Goal: Task Accomplishment & Management: Use online tool/utility

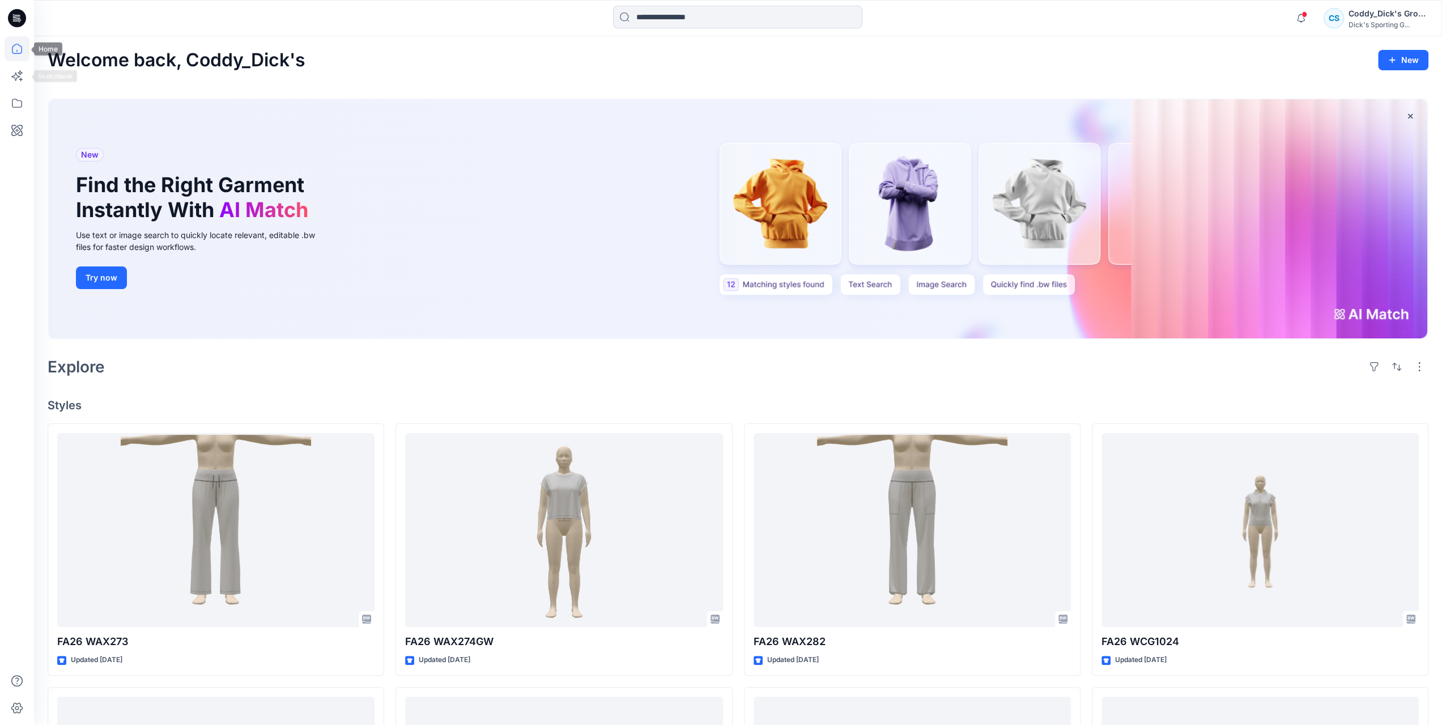
click at [18, 49] on icon at bounding box center [17, 48] width 25 height 25
click at [11, 69] on icon at bounding box center [17, 75] width 25 height 25
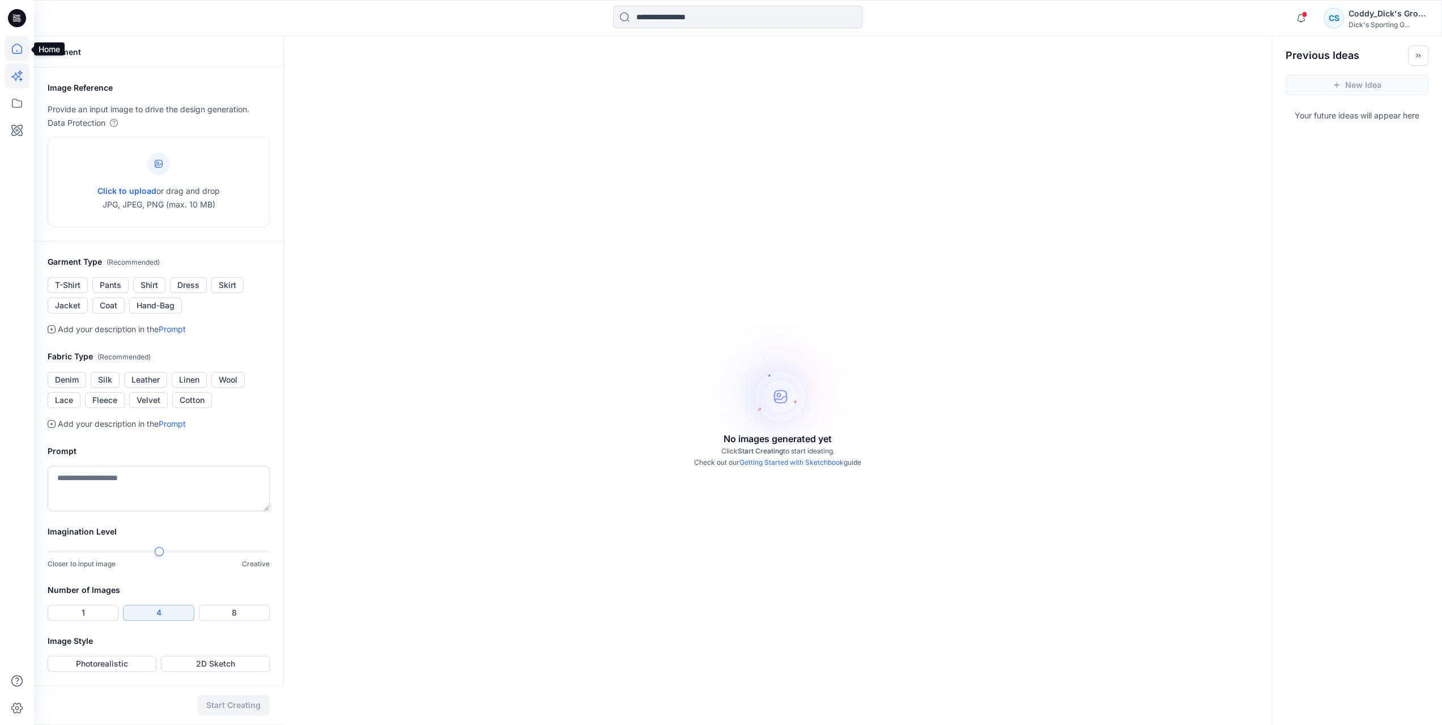
click at [17, 52] on icon at bounding box center [17, 48] width 25 height 25
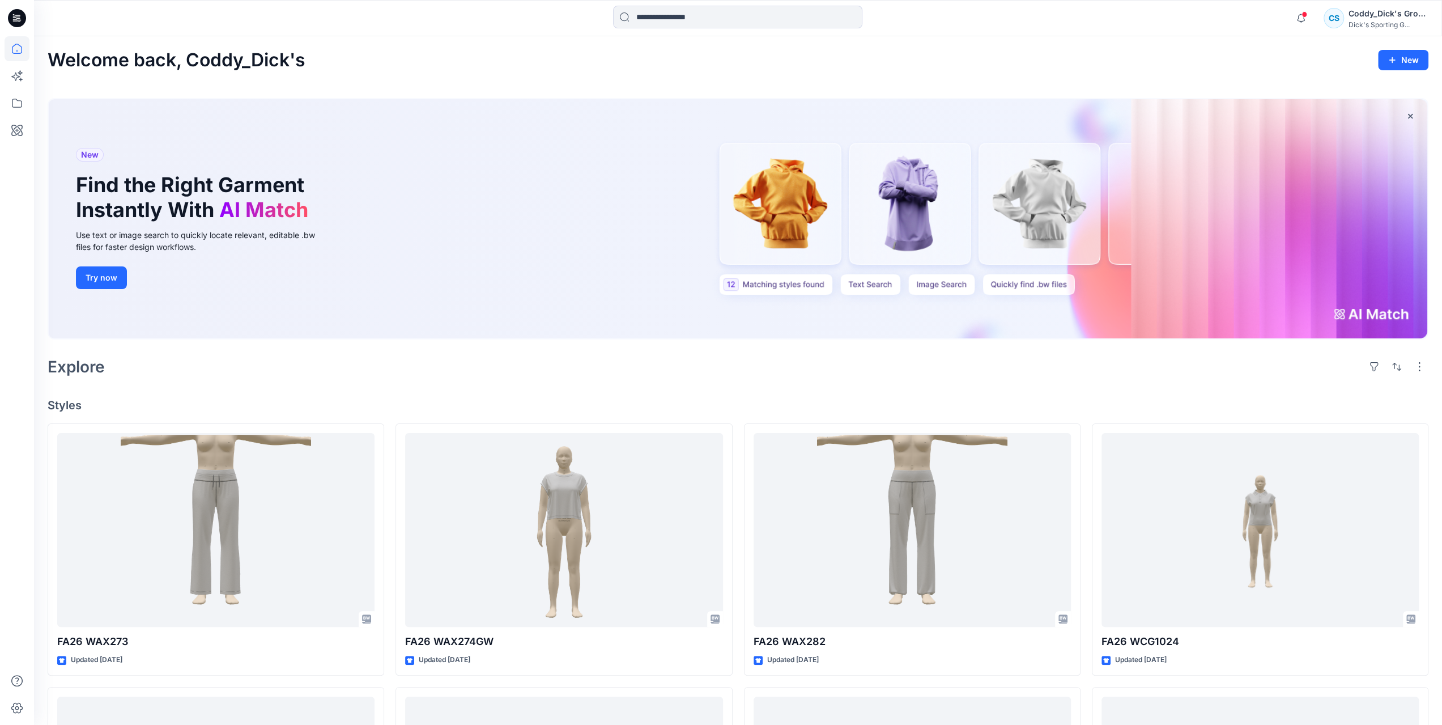
click at [19, 27] on icon at bounding box center [17, 18] width 18 height 36
click at [15, 105] on icon at bounding box center [17, 103] width 25 height 25
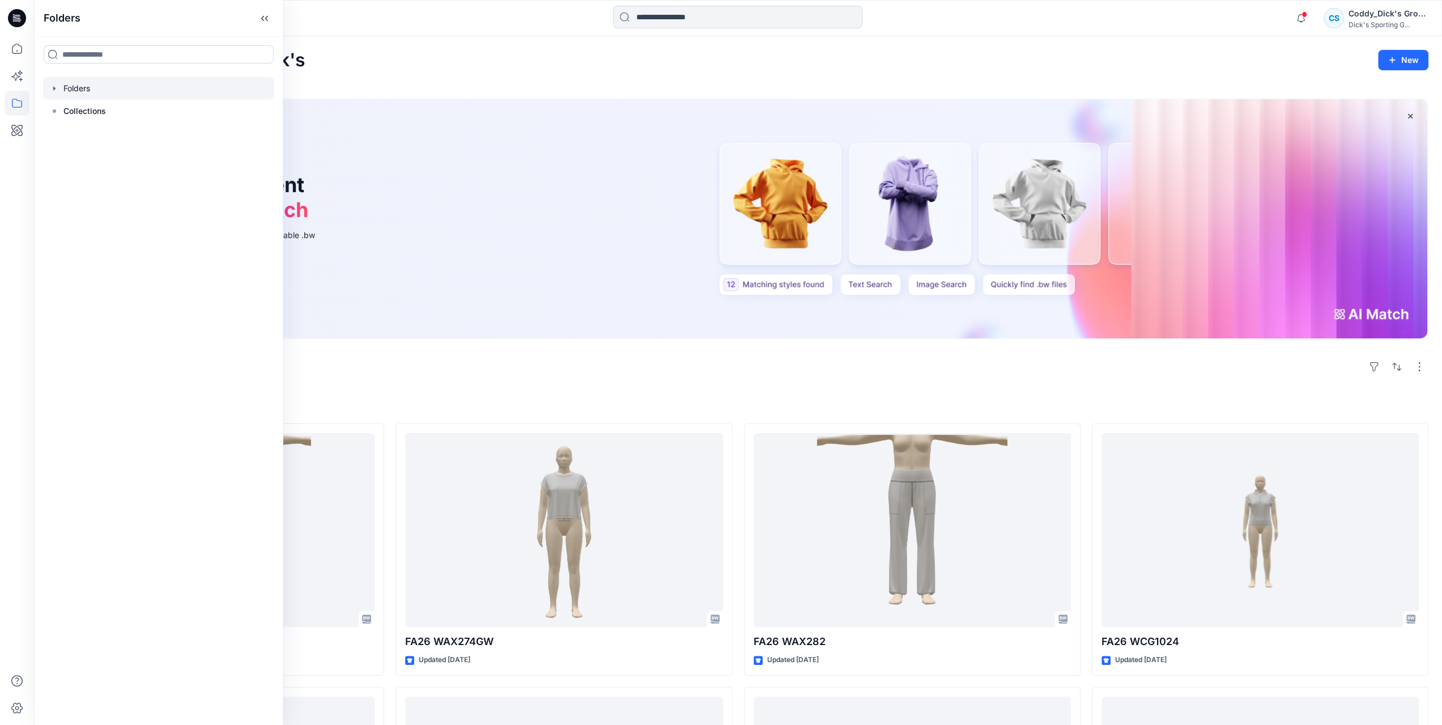
click at [55, 89] on icon "button" at bounding box center [54, 88] width 9 height 9
click at [56, 159] on icon at bounding box center [54, 156] width 9 height 9
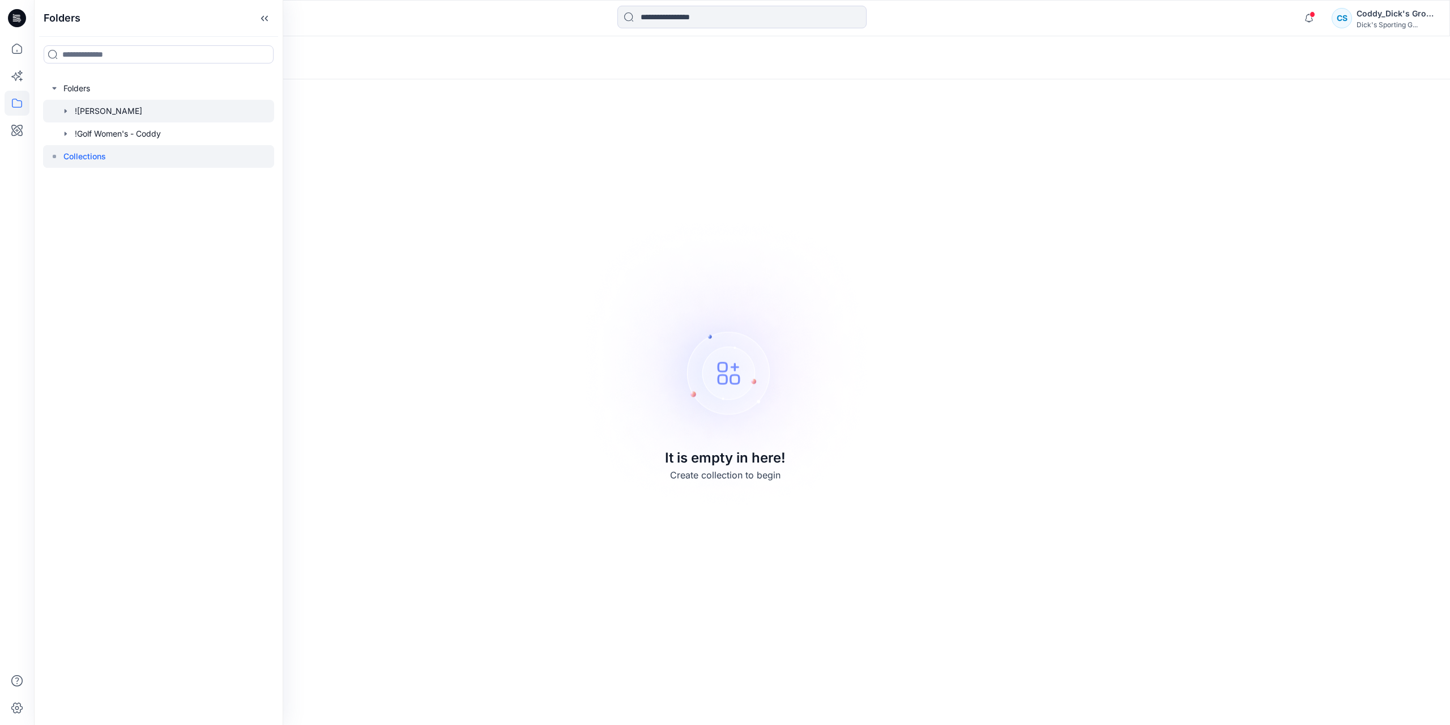
click at [141, 108] on div at bounding box center [158, 111] width 231 height 23
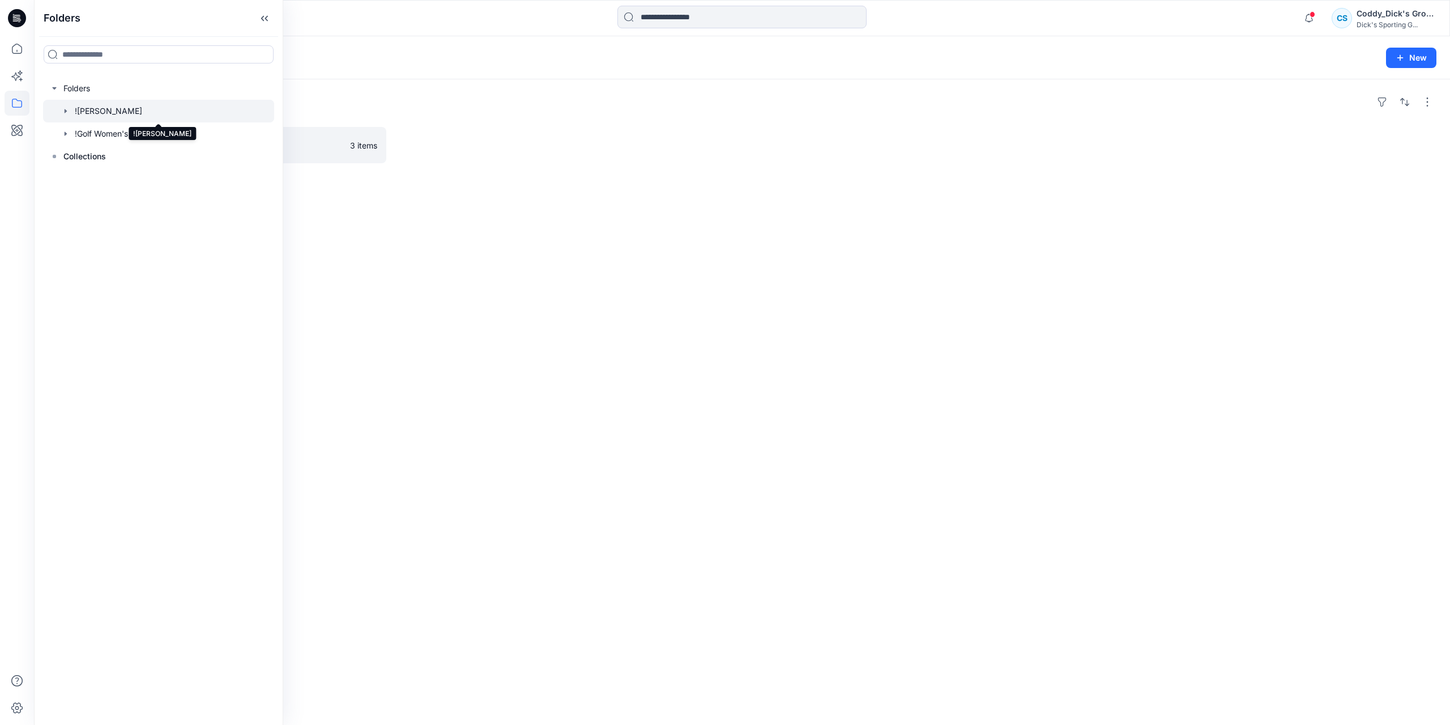
drag, startPoint x: 222, startPoint y: 114, endPoint x: 145, endPoint y: 254, distance: 160.2
click at [146, 257] on div "Folders Folders !CALIA - Coddy !Golf Women's - Coddy Collections" at bounding box center [158, 362] width 249 height 725
drag, startPoint x: 99, startPoint y: 88, endPoint x: 71, endPoint y: 229, distance: 144.3
click at [65, 232] on div "Folders Folders !CALIA - Coddy !Golf Women's - Coddy Collections" at bounding box center [158, 362] width 249 height 725
click at [589, 280] on div "Folders F26 CALIA - Coddy 3 items" at bounding box center [742, 401] width 1416 height 645
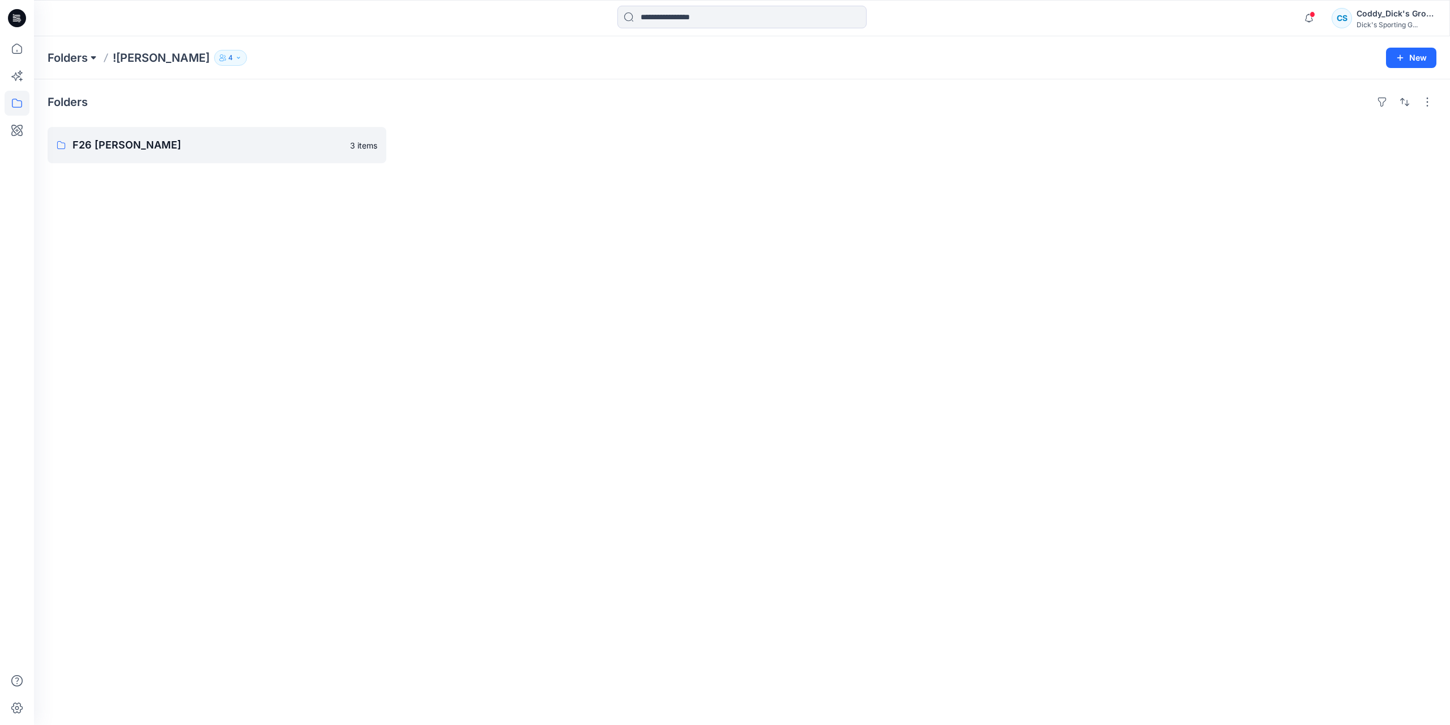
click at [88, 58] on button at bounding box center [93, 58] width 11 height 16
click at [76, 61] on p "Folders" at bounding box center [68, 58] width 40 height 16
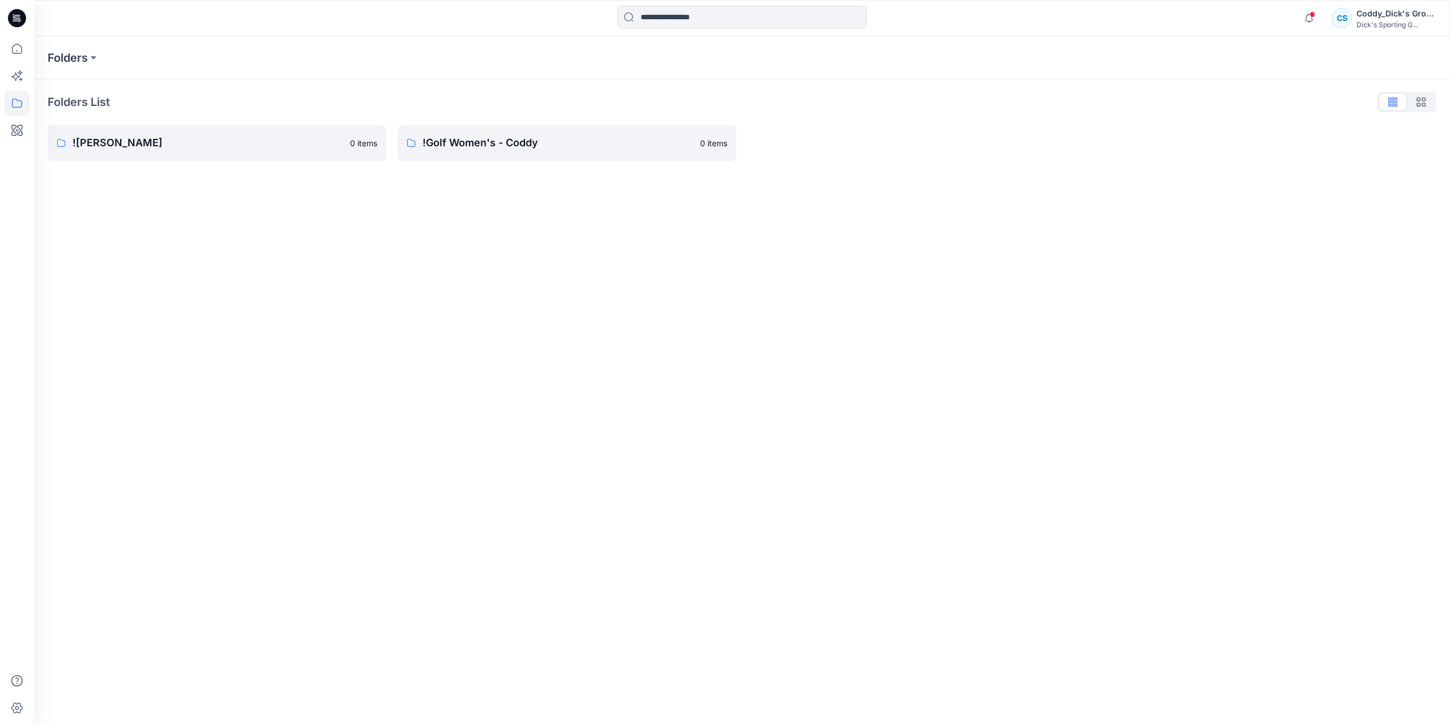
drag, startPoint x: 896, startPoint y: 282, endPoint x: 1010, endPoint y: 226, distance: 126.9
click at [936, 226] on div "Folders Folders List !CALIA - Coddy 0 items !Golf Women's - Coddy 0 items" at bounding box center [742, 380] width 1416 height 688
click at [936, 100] on button "button" at bounding box center [1421, 102] width 28 height 18
drag, startPoint x: 739, startPoint y: 249, endPoint x: 767, endPoint y: 237, distance: 30.5
click at [740, 249] on div "Folders Folders List !CALIA - Coddy 0 items !Golf Women's - Coddy 0 items" at bounding box center [742, 380] width 1416 height 688
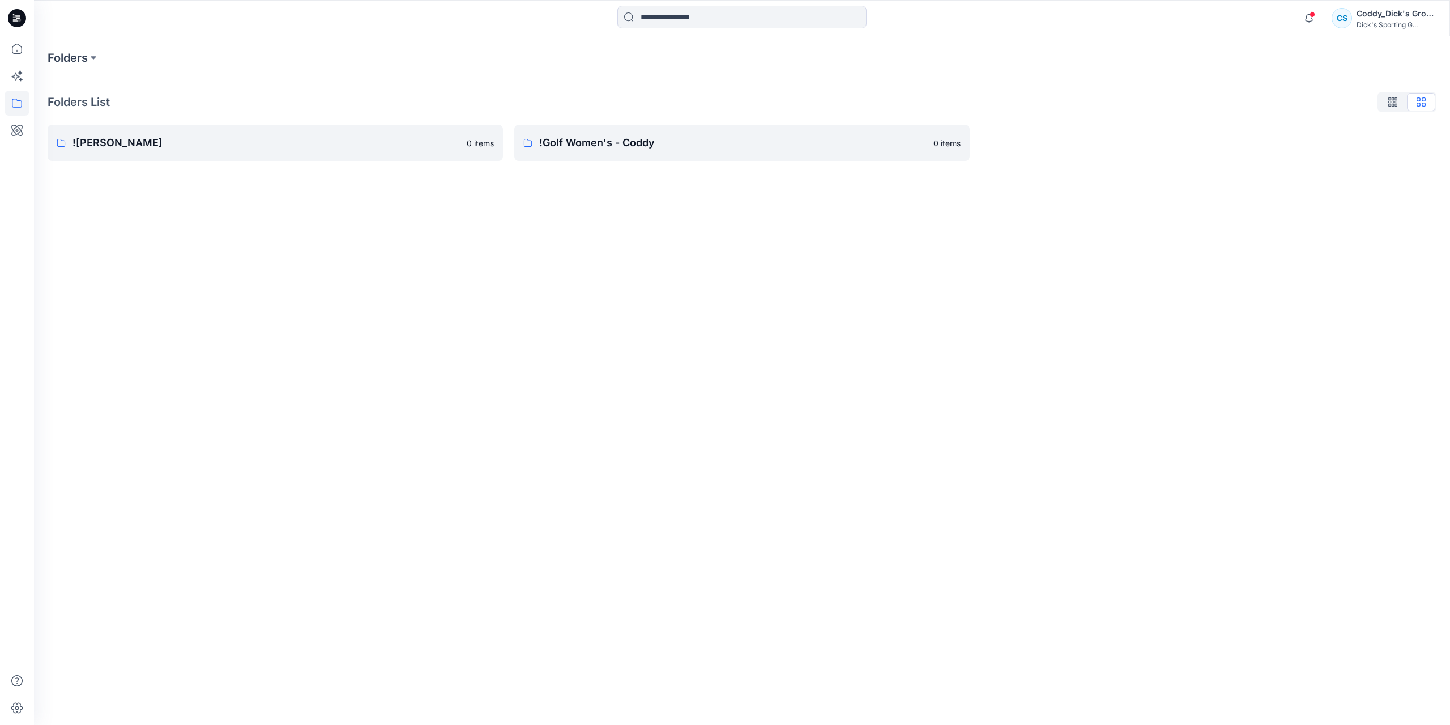
click at [293, 317] on div "Folders Folders List !CALIA - Coddy 0 items !Golf Women's - Coddy 0 items" at bounding box center [742, 380] width 1416 height 688
drag, startPoint x: 551, startPoint y: 234, endPoint x: 906, endPoint y: 288, distance: 359.9
click at [898, 294] on div "Folders Folders List !CALIA - Coddy 0 items !Golf Women's - Coddy 0 items" at bounding box center [742, 380] width 1416 height 688
click at [936, 103] on icon "button" at bounding box center [1393, 104] width 3 height 6
click at [238, 138] on p "![PERSON_NAME]" at bounding box center [208, 143] width 271 height 16
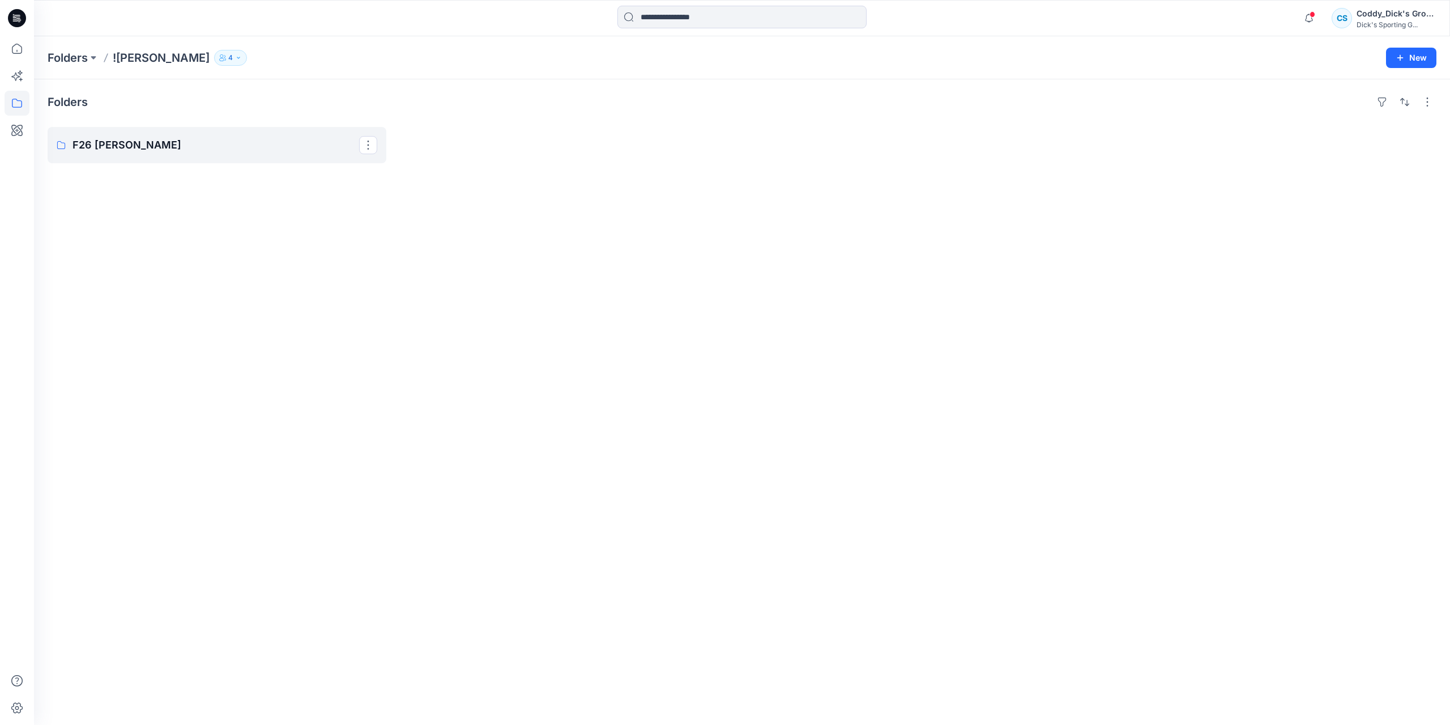
click at [238, 138] on p "F26 [PERSON_NAME]" at bounding box center [216, 145] width 287 height 16
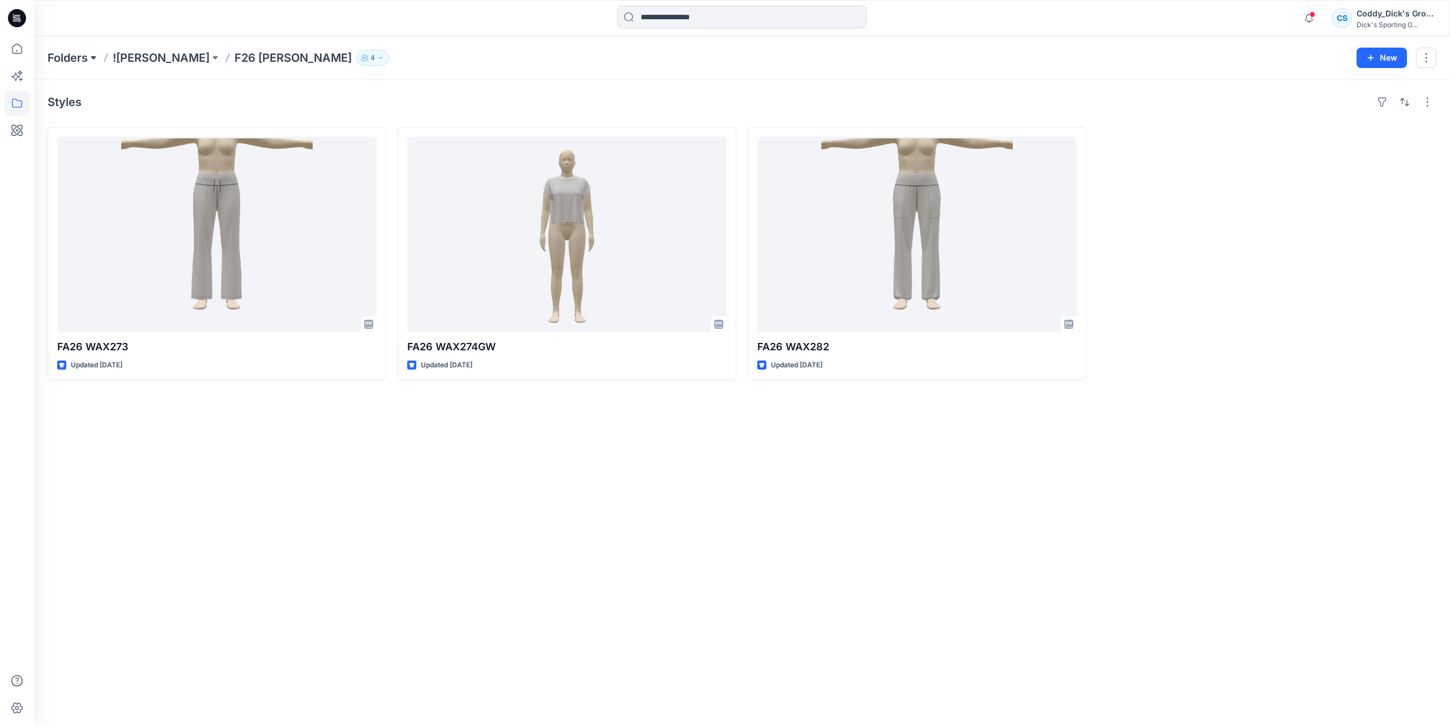
click at [89, 58] on button at bounding box center [93, 58] width 11 height 16
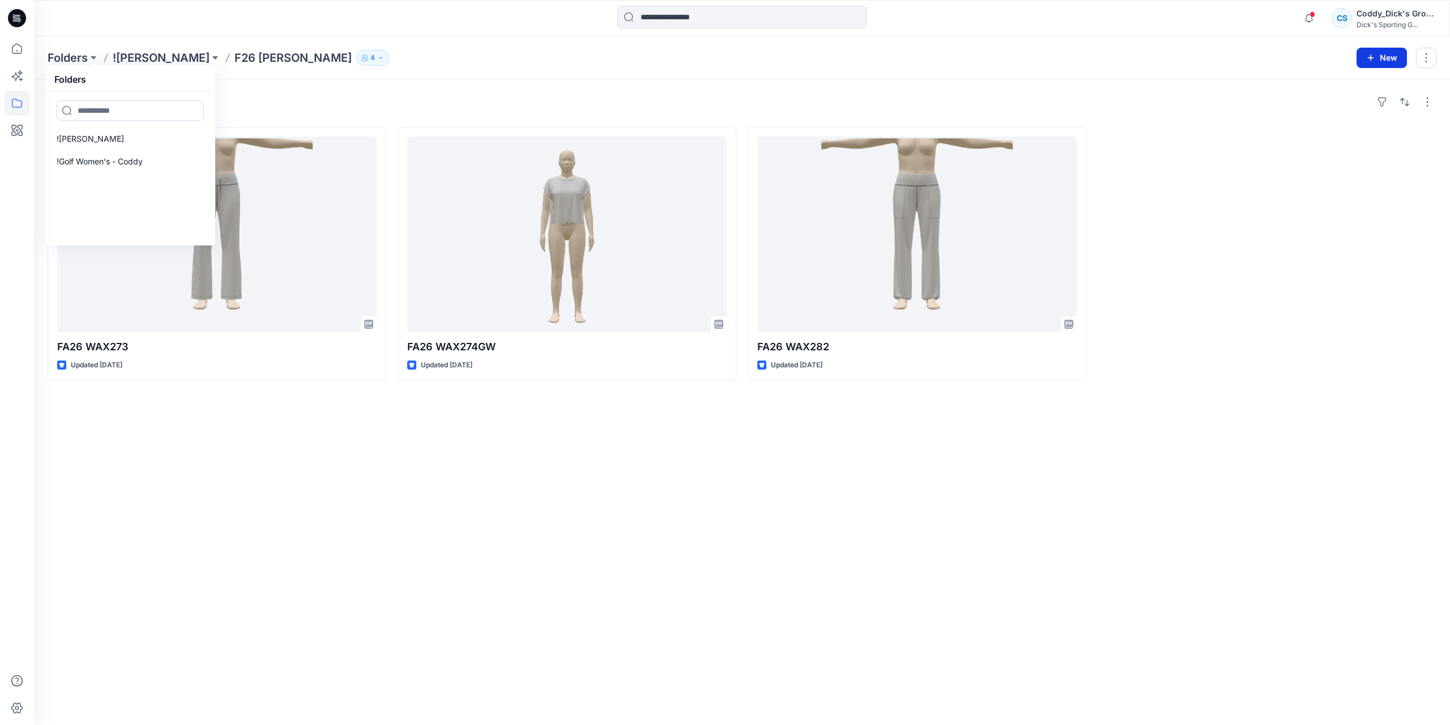
click at [936, 50] on button "New" at bounding box center [1382, 58] width 50 height 20
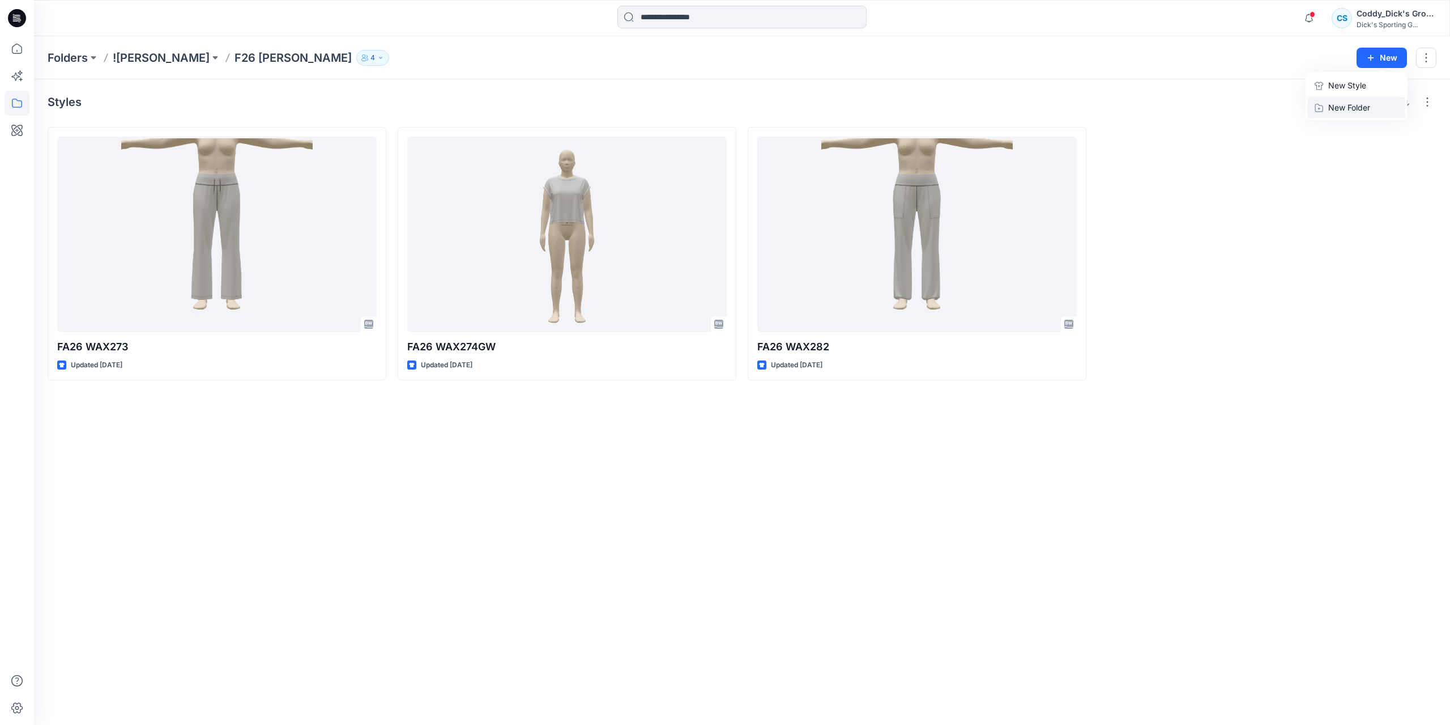
click at [936, 109] on p "New Folder" at bounding box center [1349, 107] width 42 height 12
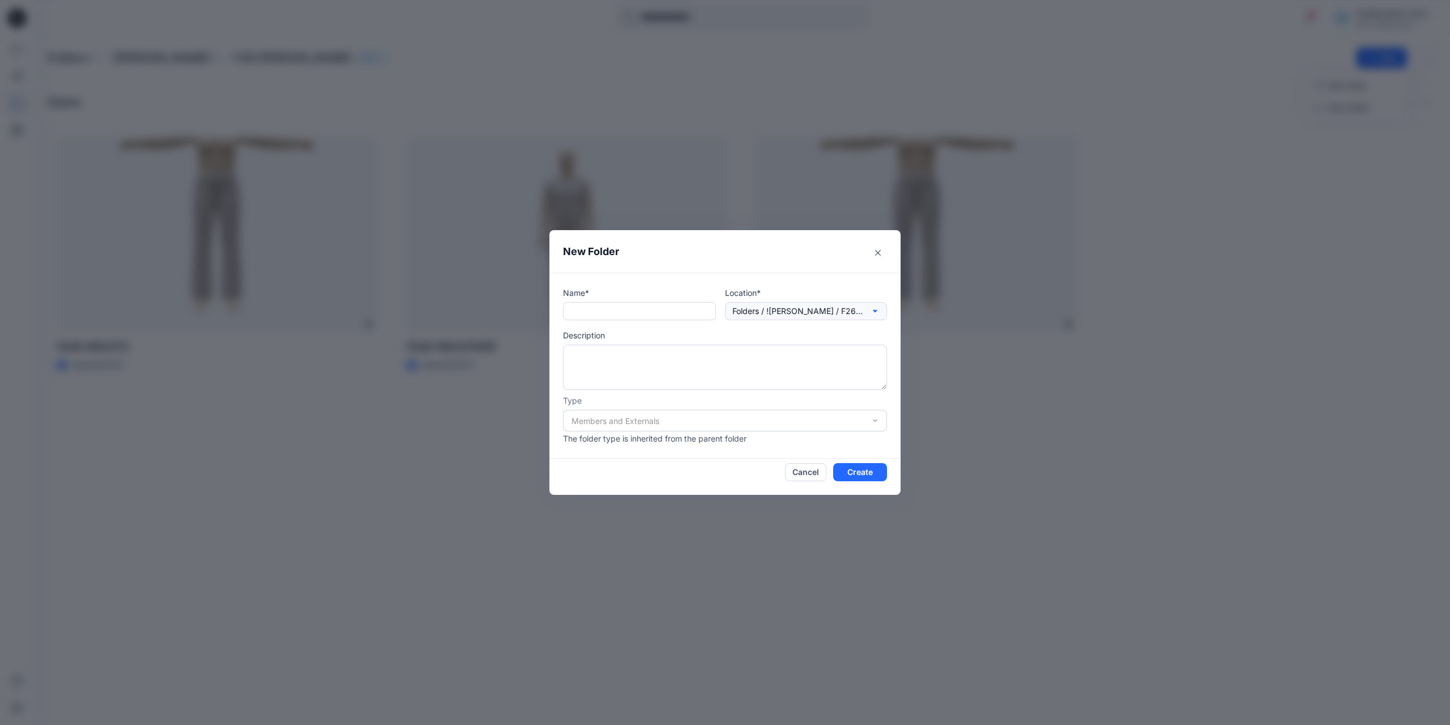
click at [871, 313] on icon "button" at bounding box center [875, 310] width 9 height 9
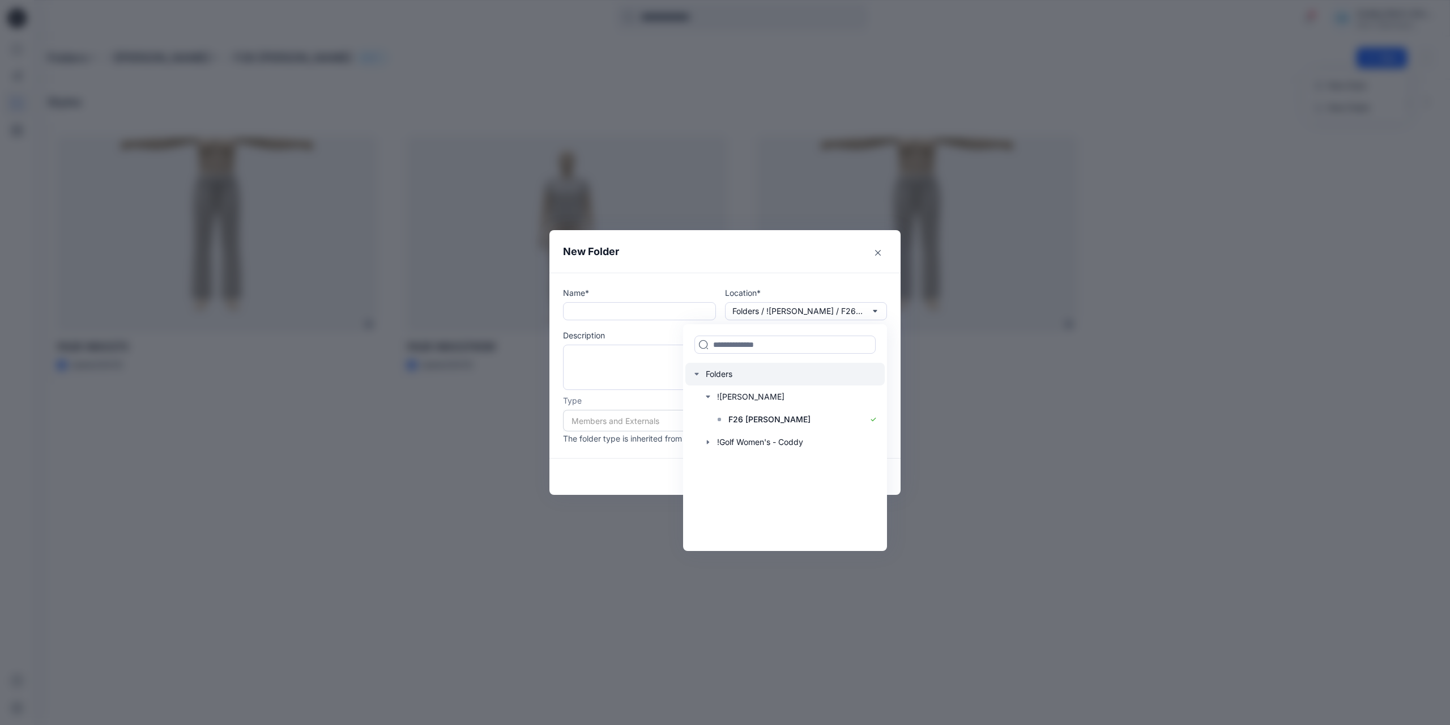
click at [743, 377] on div at bounding box center [784, 374] width 199 height 23
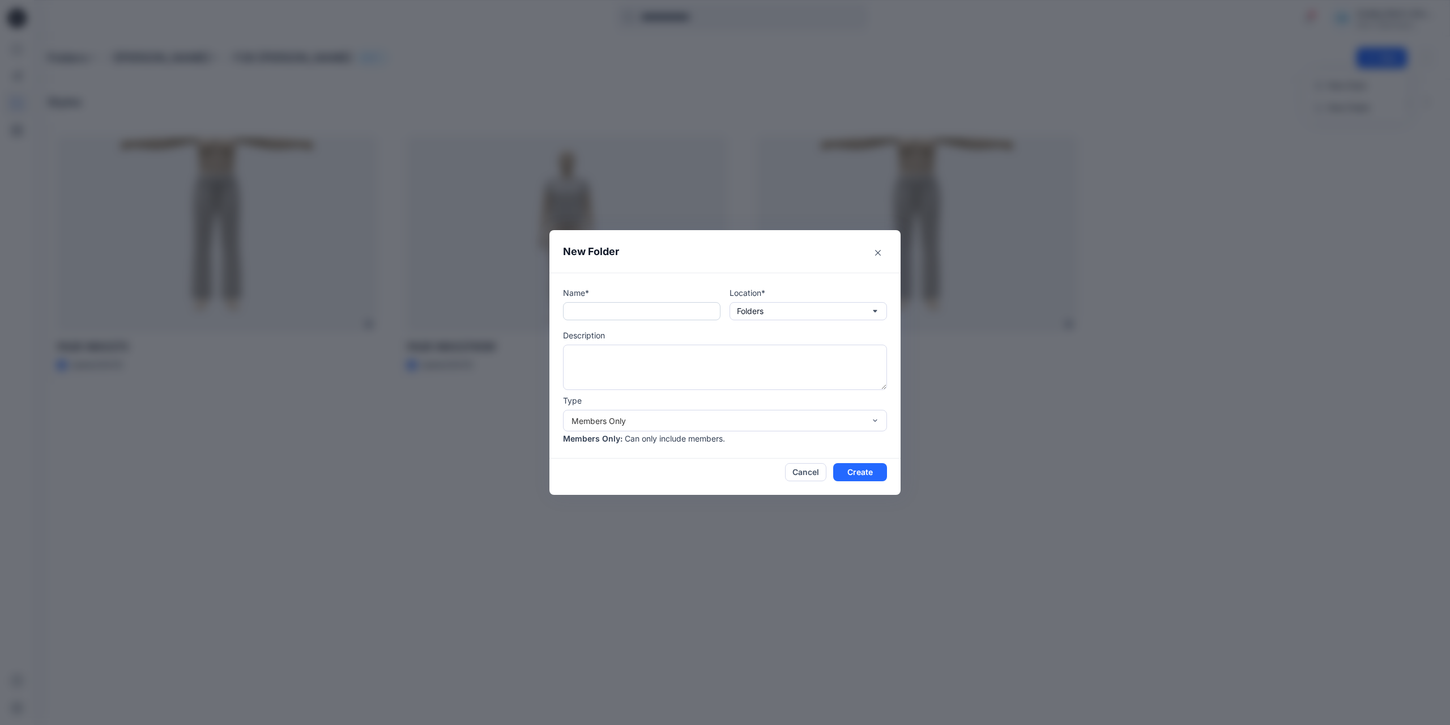
click at [607, 310] on input "text" at bounding box center [641, 311] width 157 height 18
paste input "***"
type input "***"
drag, startPoint x: 861, startPoint y: 470, endPoint x: 871, endPoint y: 428, distance: 43.1
click at [871, 428] on section "New Folder Name* *** Location* Folders Description Type Members Only Members On…" at bounding box center [725, 362] width 351 height 265
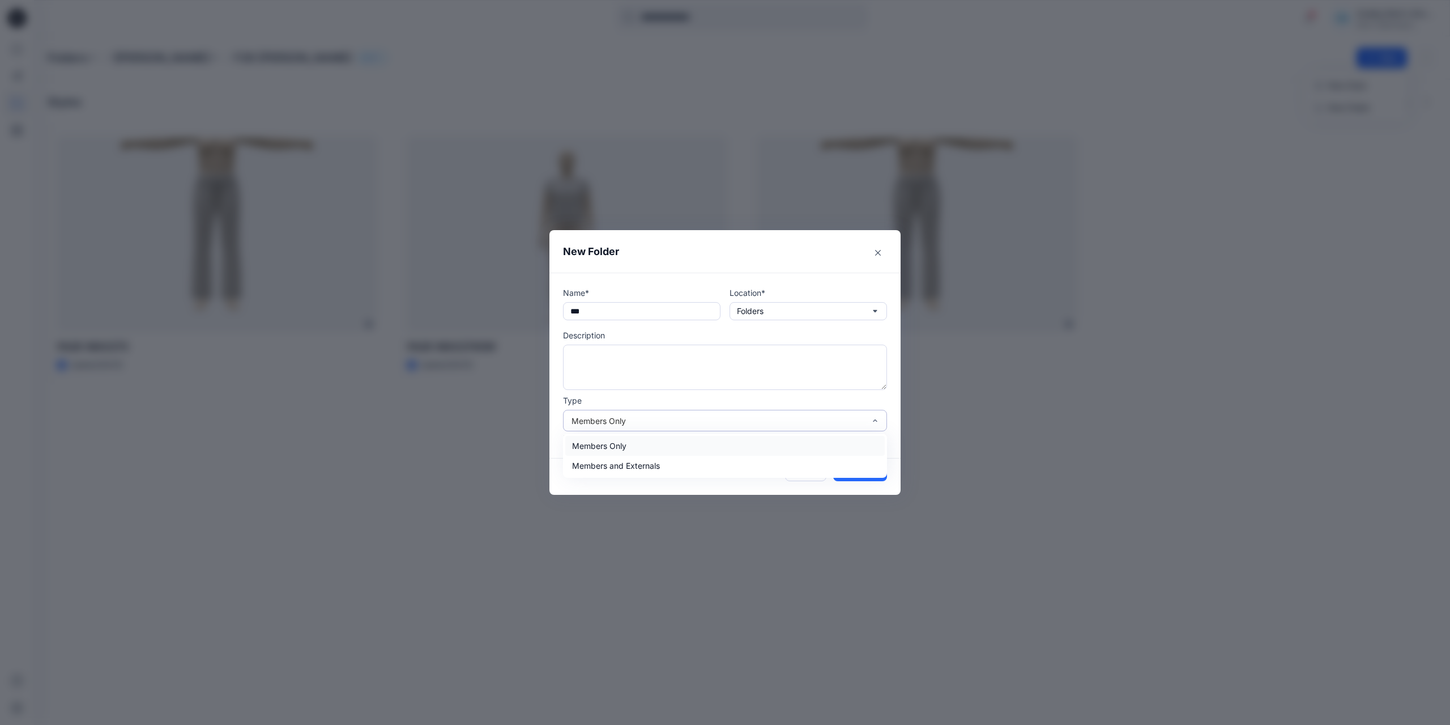
click at [708, 331] on p "Description" at bounding box center [725, 335] width 324 height 12
click at [855, 465] on button "Create" at bounding box center [860, 472] width 54 height 18
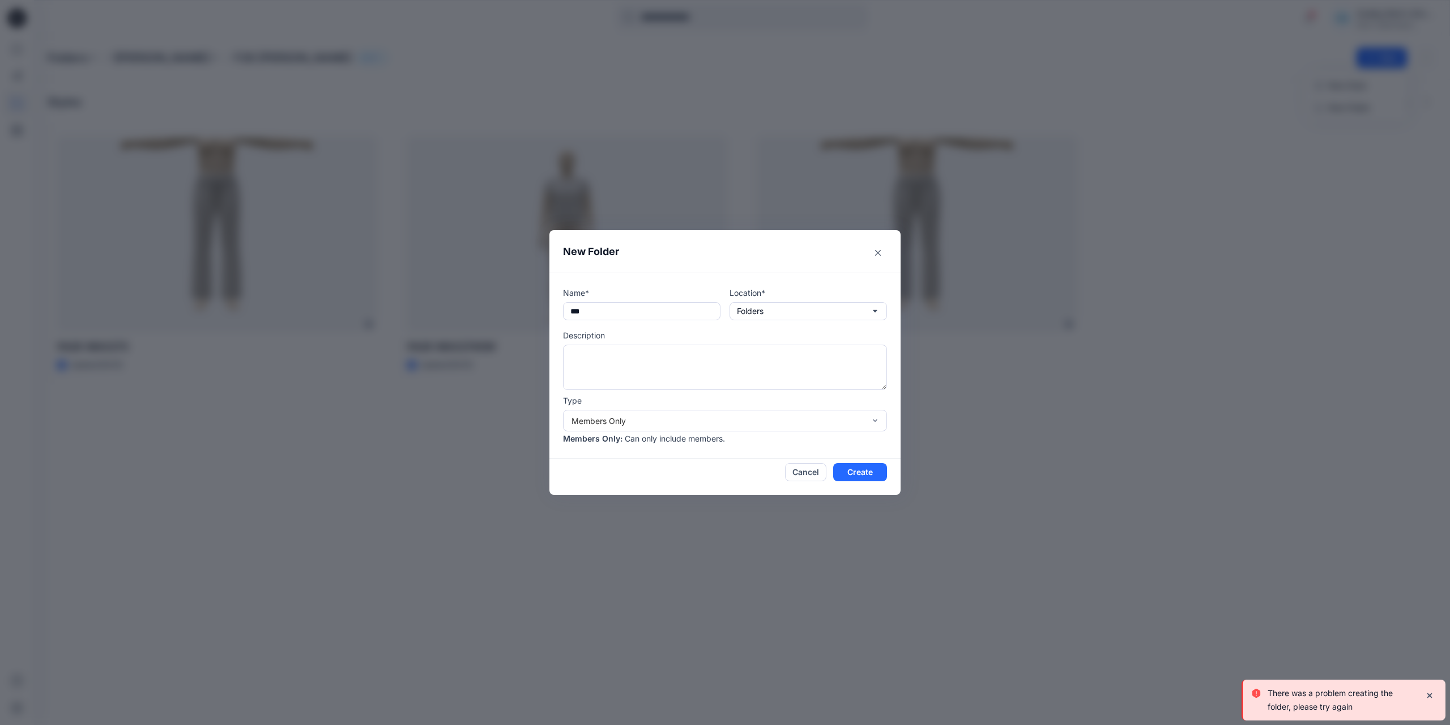
click at [832, 297] on p "Location*" at bounding box center [808, 293] width 157 height 12
click at [828, 306] on button "Folders" at bounding box center [808, 311] width 157 height 18
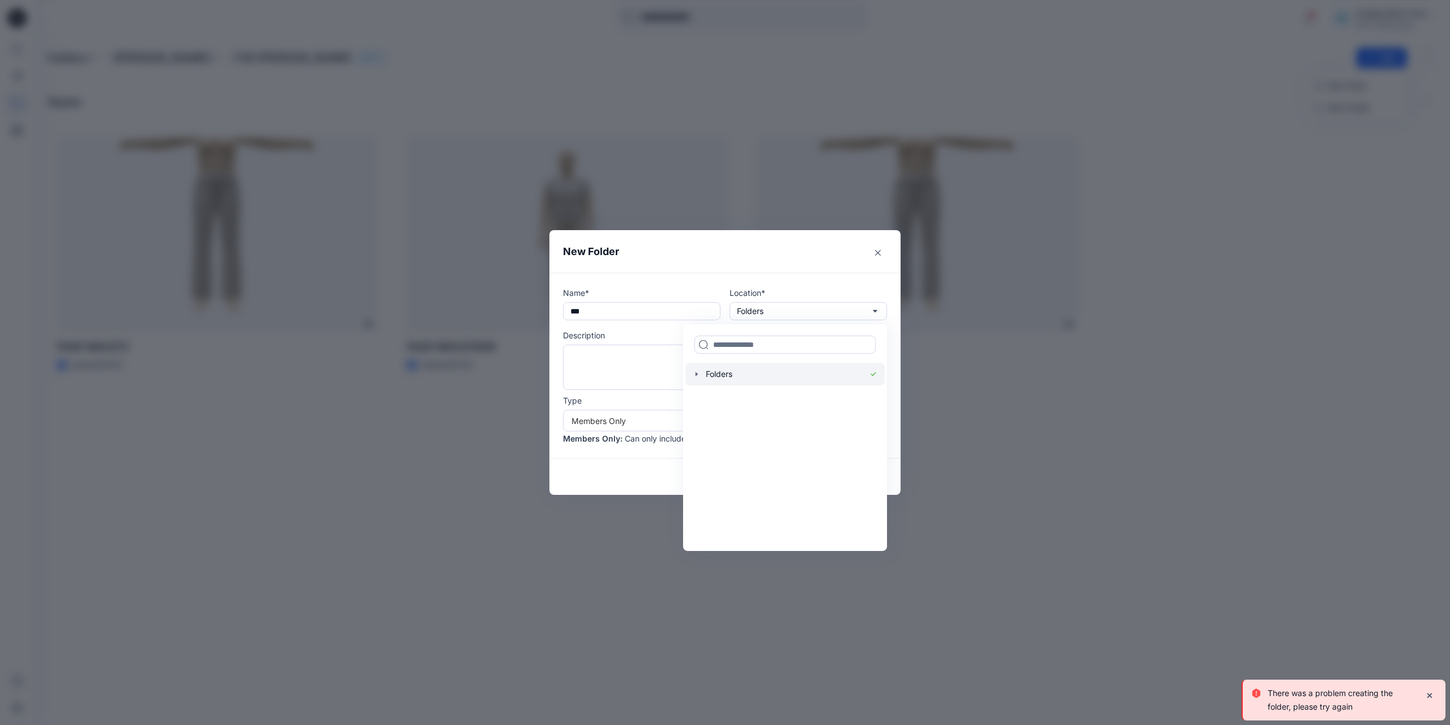
click at [700, 374] on icon "button" at bounding box center [696, 373] width 9 height 9
click at [718, 374] on div at bounding box center [784, 374] width 199 height 23
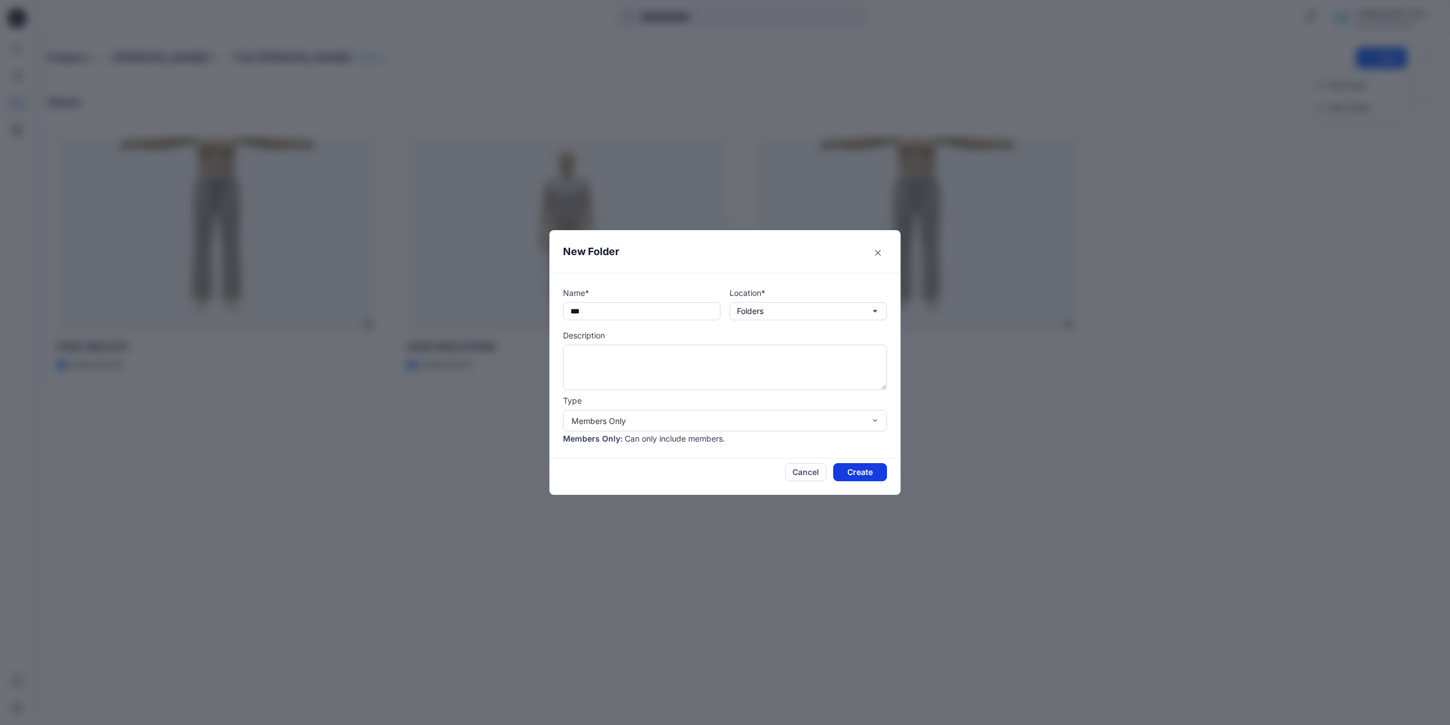
click at [875, 476] on button "Create" at bounding box center [860, 472] width 54 height 18
click at [936, 696] on icon "Notifications-bottom-right" at bounding box center [1429, 695] width 9 height 9
click at [811, 313] on button "Folders" at bounding box center [808, 311] width 157 height 18
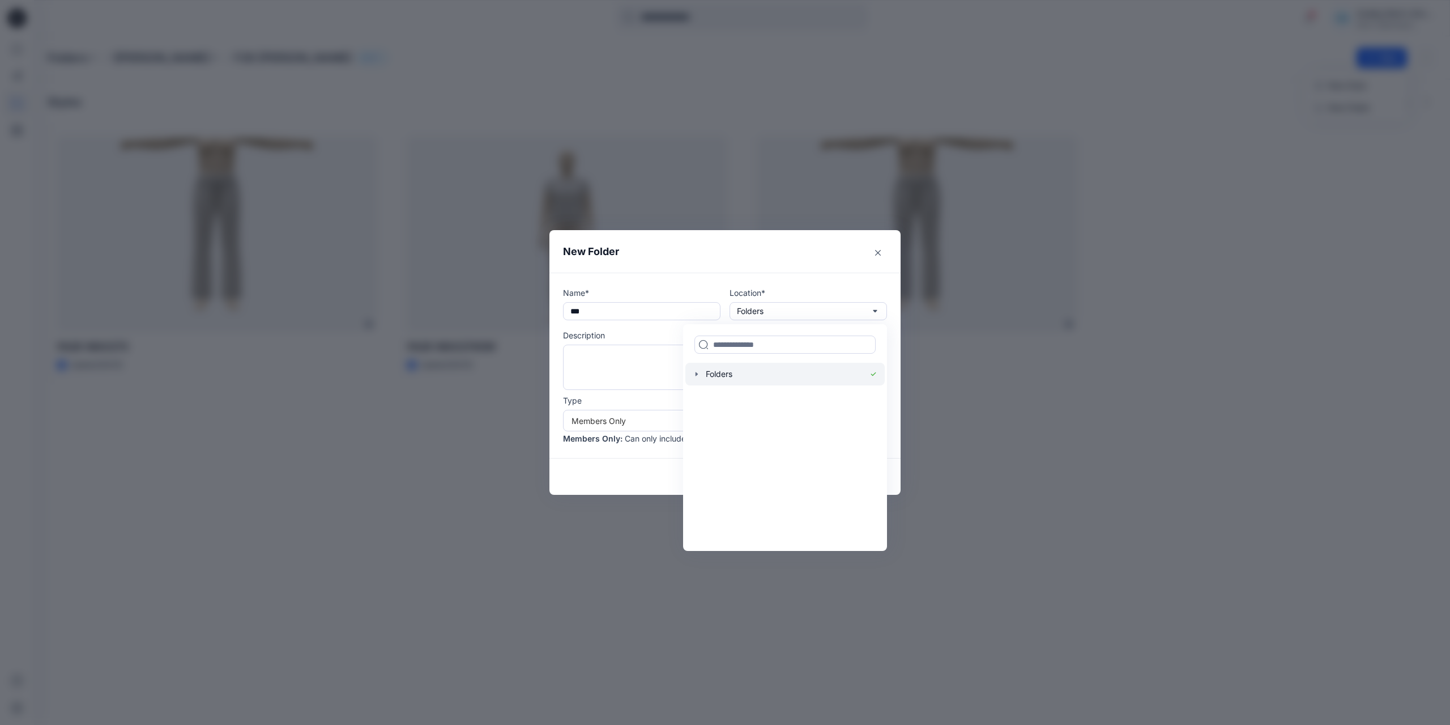
click at [696, 374] on icon "button" at bounding box center [697, 374] width 2 height 4
click at [707, 419] on icon "button" at bounding box center [708, 419] width 2 height 4
click at [709, 395] on icon "button" at bounding box center [708, 396] width 9 height 9
click at [744, 396] on div at bounding box center [784, 396] width 199 height 23
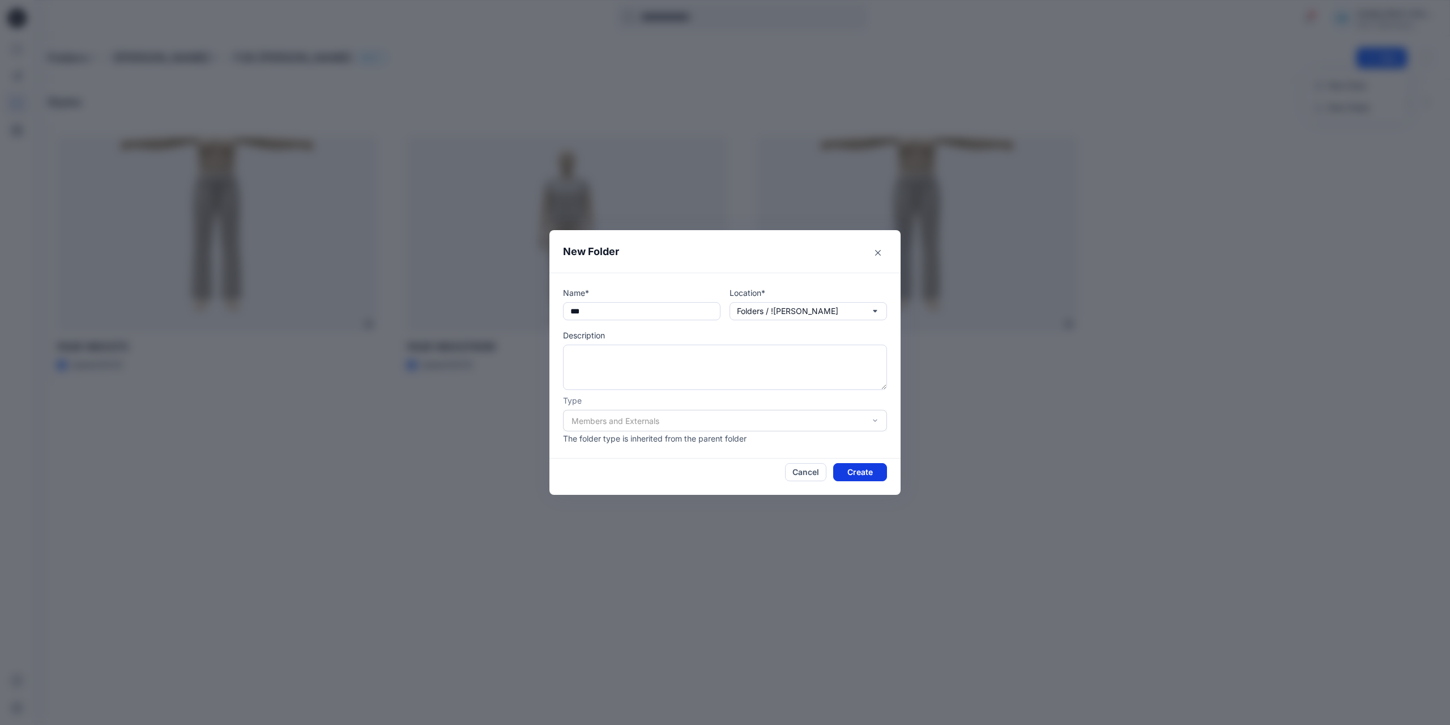
click at [867, 463] on button "Create" at bounding box center [860, 472] width 54 height 18
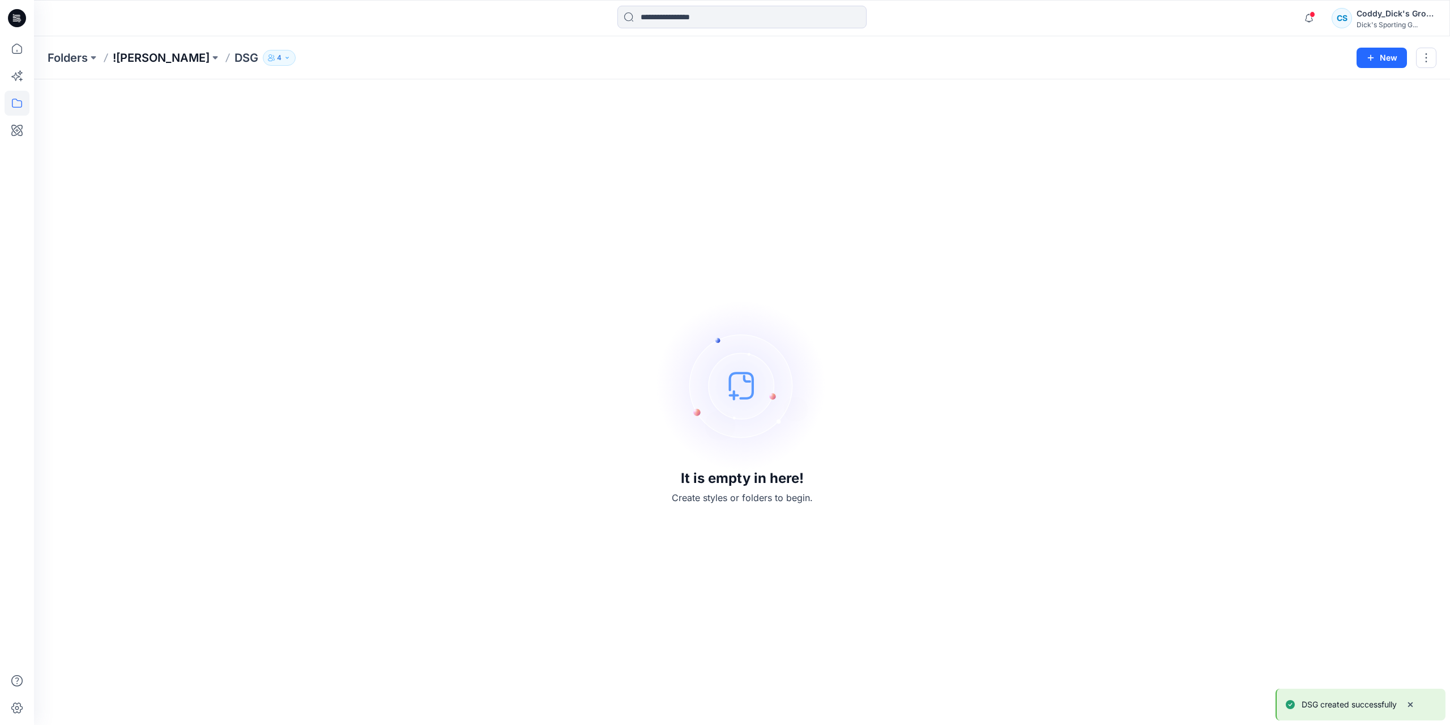
click at [155, 63] on p "![PERSON_NAME]" at bounding box center [161, 58] width 97 height 16
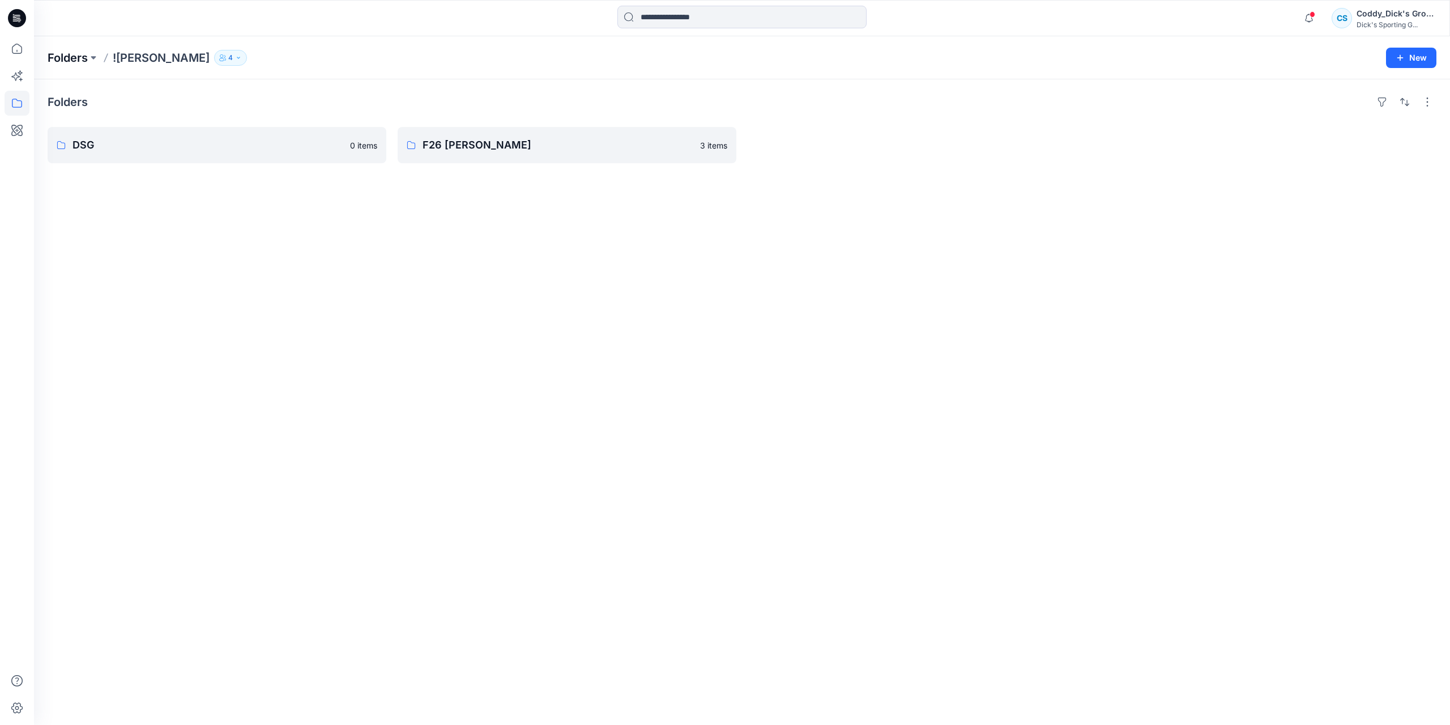
click at [77, 56] on p "Folders" at bounding box center [68, 58] width 40 height 16
click at [496, 143] on p "!Golf Women's - Coddy" at bounding box center [558, 143] width 271 height 16
click at [210, 139] on p "FALL 26" at bounding box center [216, 145] width 287 height 16
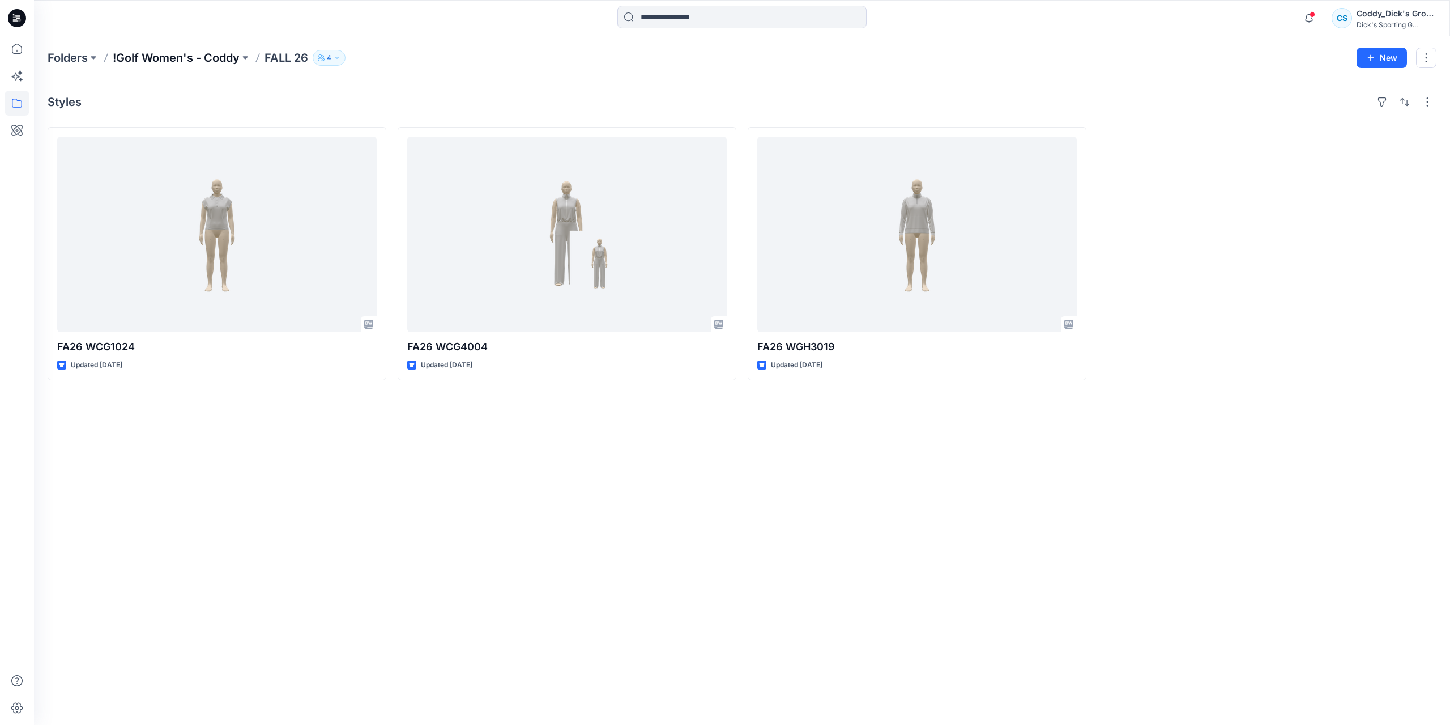
click at [217, 55] on p "!Golf Women's - Coddy" at bounding box center [176, 58] width 127 height 16
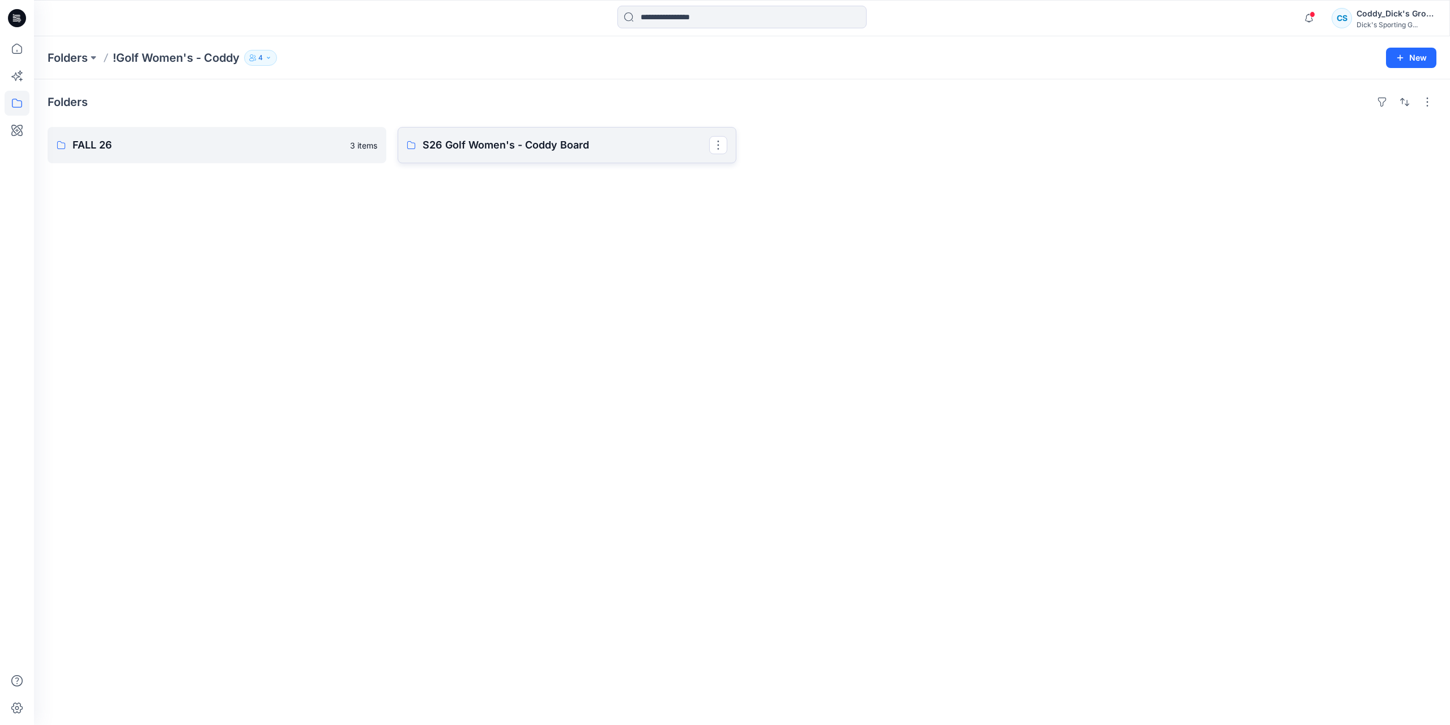
click at [547, 160] on link "S26 Golf Women's - Coddy Board" at bounding box center [567, 145] width 339 height 36
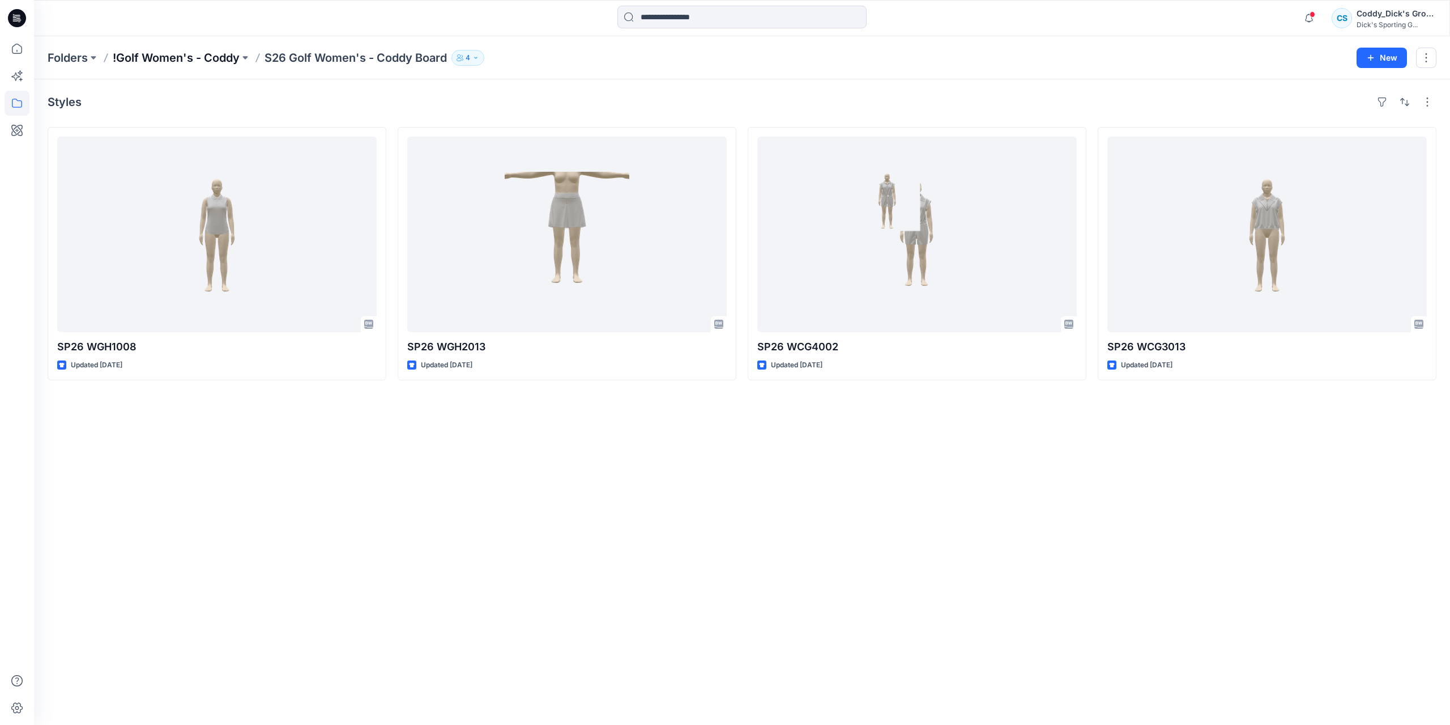
click at [232, 61] on p "!Golf Women's - Coddy" at bounding box center [176, 58] width 127 height 16
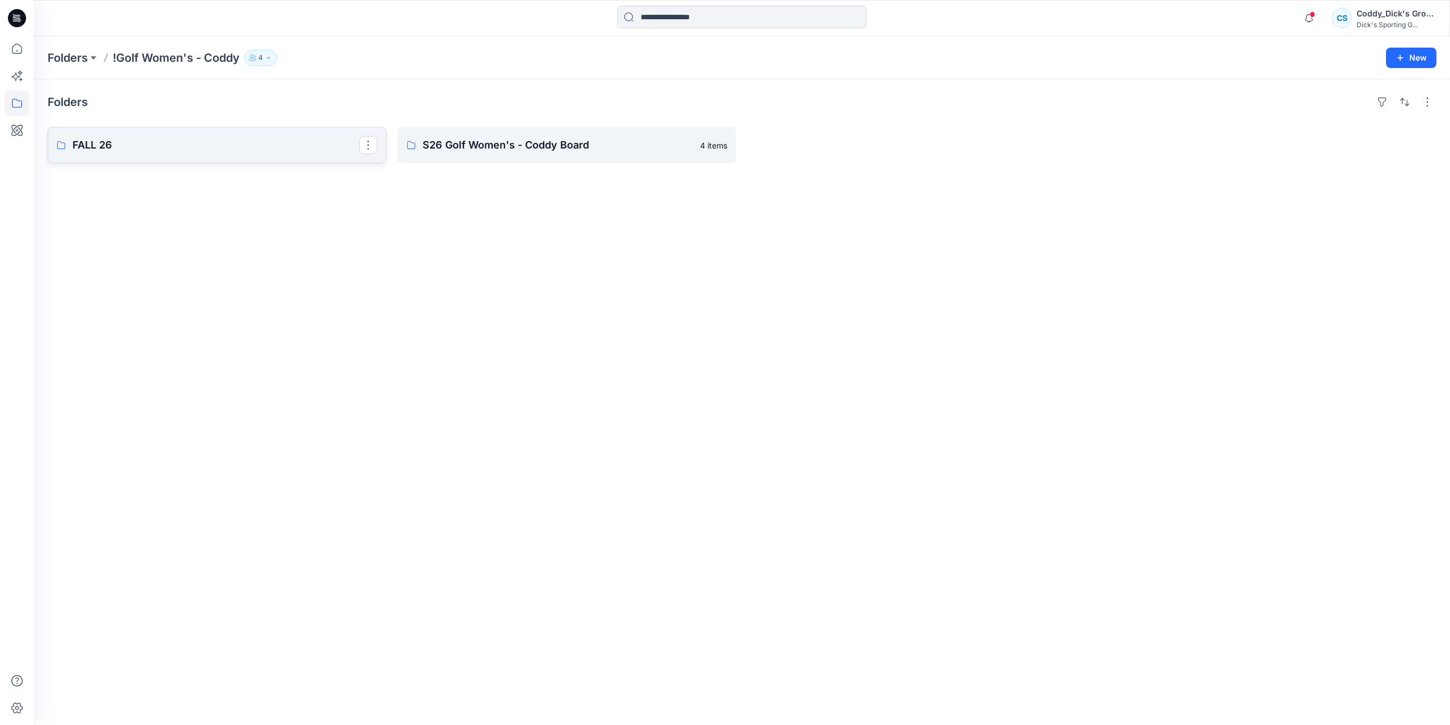
click at [216, 143] on p "FALL 26" at bounding box center [216, 145] width 287 height 16
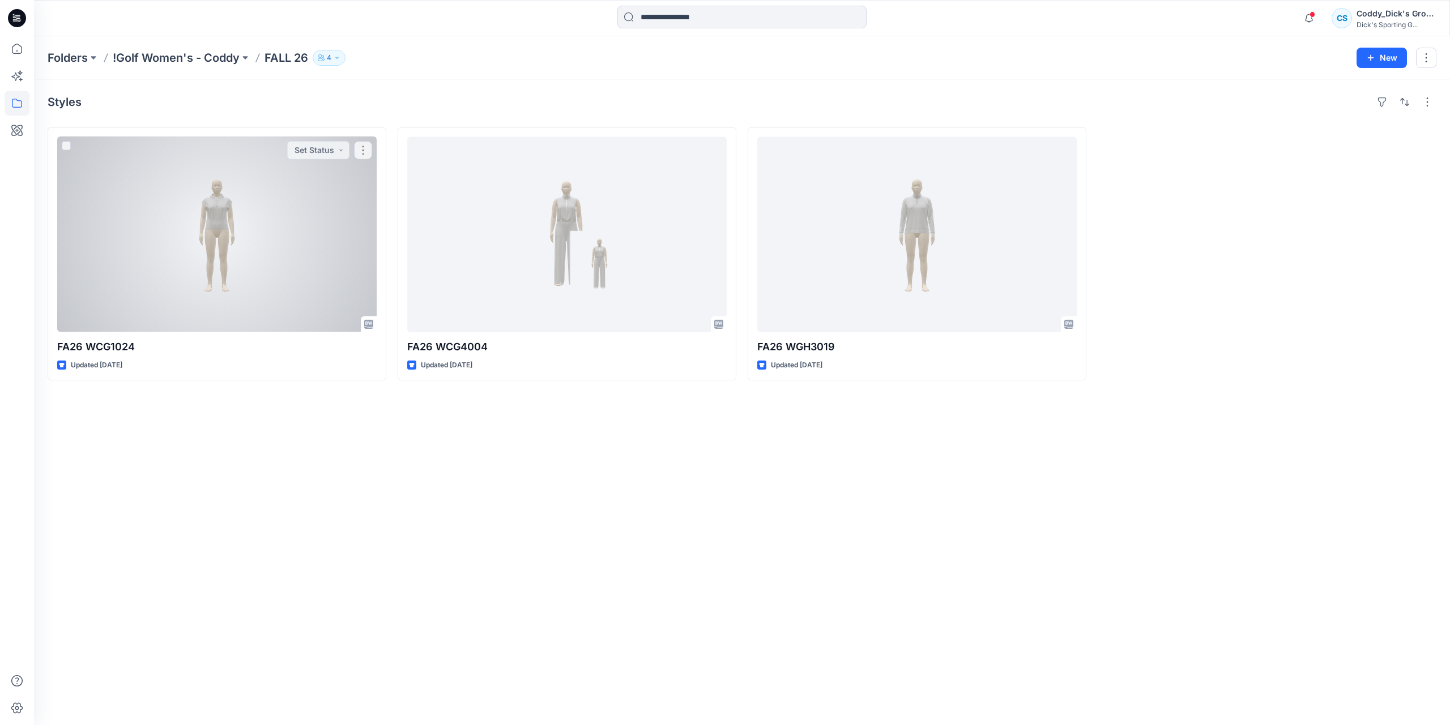
click at [216, 143] on div at bounding box center [217, 234] width 320 height 195
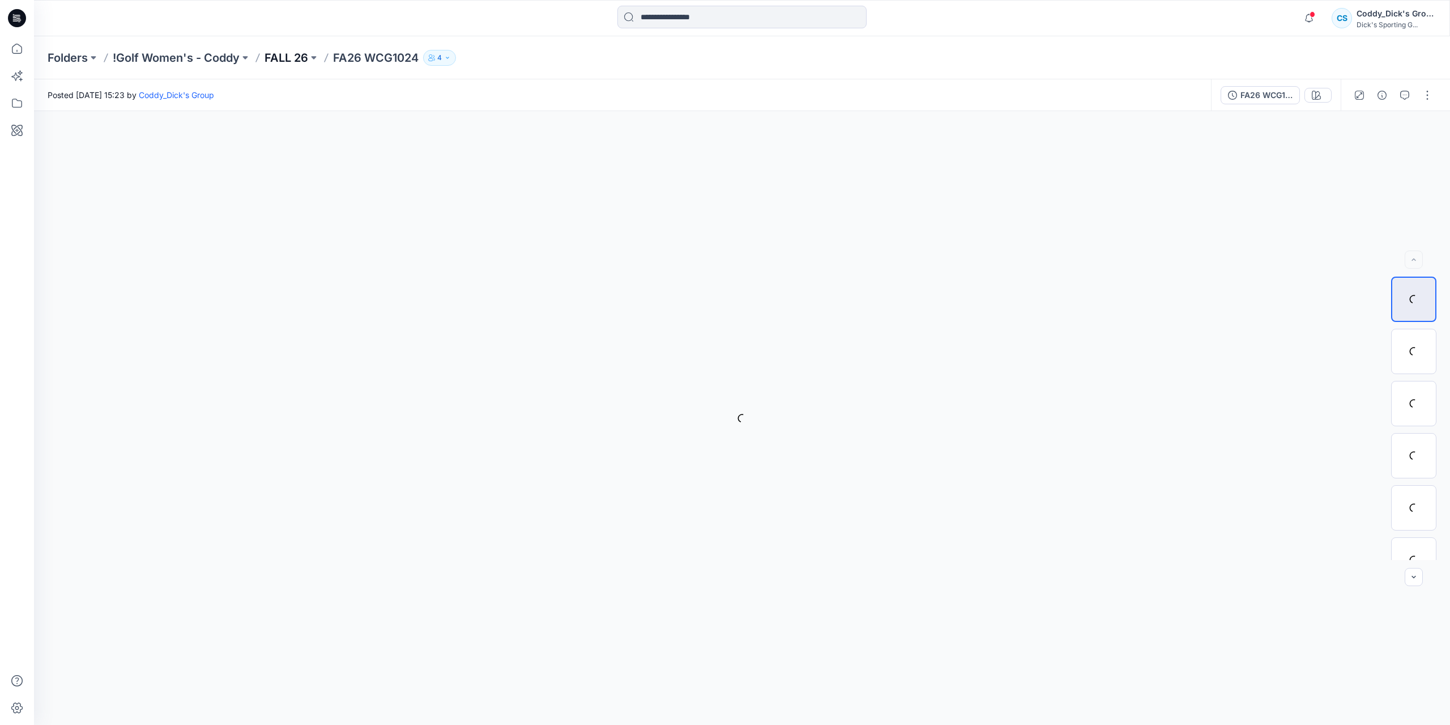
click at [283, 58] on p "FALL 26" at bounding box center [287, 58] width 44 height 16
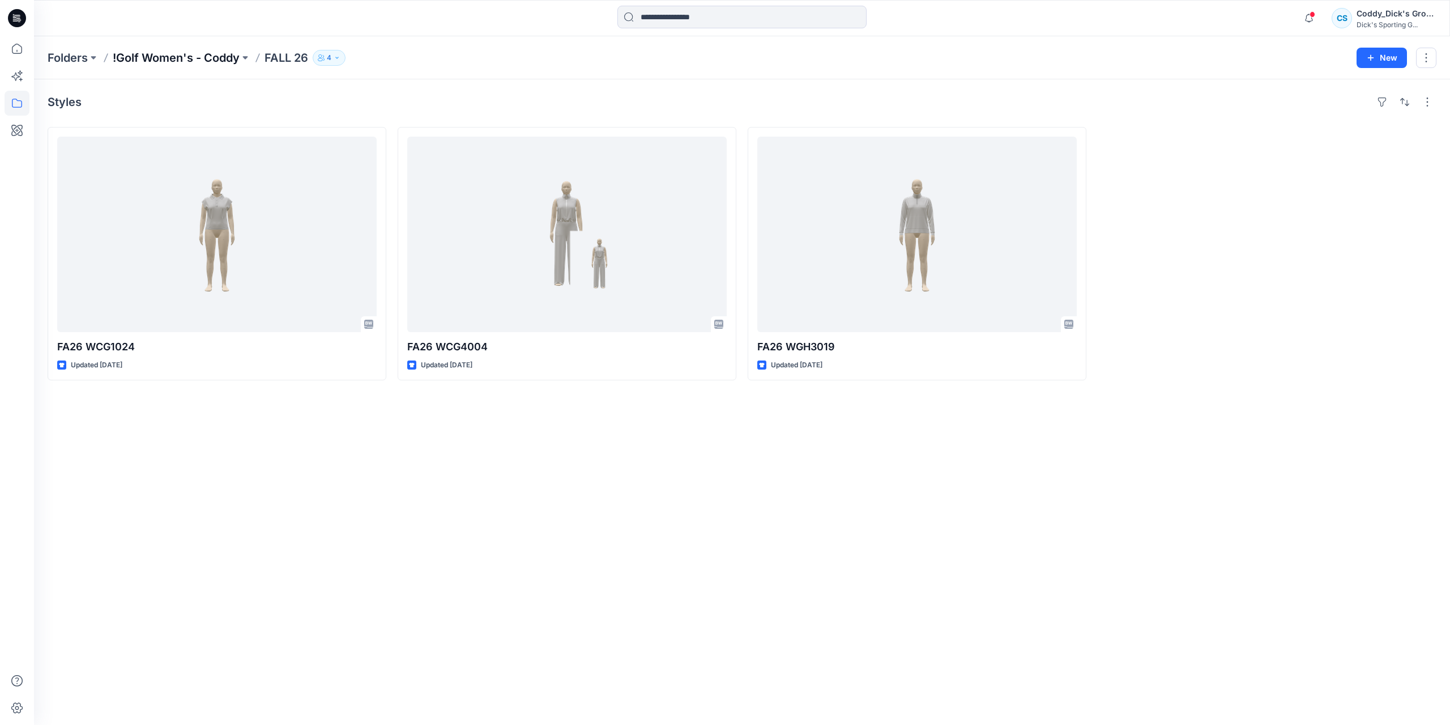
click at [191, 58] on p "!Golf Women's - Coddy" at bounding box center [176, 58] width 127 height 16
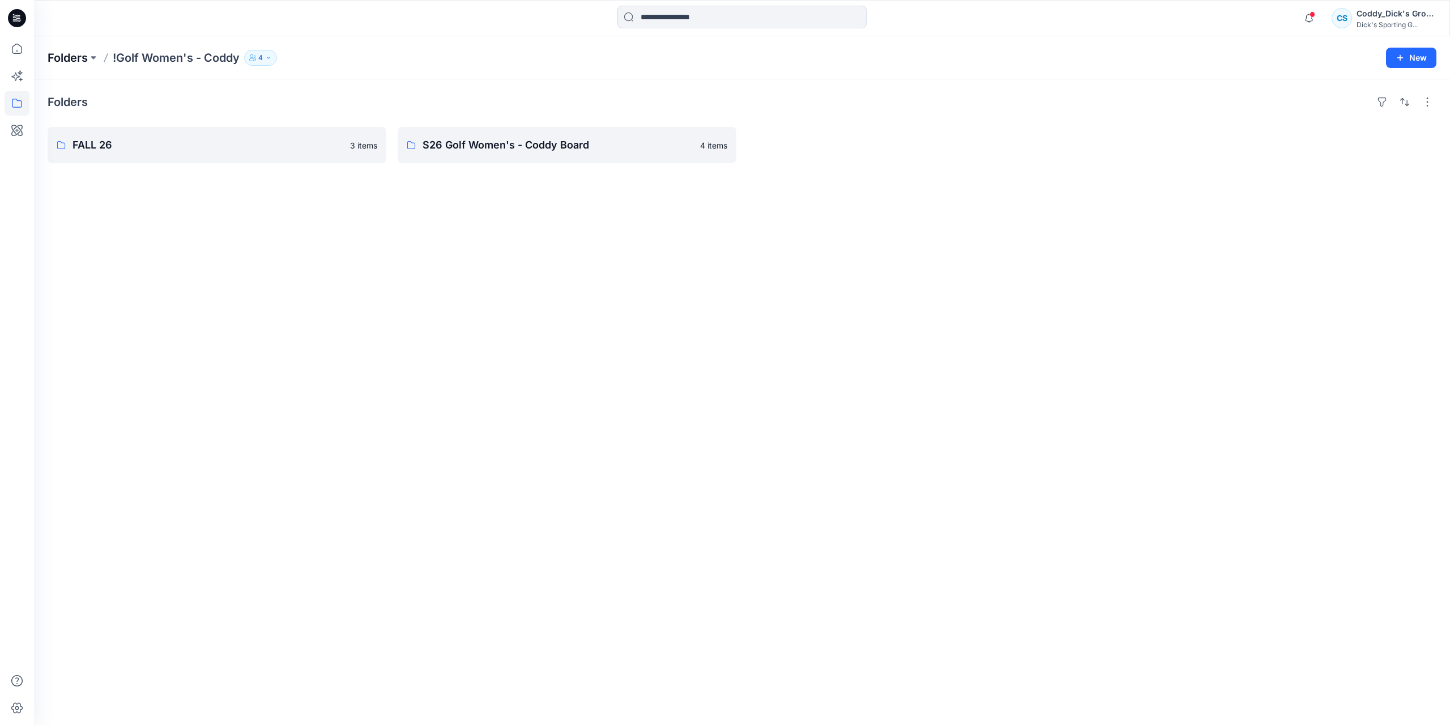
click at [80, 56] on p "Folders" at bounding box center [68, 58] width 40 height 16
click at [129, 143] on p "![PERSON_NAME]" at bounding box center [208, 143] width 271 height 16
click at [202, 152] on p "DSG" at bounding box center [216, 145] width 287 height 16
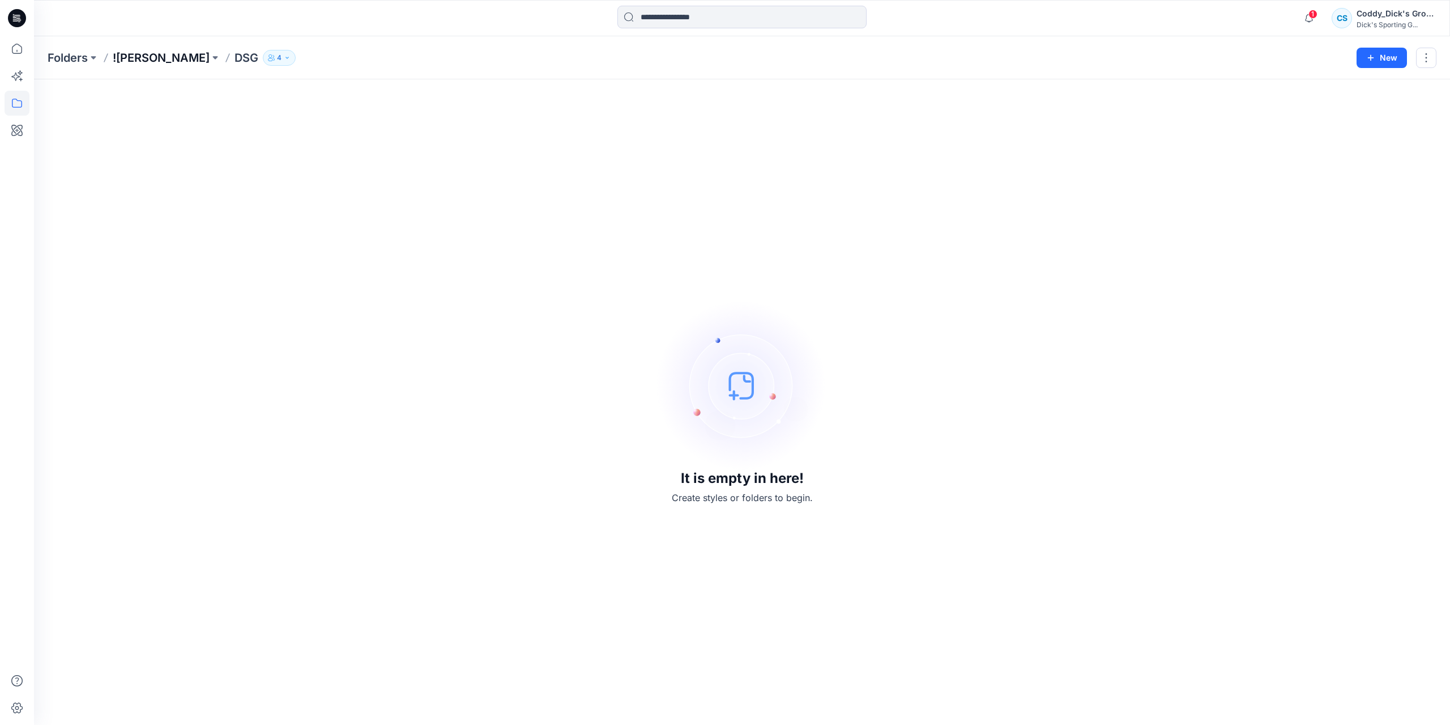
click at [162, 61] on p "![PERSON_NAME]" at bounding box center [161, 58] width 97 height 16
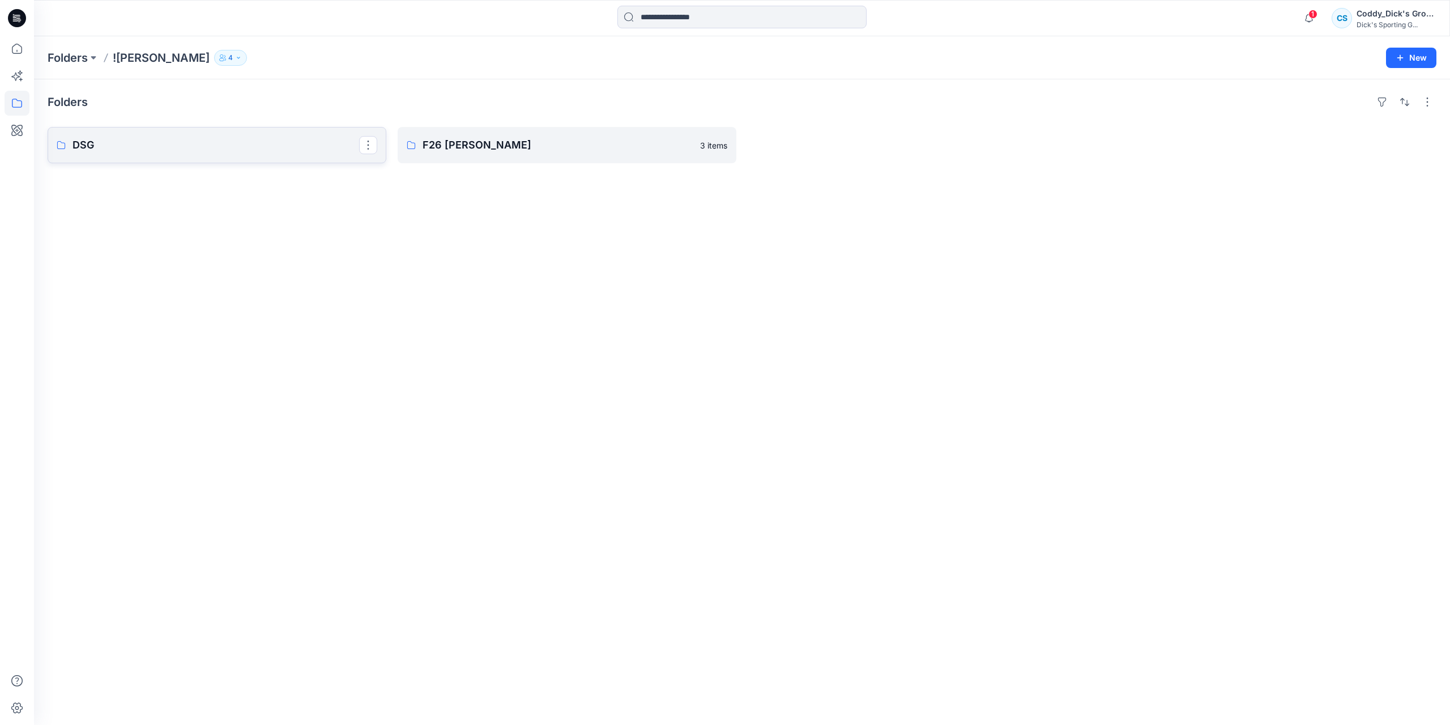
click at [144, 143] on p "DSG" at bounding box center [216, 145] width 287 height 16
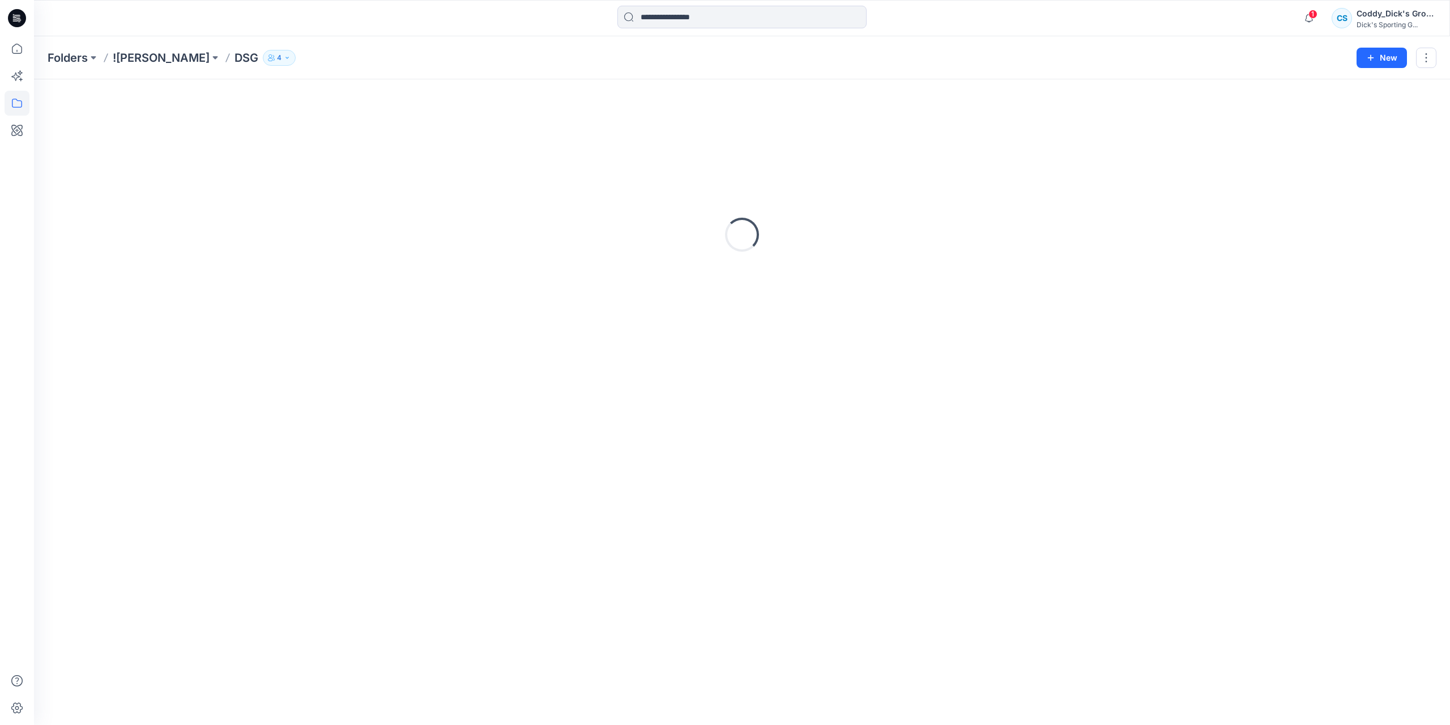
click at [144, 143] on div "Loading..." at bounding box center [742, 234] width 1389 height 283
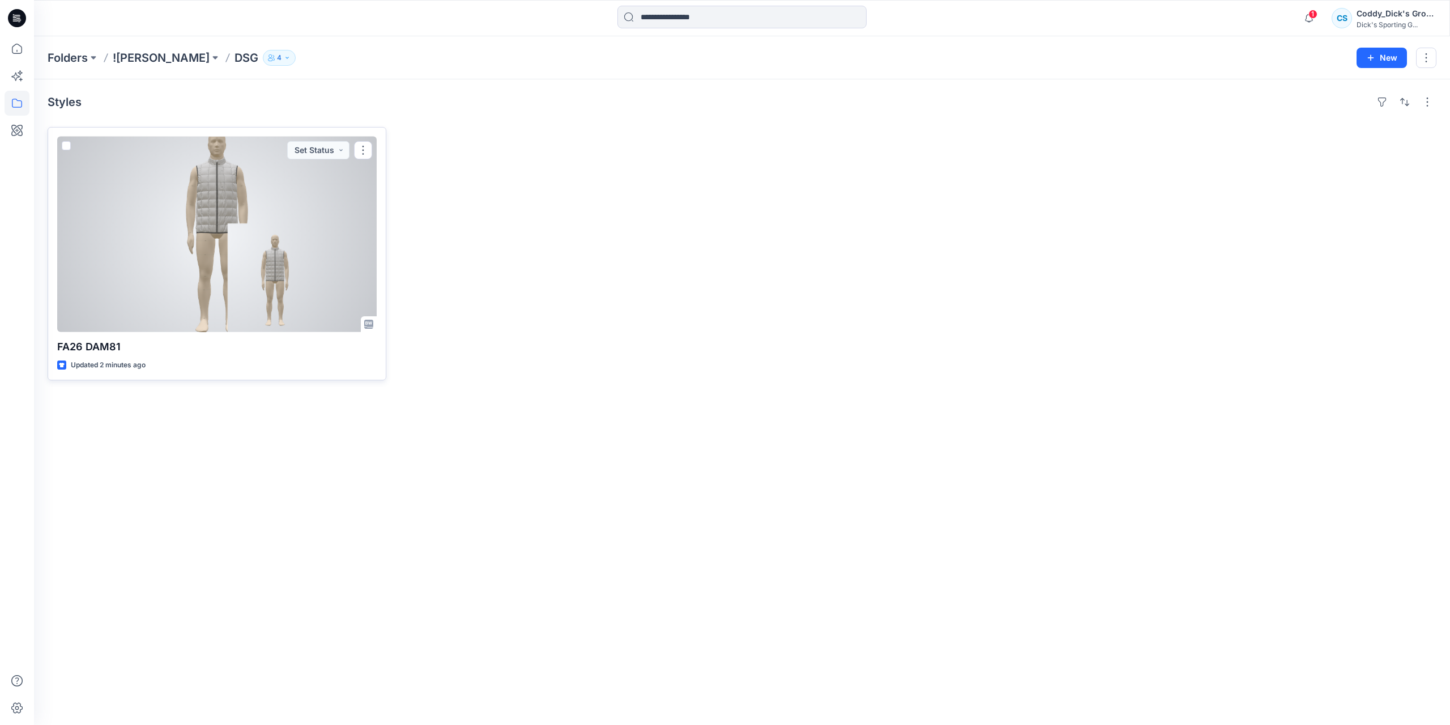
click at [208, 237] on div at bounding box center [217, 234] width 320 height 195
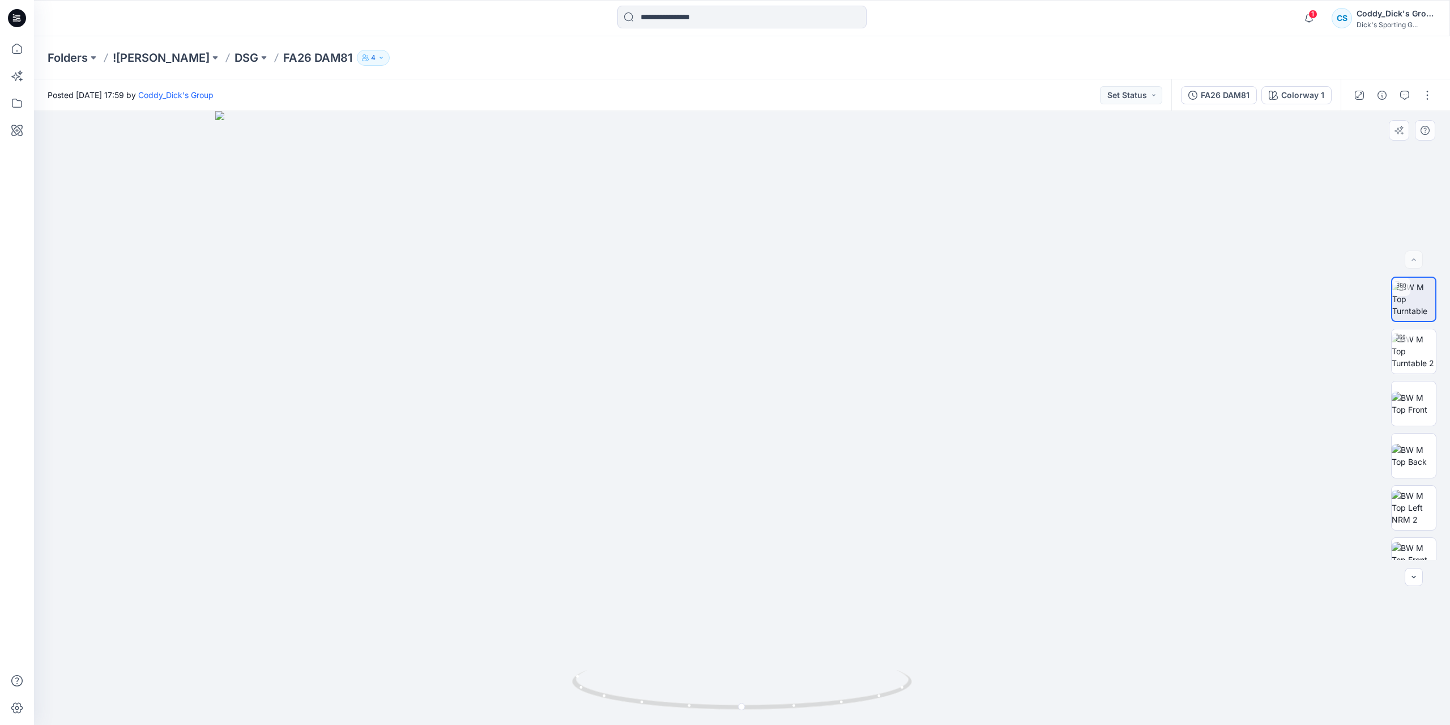
drag, startPoint x: 814, startPoint y: 233, endPoint x: 747, endPoint y: 261, distance: 72.4
click at [821, 486] on img at bounding box center [742, 418] width 1054 height 614
click at [936, 489] on img at bounding box center [742, 411] width 1054 height 625
click at [936, 588] on img at bounding box center [742, 417] width 659 height 615
drag, startPoint x: 897, startPoint y: 684, endPoint x: 736, endPoint y: 675, distance: 161.7
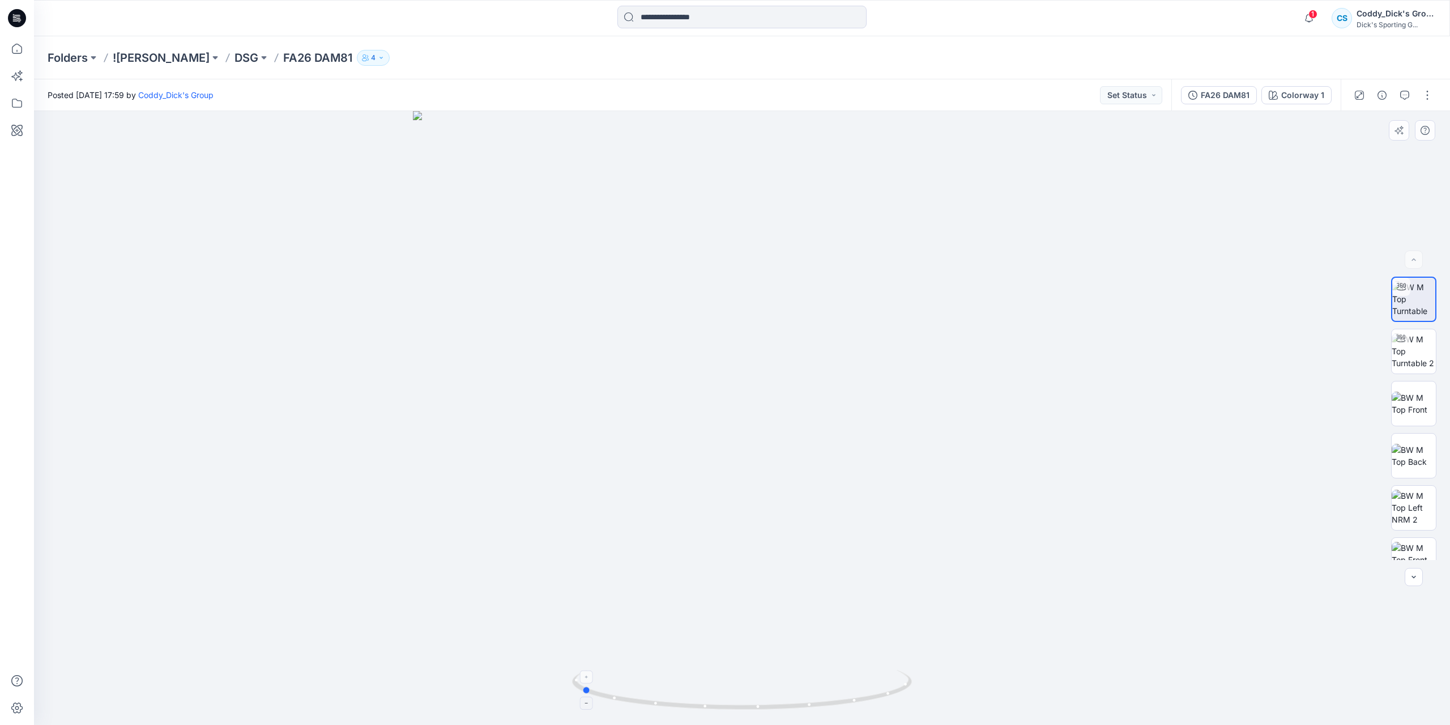
click at [736, 676] on icon at bounding box center [743, 691] width 343 height 42
click at [936, 353] on img at bounding box center [1414, 351] width 44 height 36
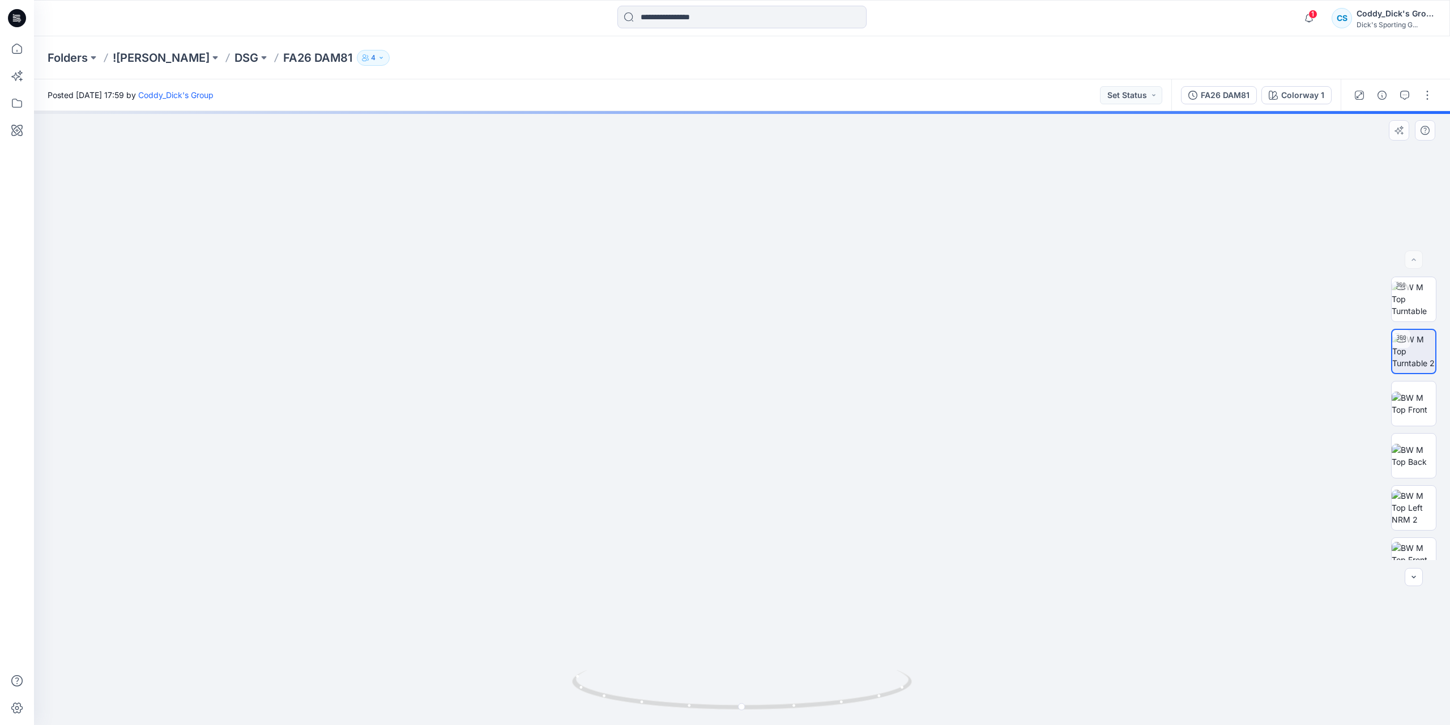
drag, startPoint x: 779, startPoint y: 377, endPoint x: 779, endPoint y: 422, distance: 45.3
click at [779, 422] on img at bounding box center [742, 348] width 1054 height 753
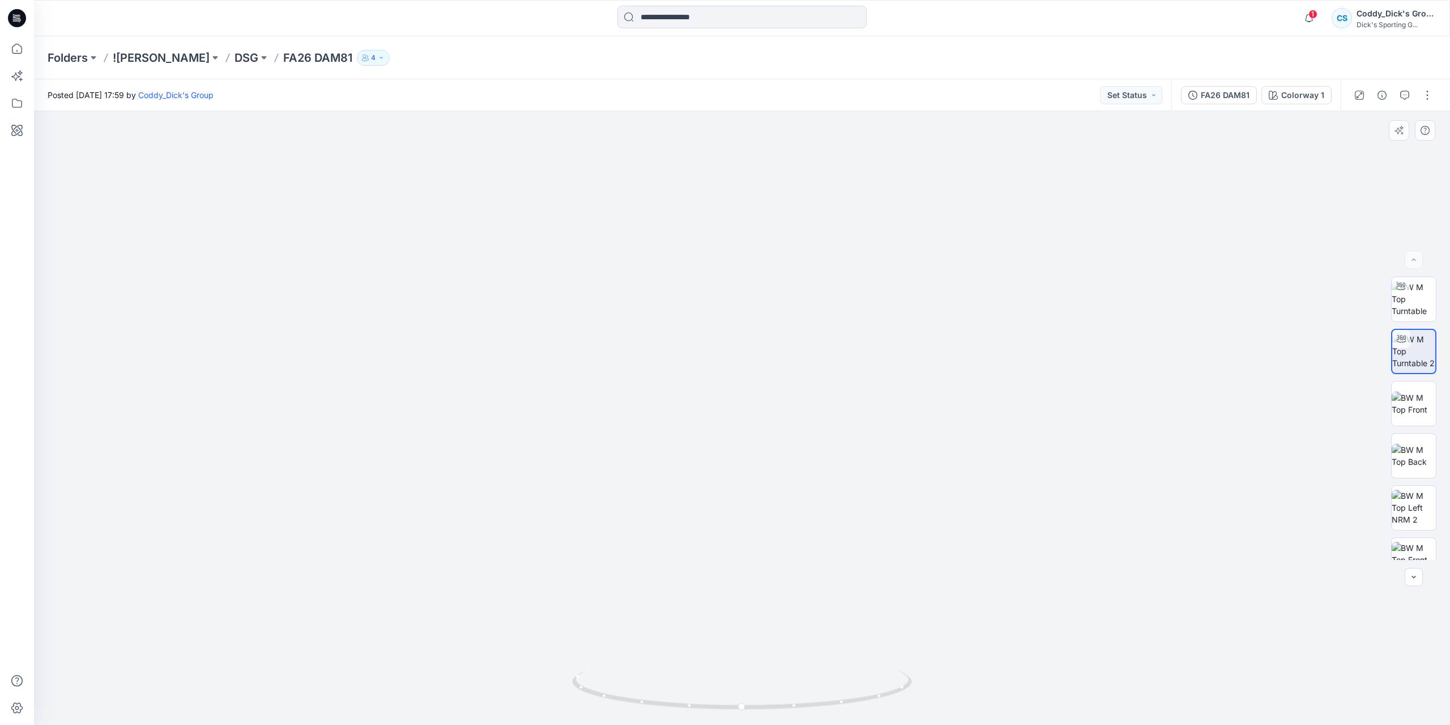
scroll to position [23, 0]
click at [936, 524] on img at bounding box center [1414, 537] width 44 height 36
drag, startPoint x: 905, startPoint y: 603, endPoint x: 911, endPoint y: 401, distance: 202.9
click at [911, 401] on img at bounding box center [742, 418] width 614 height 614
click at [936, 494] on img at bounding box center [1414, 485] width 44 height 36
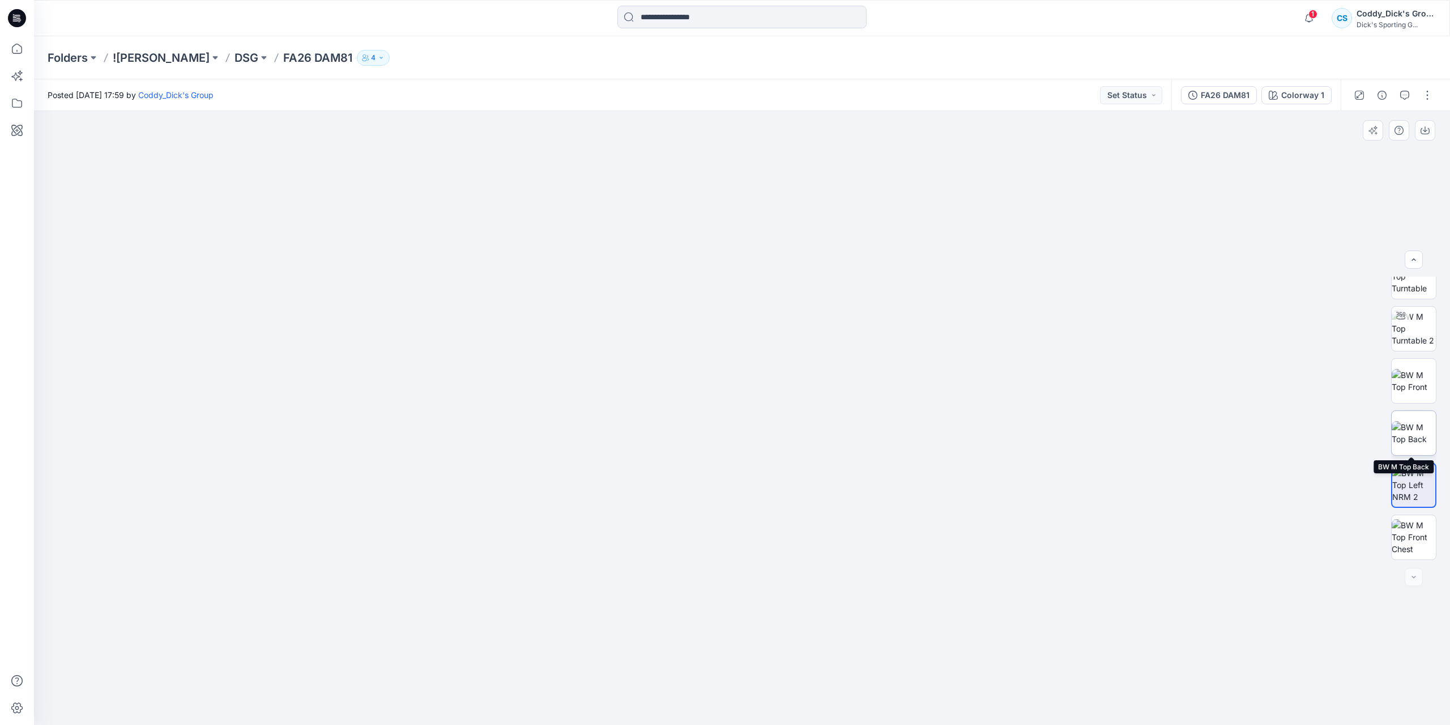
click at [936, 440] on img at bounding box center [1414, 433] width 44 height 24
click at [936, 578] on div at bounding box center [1414, 577] width 18 height 18
click at [936, 576] on div at bounding box center [1414, 577] width 18 height 18
click at [936, 372] on img at bounding box center [1414, 381] width 44 height 24
click at [936, 322] on img at bounding box center [1414, 328] width 44 height 36
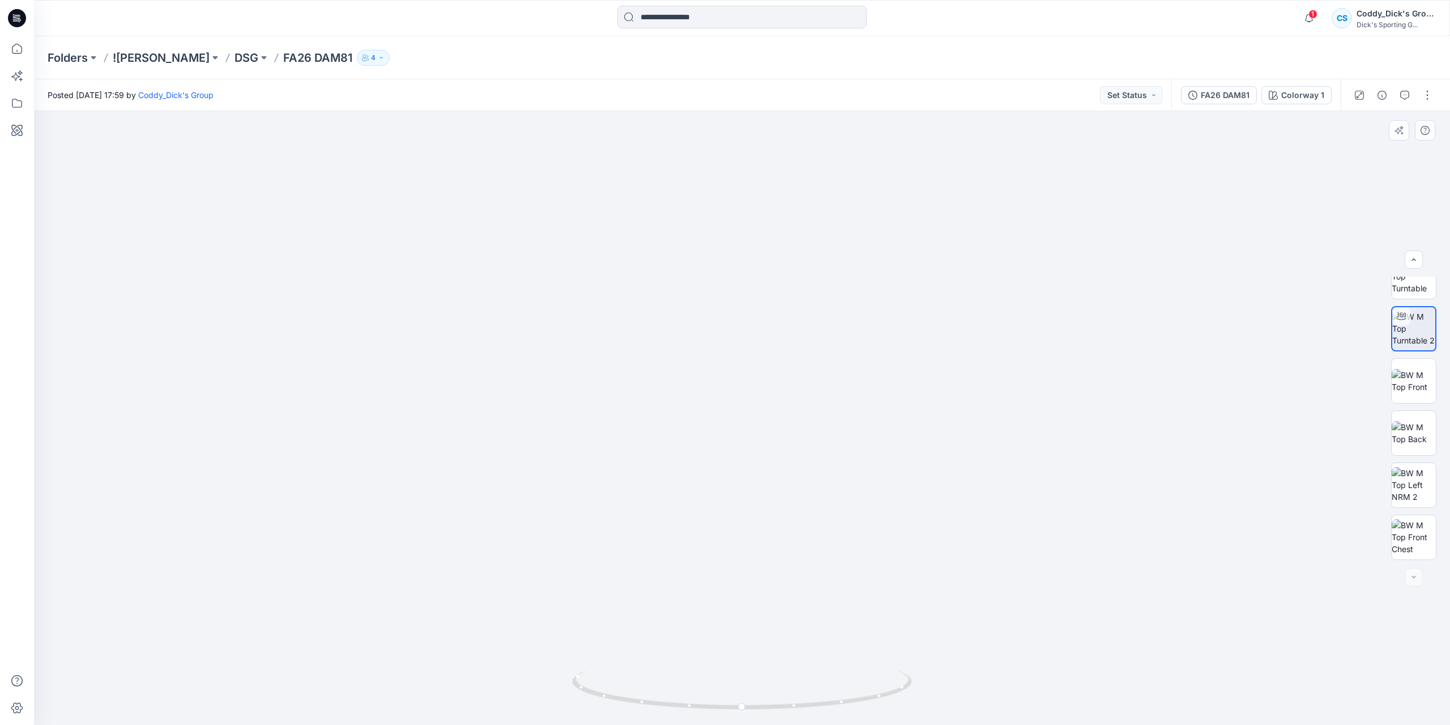
drag, startPoint x: 759, startPoint y: 249, endPoint x: 754, endPoint y: 378, distance: 129.2
click at [754, 378] on img at bounding box center [742, 375] width 1054 height 699
click at [936, 95] on button "button" at bounding box center [1428, 95] width 18 height 18
click at [936, 146] on button "Edit" at bounding box center [1380, 153] width 104 height 21
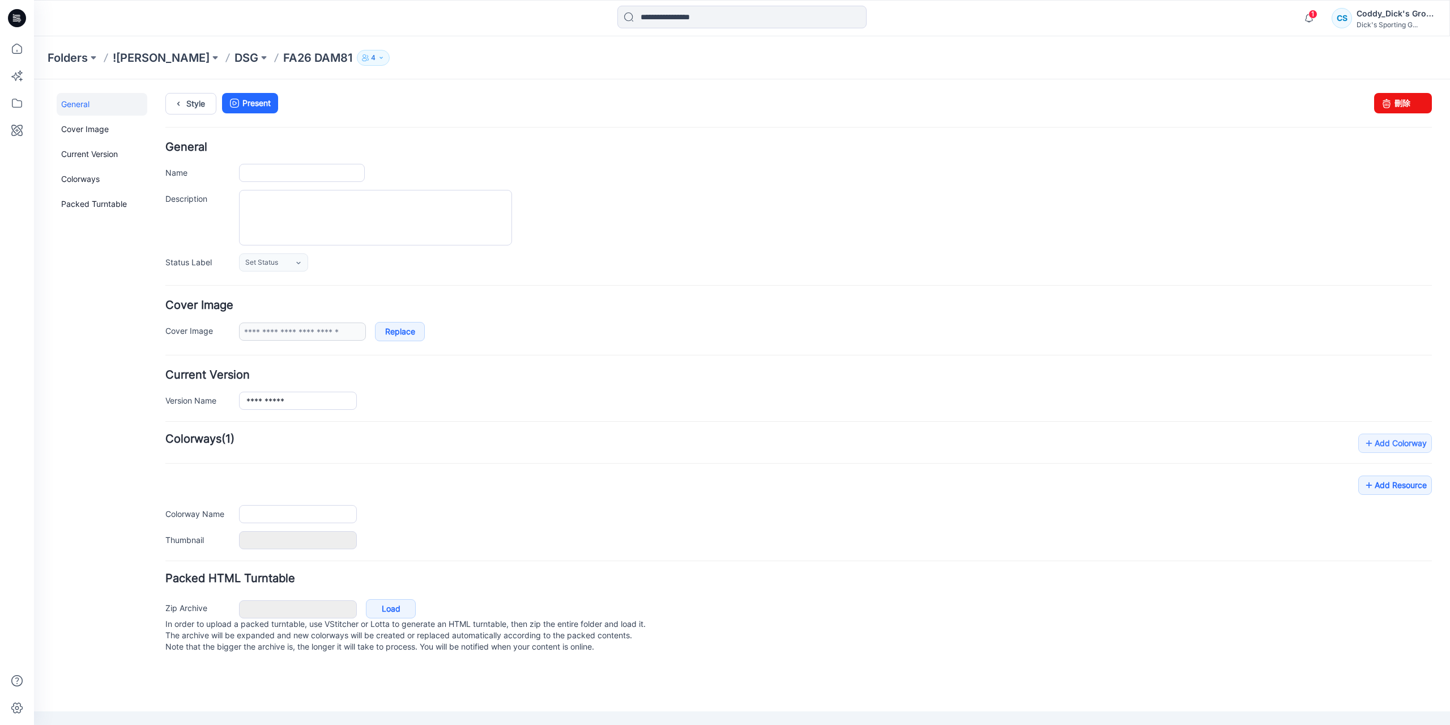
type input "**********"
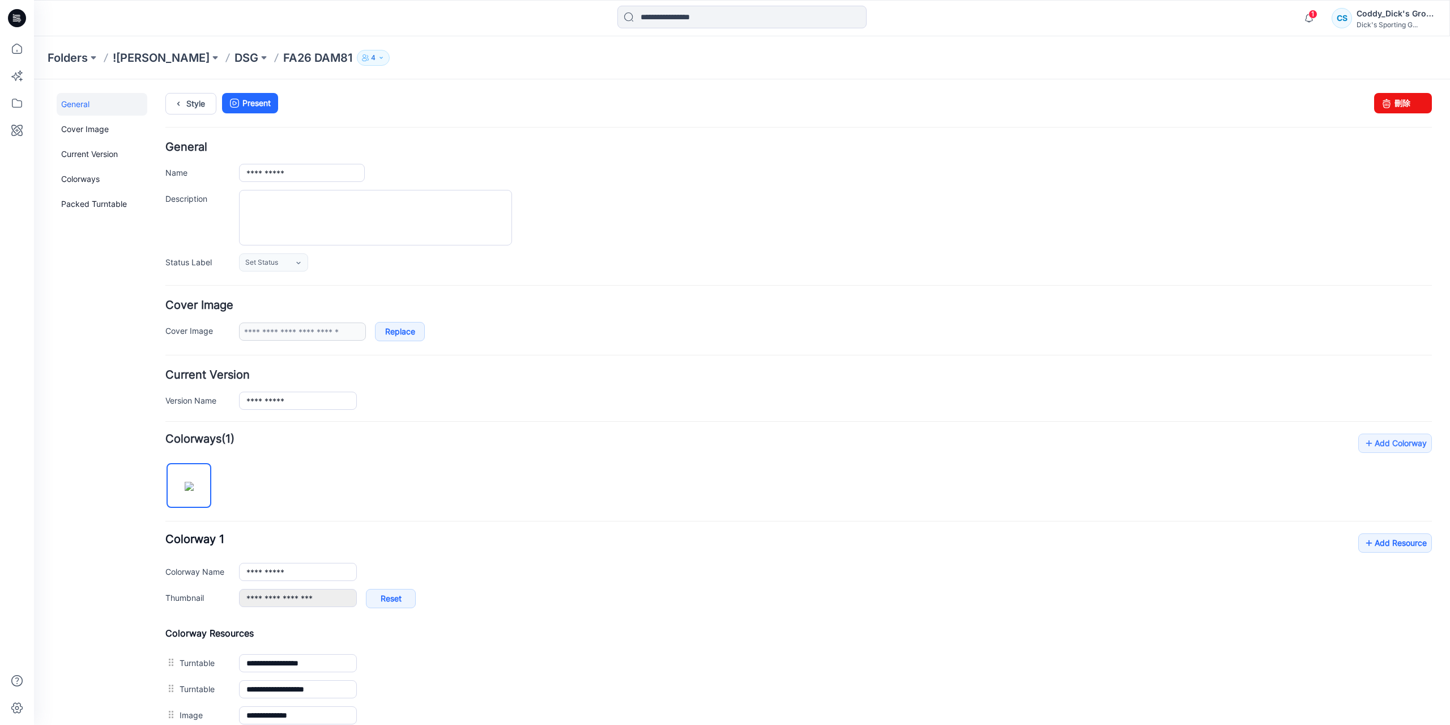
click at [292, 58] on p "FA26 DAM81" at bounding box center [317, 58] width 69 height 16
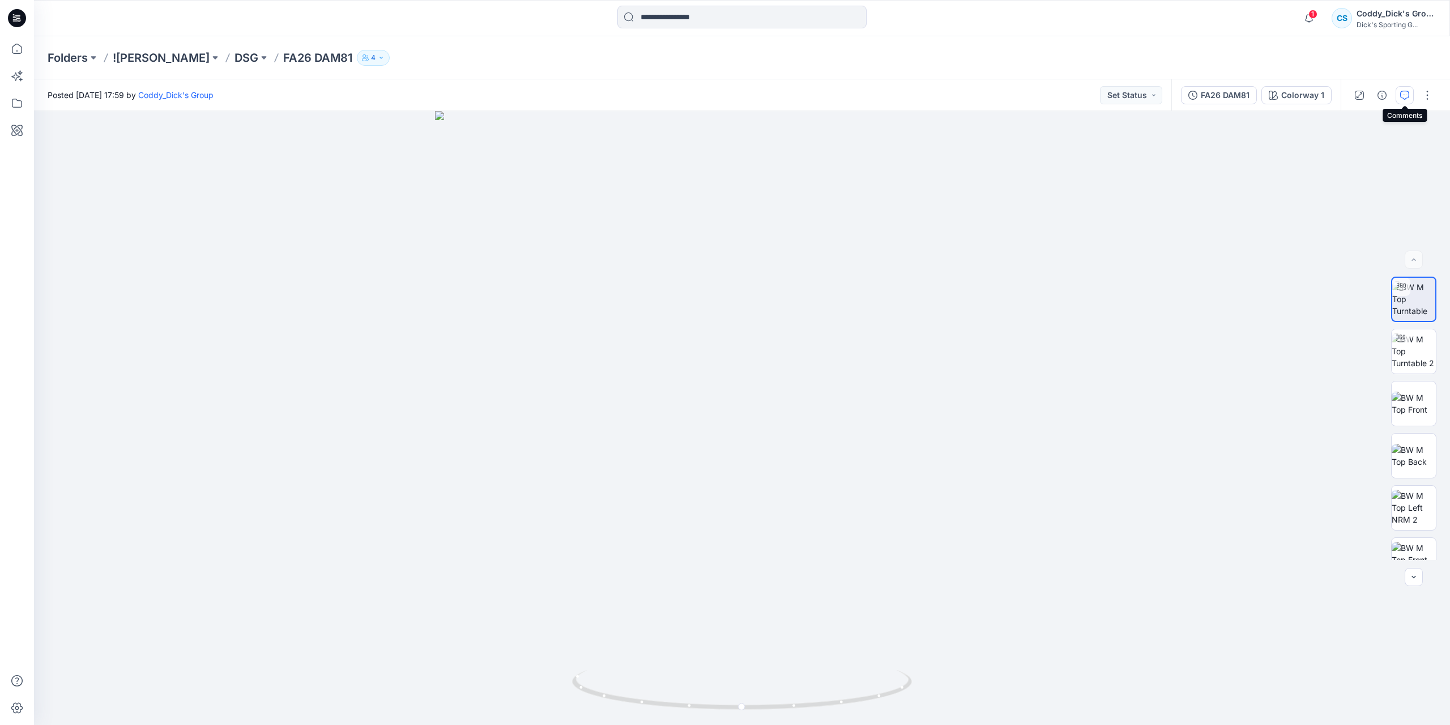
click at [1410, 95] on button "button" at bounding box center [1405, 95] width 18 height 18
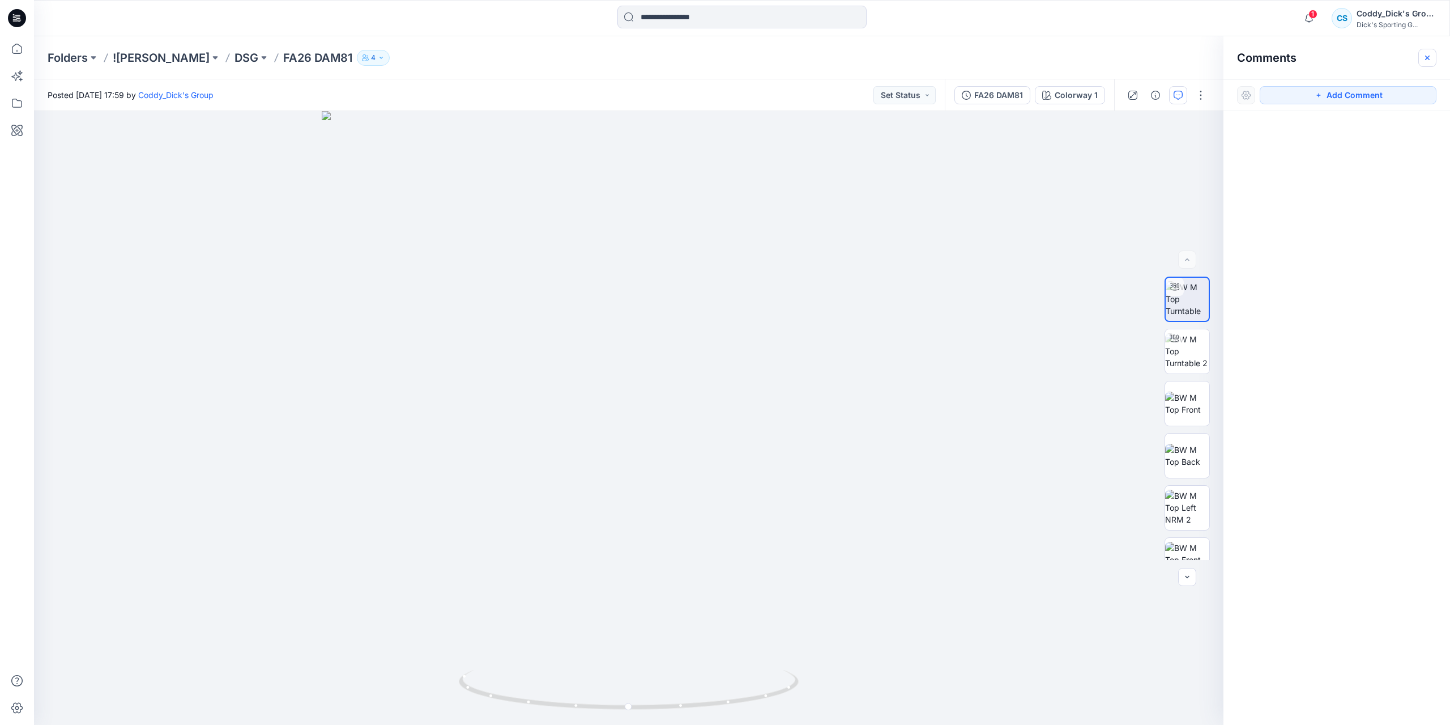
click at [1431, 59] on icon "button" at bounding box center [1427, 57] width 9 height 9
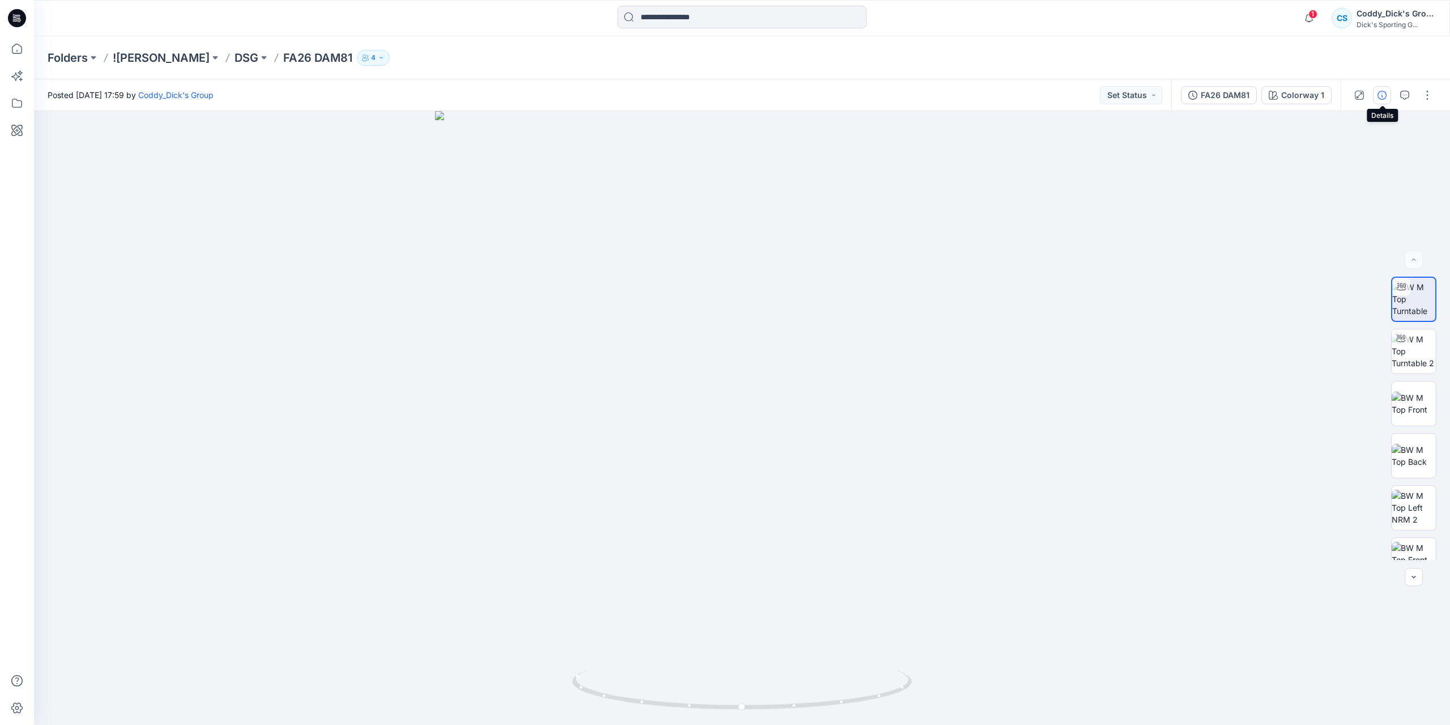
click at [1384, 95] on icon "button" at bounding box center [1382, 95] width 9 height 9
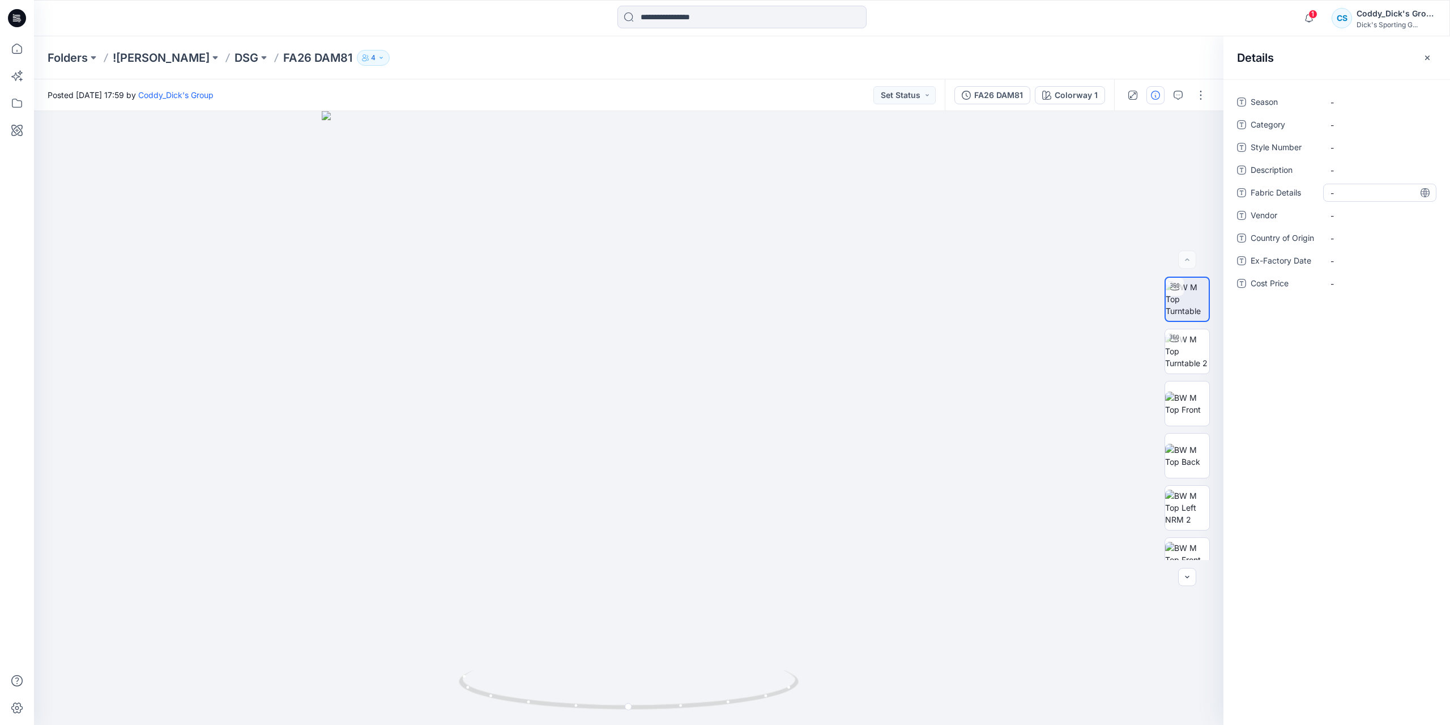
click at [1336, 191] on Details "-" at bounding box center [1380, 193] width 99 height 12
type textarea "**********"
click at [1337, 195] on Details "-" at bounding box center [1380, 193] width 99 height 12
type textarea "**********"
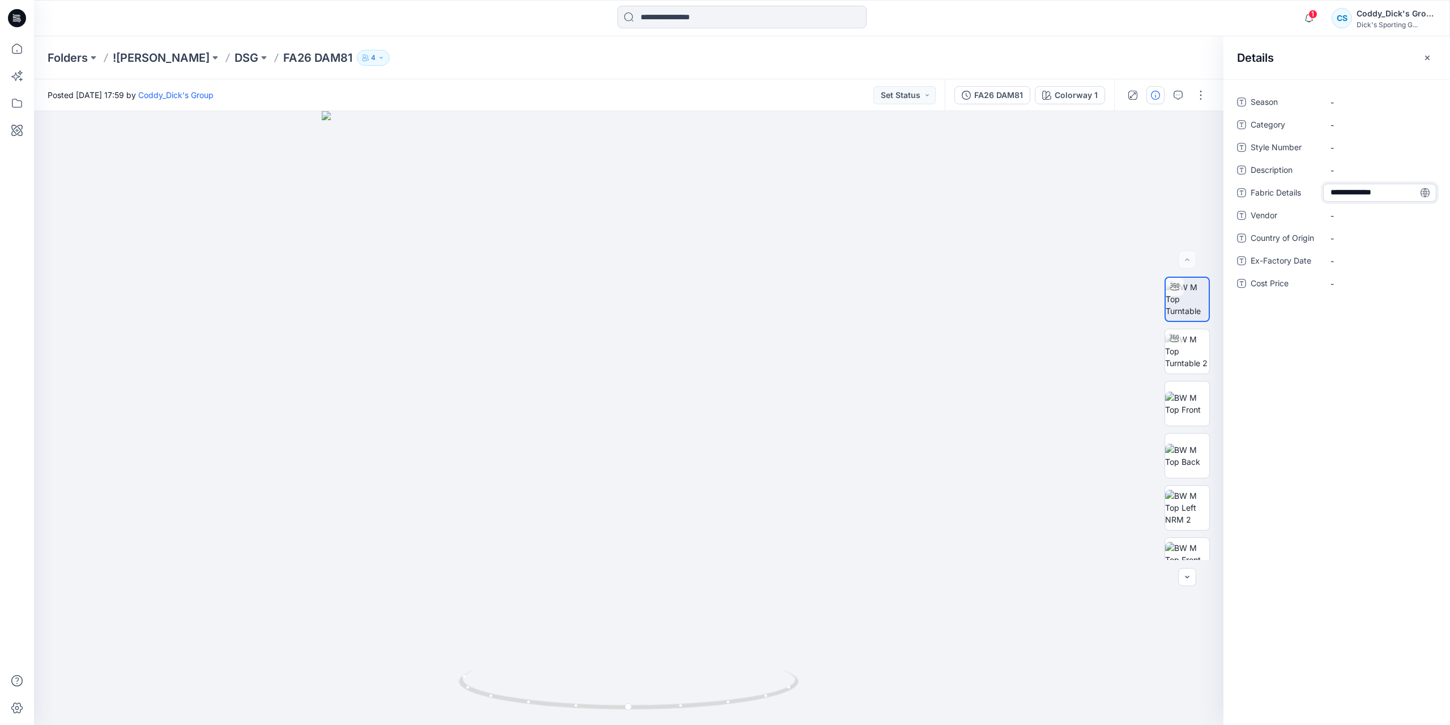
scroll to position [7, 0]
click at [1336, 192] on Details "-" at bounding box center [1380, 193] width 99 height 12
type textarea "**********"
click at [1386, 199] on Details "SUB_Jersey Double Knit" at bounding box center [1380, 196] width 99 height 24
type textarea "**********"
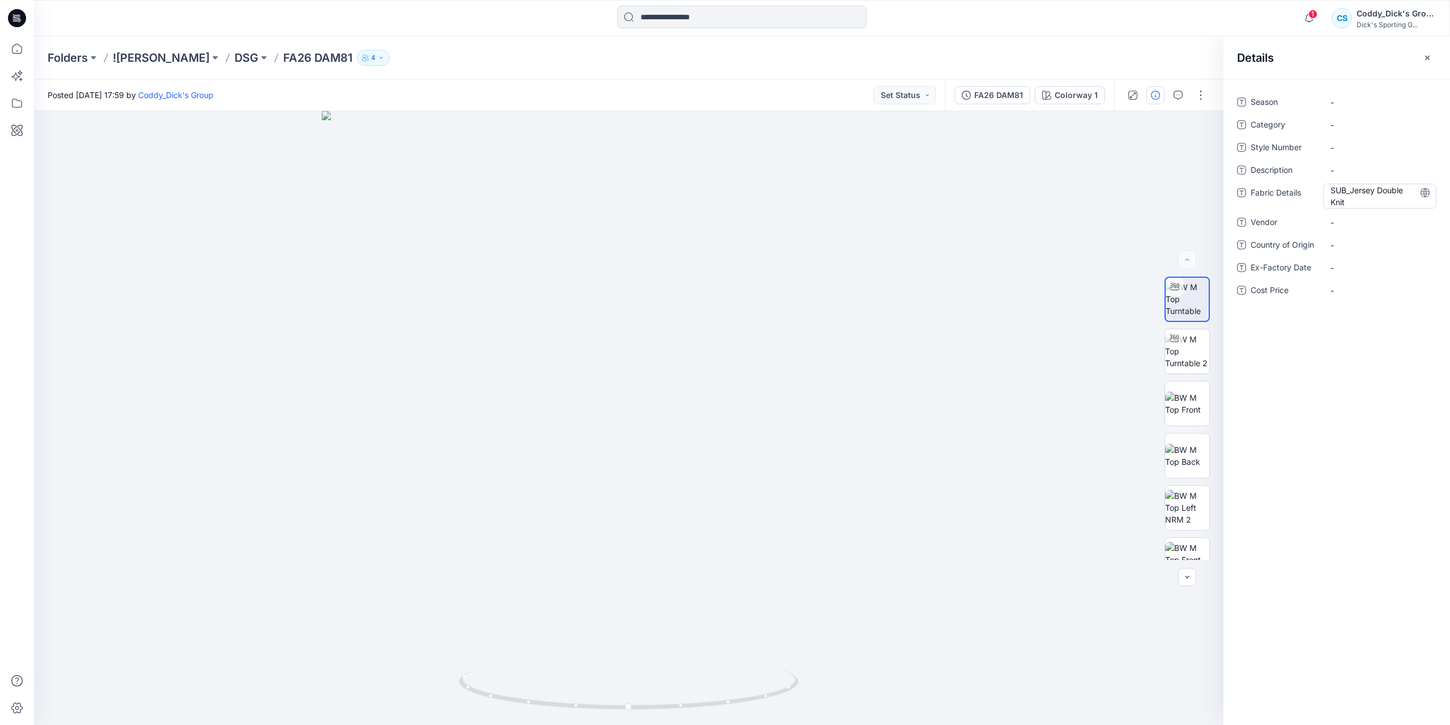
click at [1361, 198] on Details "SUB_Jersey Double Knit" at bounding box center [1380, 196] width 99 height 24
type textarea "**********"
click at [1388, 203] on Details "SUB_Jersey Double Knit SUB_BODY FILL" at bounding box center [1380, 196] width 99 height 24
click at [1388, 203] on textarea "**********" at bounding box center [1379, 196] width 113 height 24
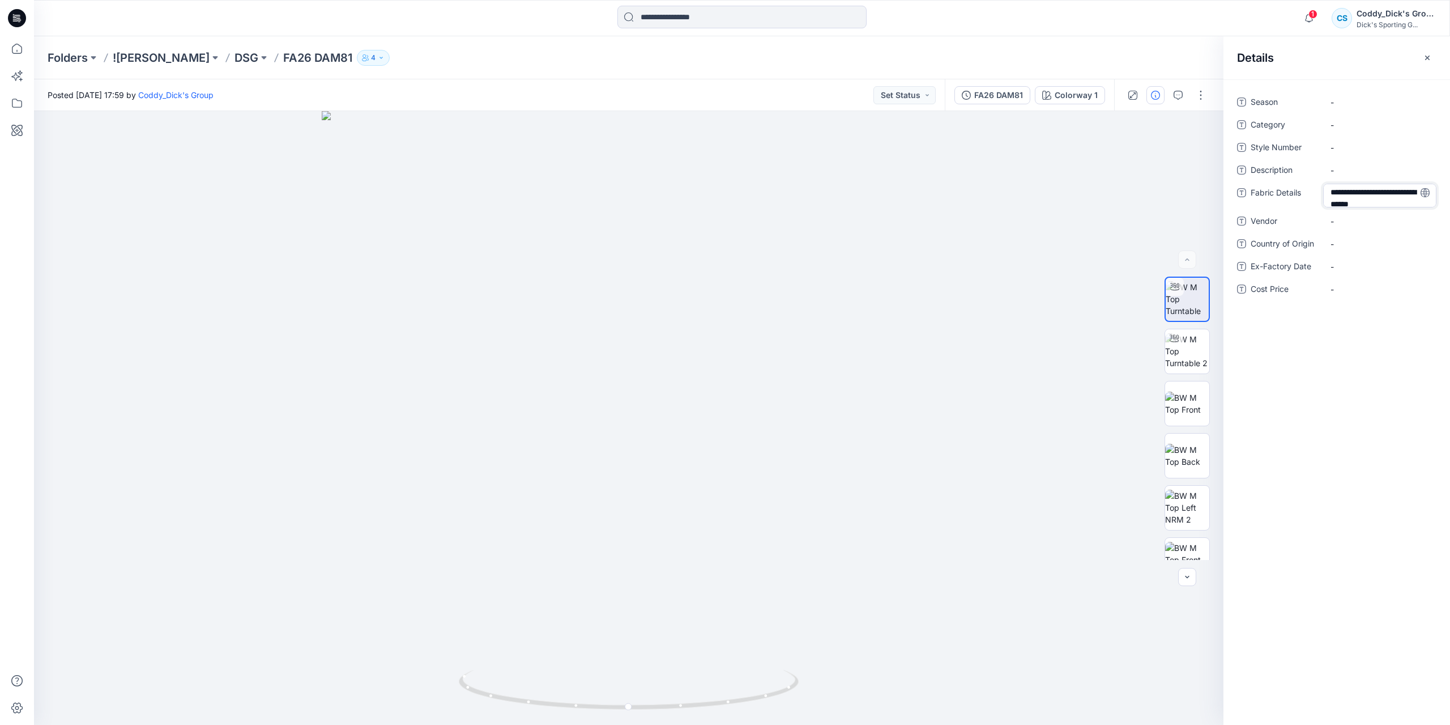
drag, startPoint x: 1348, startPoint y: 202, endPoint x: 1358, endPoint y: 210, distance: 12.5
click at [1351, 206] on textarea "**********" at bounding box center [1379, 196] width 113 height 24
type textarea "**********"
click at [1354, 102] on span "-" at bounding box center [1380, 102] width 99 height 12
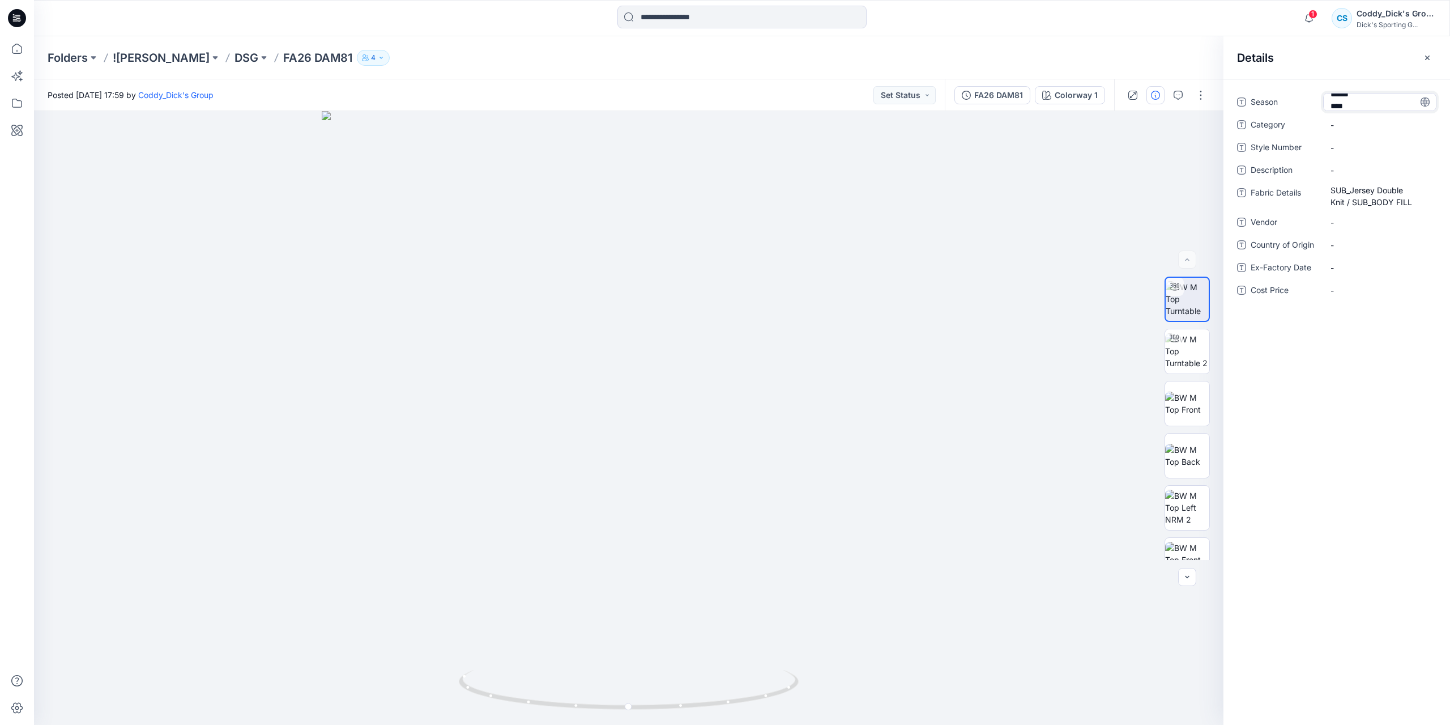
type textarea "**********"
click at [1353, 143] on Number "-" at bounding box center [1380, 148] width 99 height 12
type textarea "*****"
click at [1348, 169] on span "-" at bounding box center [1380, 170] width 99 height 12
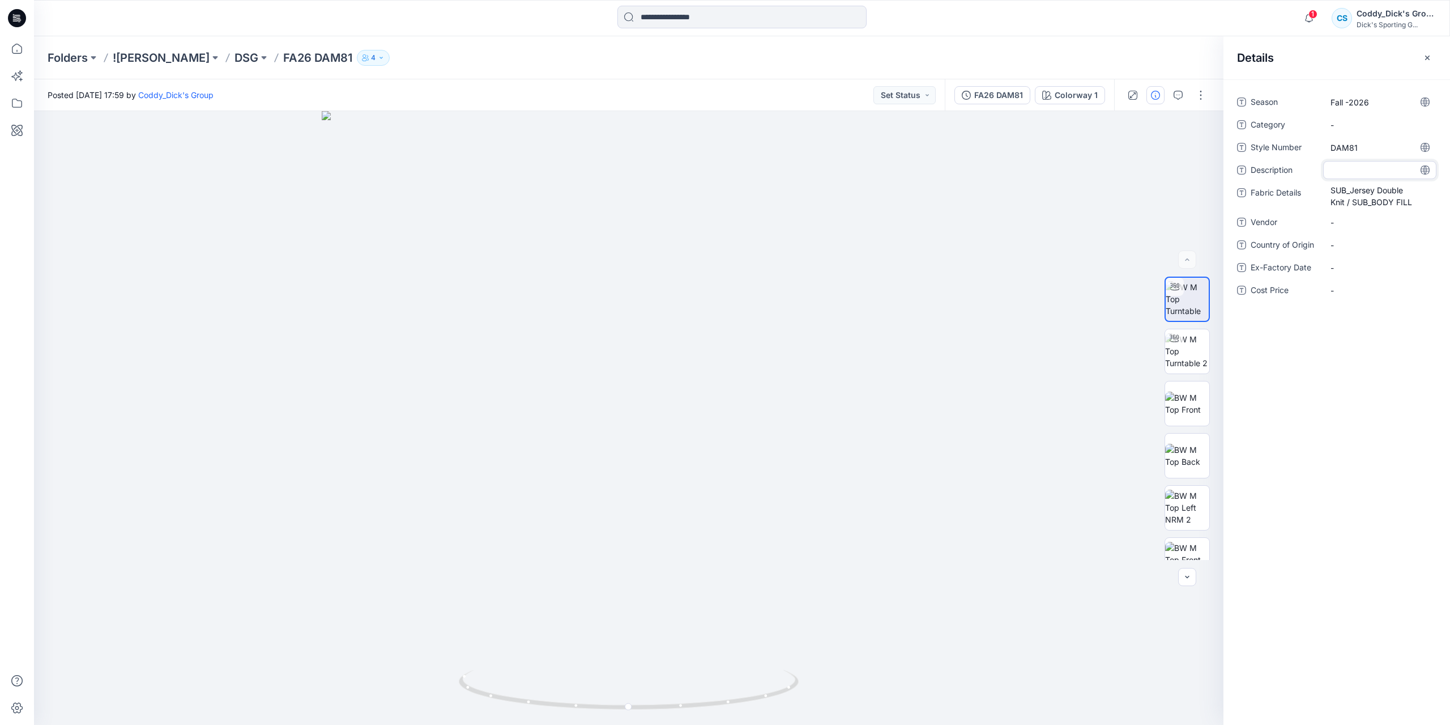
type textarea "**********"
click at [239, 54] on p "DSG" at bounding box center [247, 58] width 24 height 16
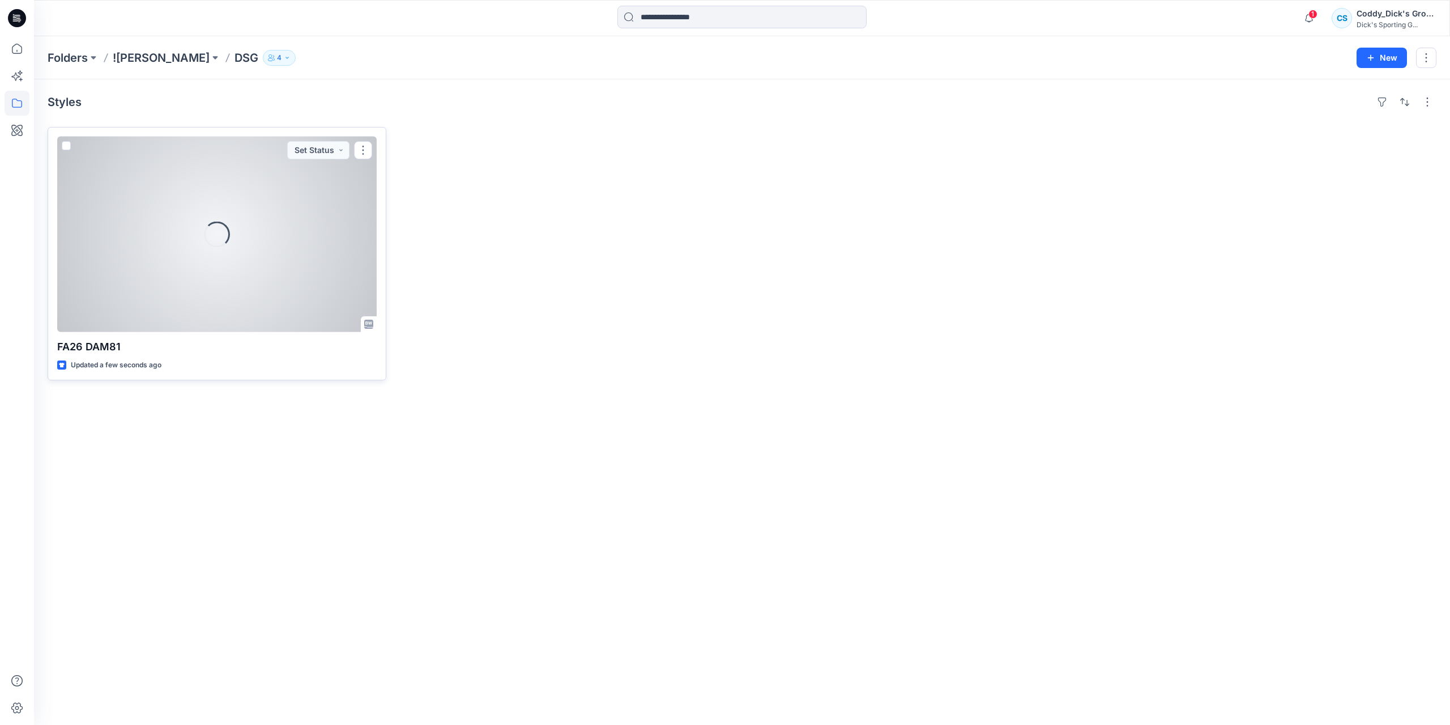
click at [261, 198] on div "Loading..." at bounding box center [217, 234] width 320 height 195
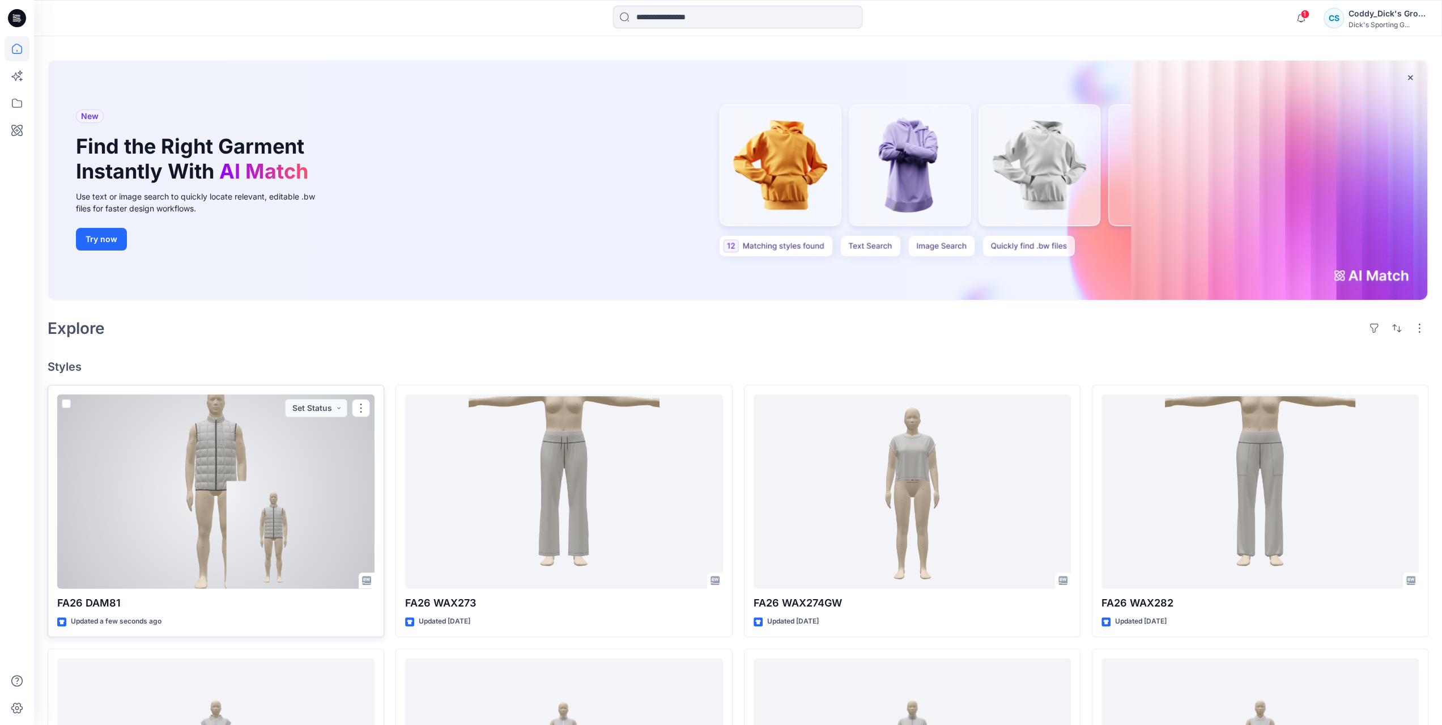
scroll to position [57, 0]
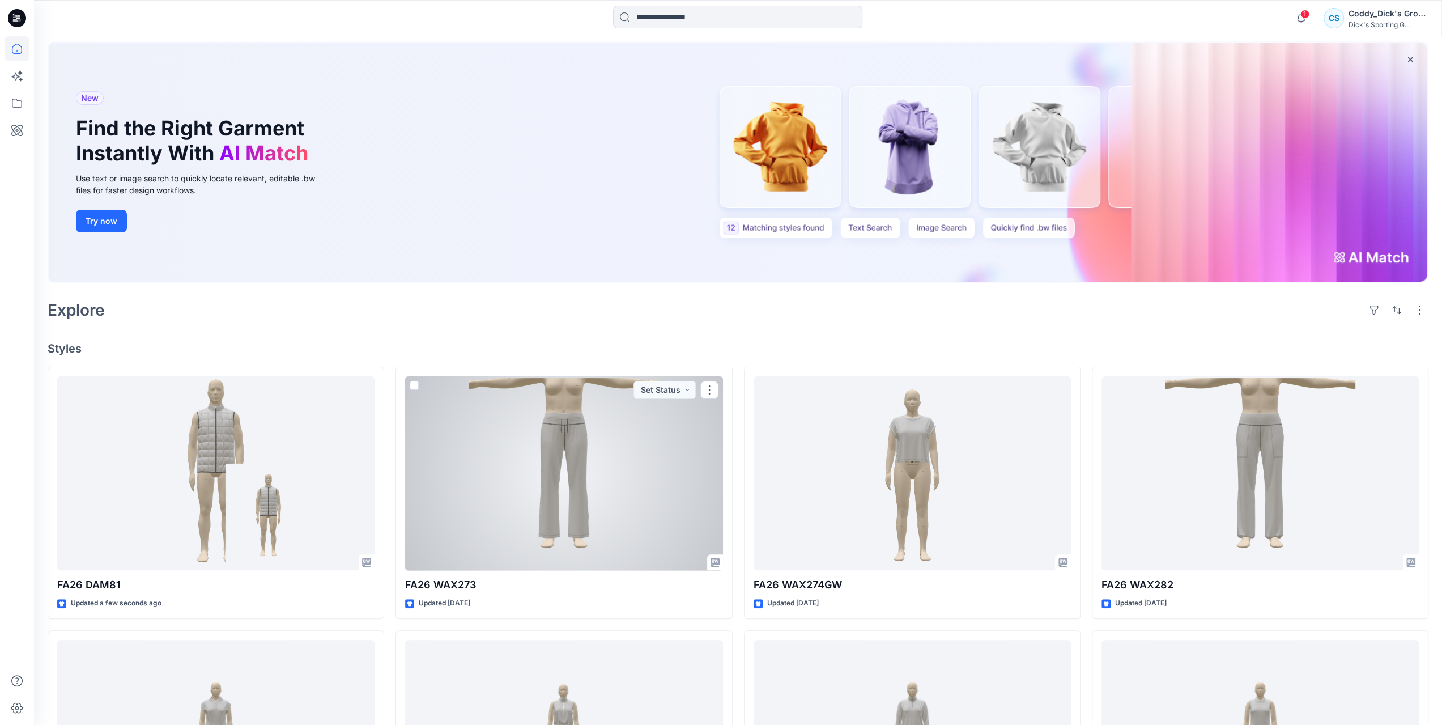
drag, startPoint x: 680, startPoint y: 468, endPoint x: 704, endPoint y: 469, distance: 24.4
click at [680, 468] on div at bounding box center [563, 473] width 317 height 194
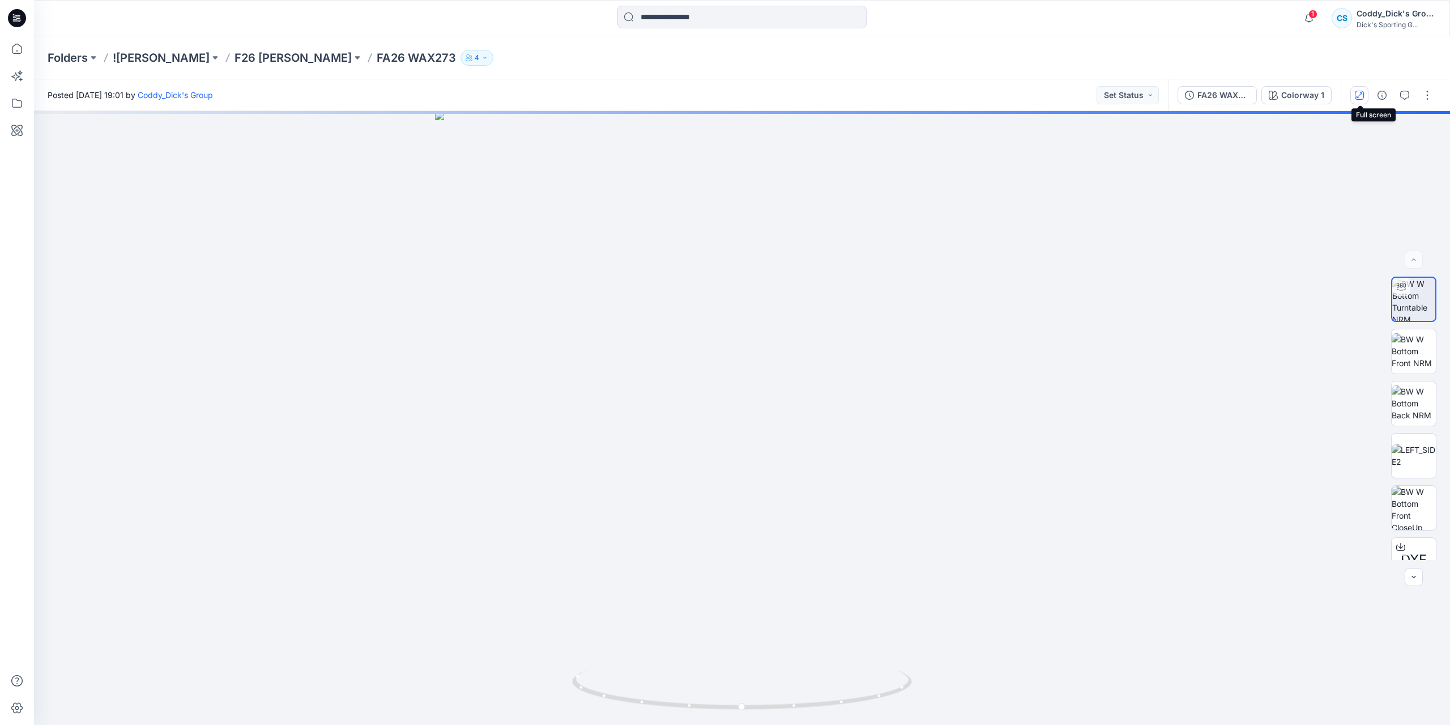
click at [1366, 93] on button "button" at bounding box center [1360, 95] width 18 height 18
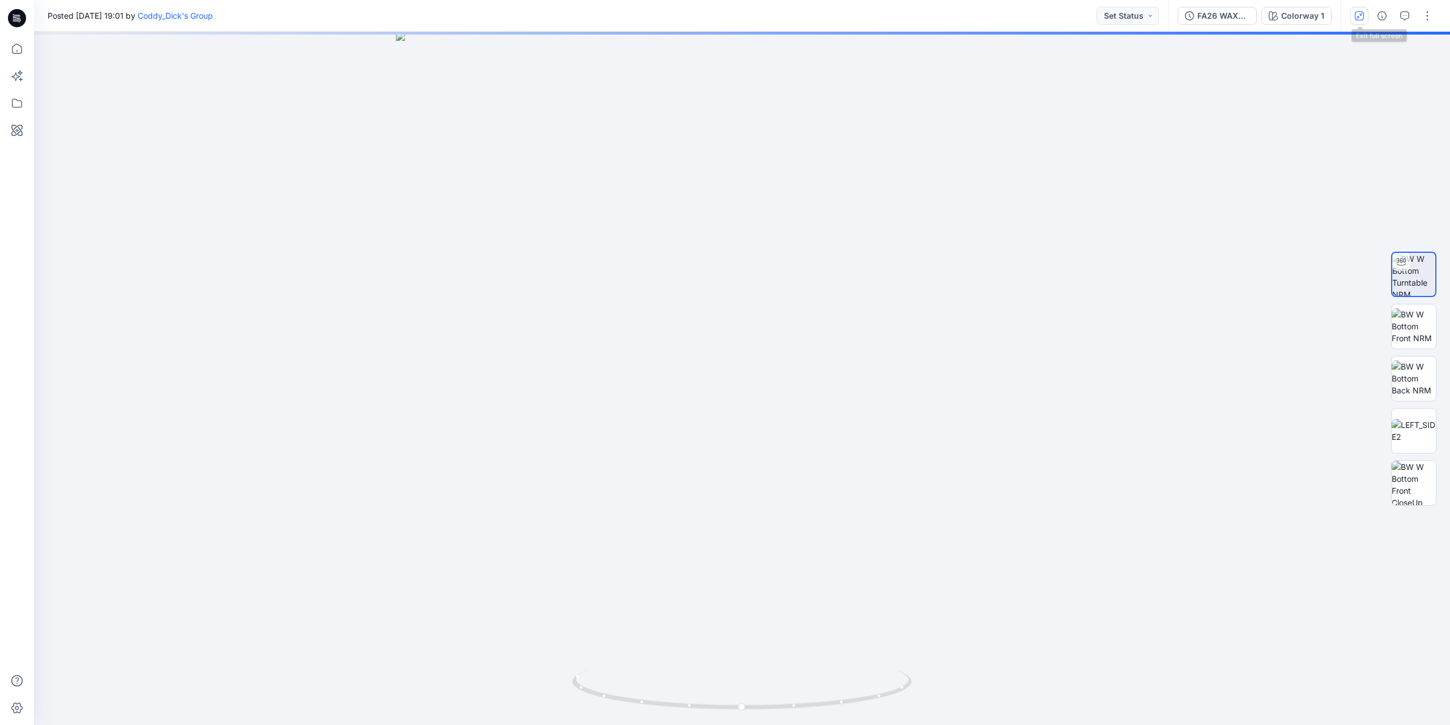
click at [1360, 17] on icon "button" at bounding box center [1360, 15] width 6 height 6
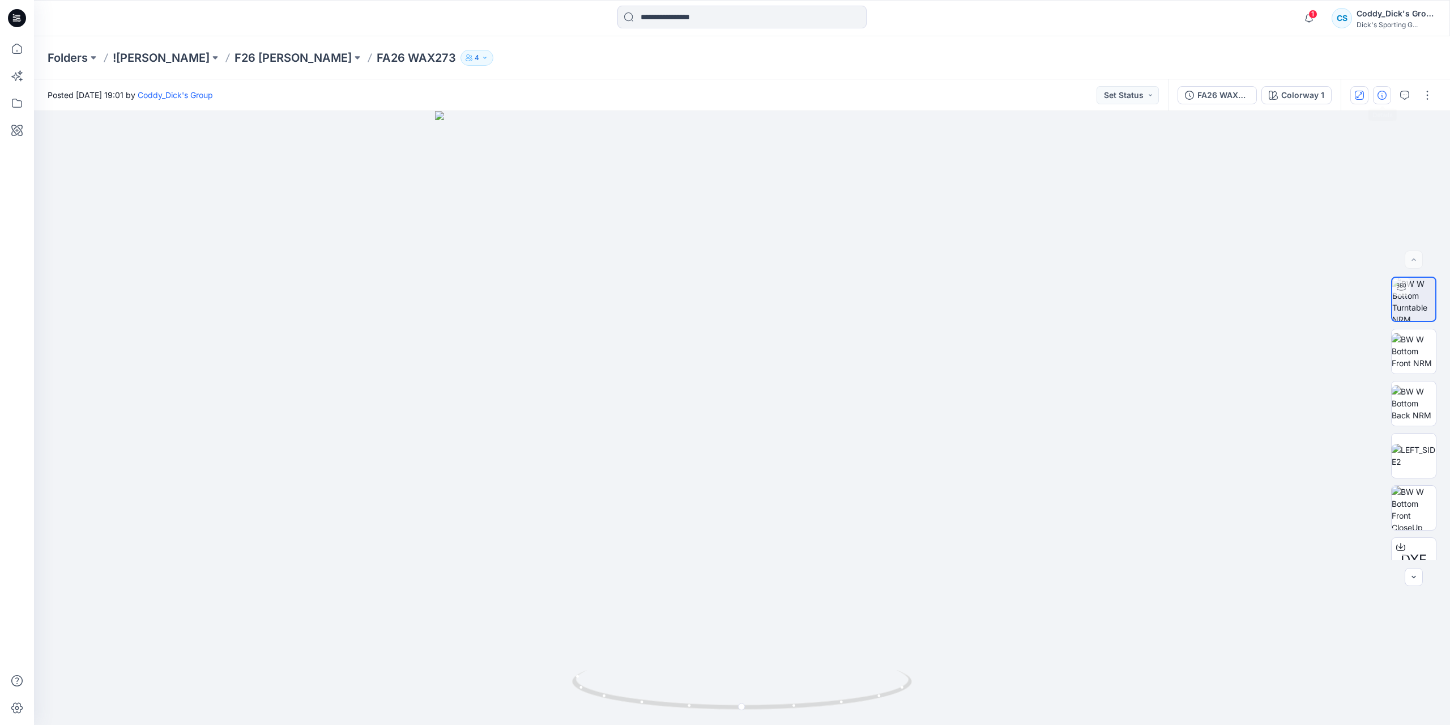
click at [1388, 91] on button "button" at bounding box center [1382, 95] width 18 height 18
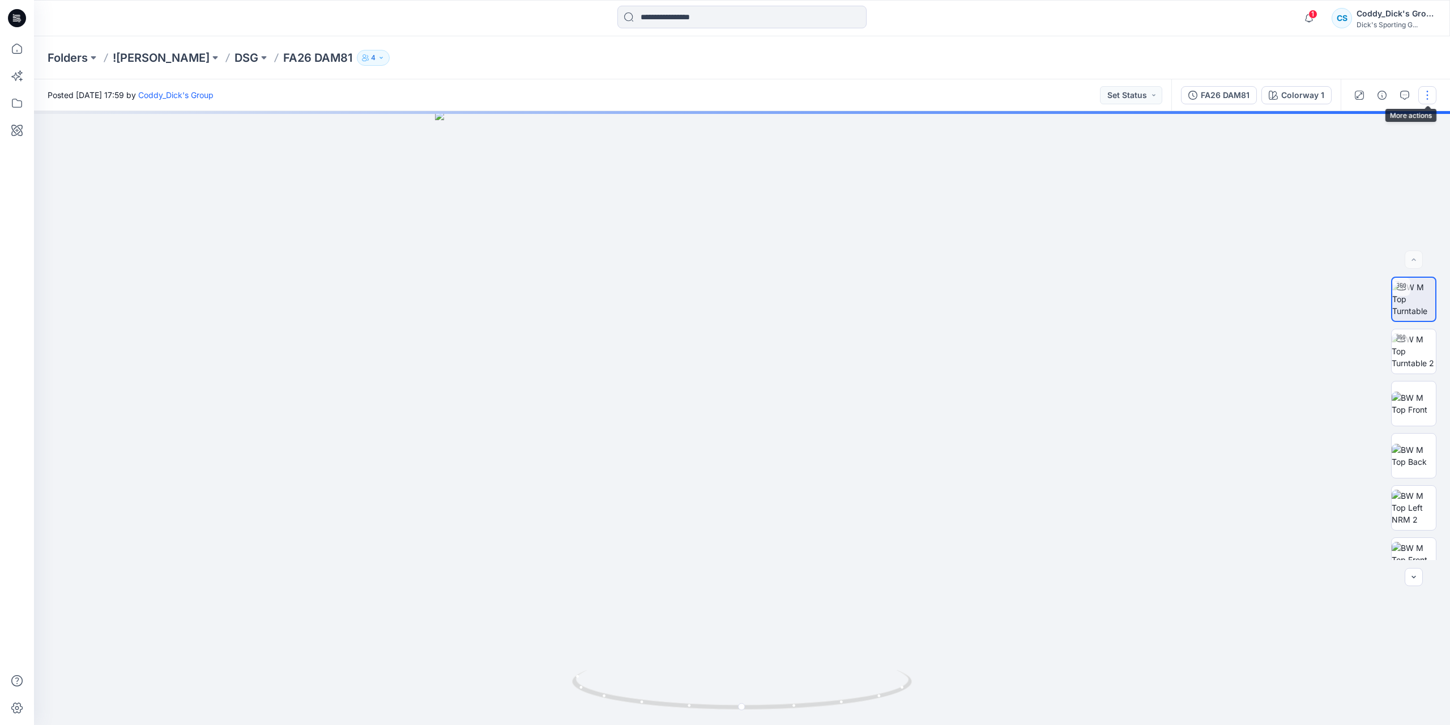
click at [1423, 90] on button "button" at bounding box center [1428, 95] width 18 height 18
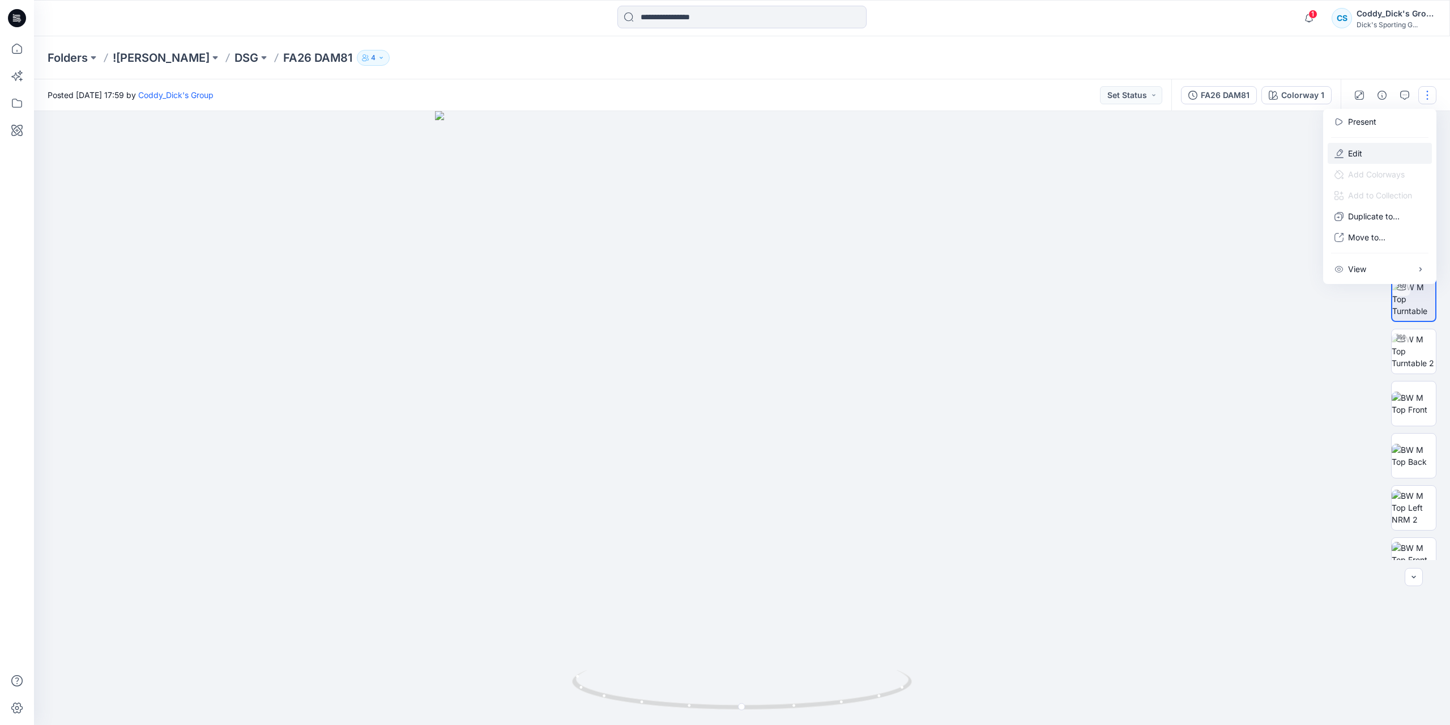
click at [1366, 152] on button "Edit" at bounding box center [1380, 153] width 104 height 21
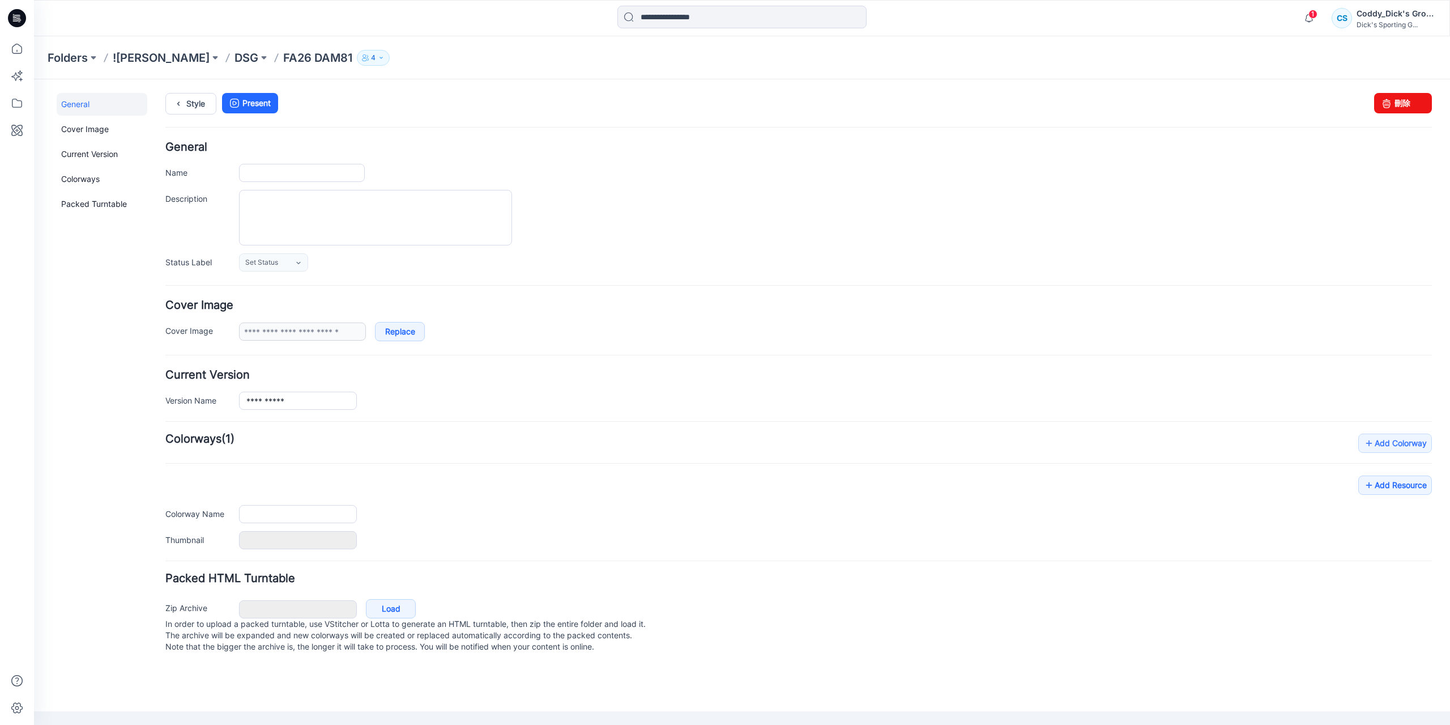
type input "**********"
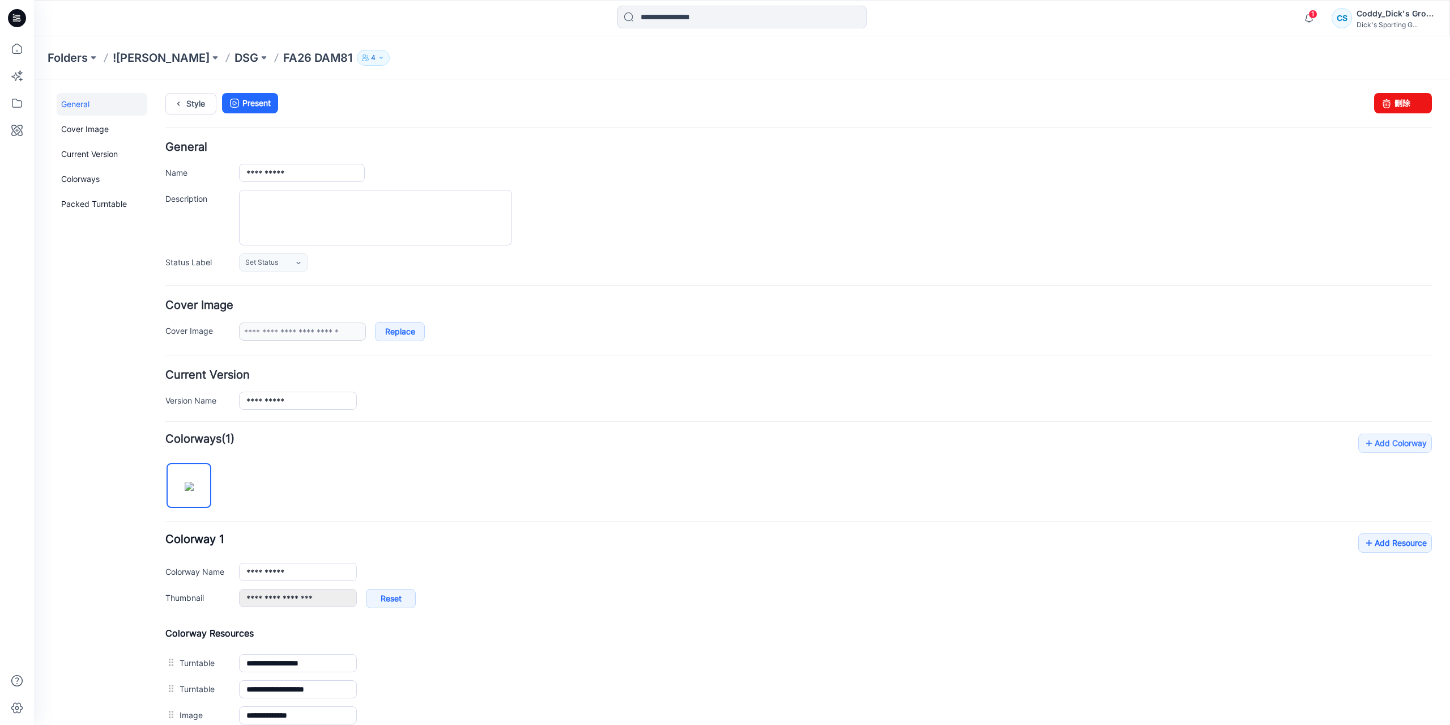
scroll to position [206, 0]
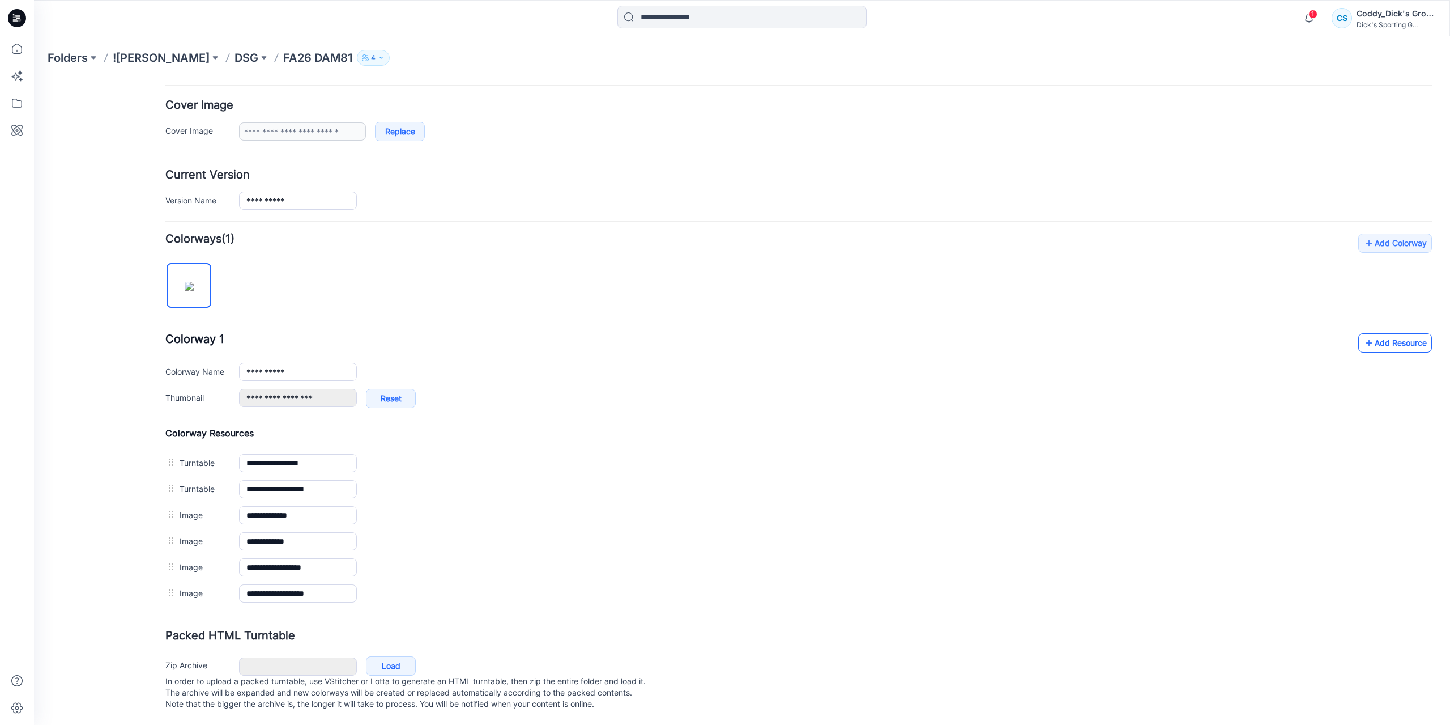
click at [1371, 336] on link "Add Resource" at bounding box center [1396, 342] width 74 height 19
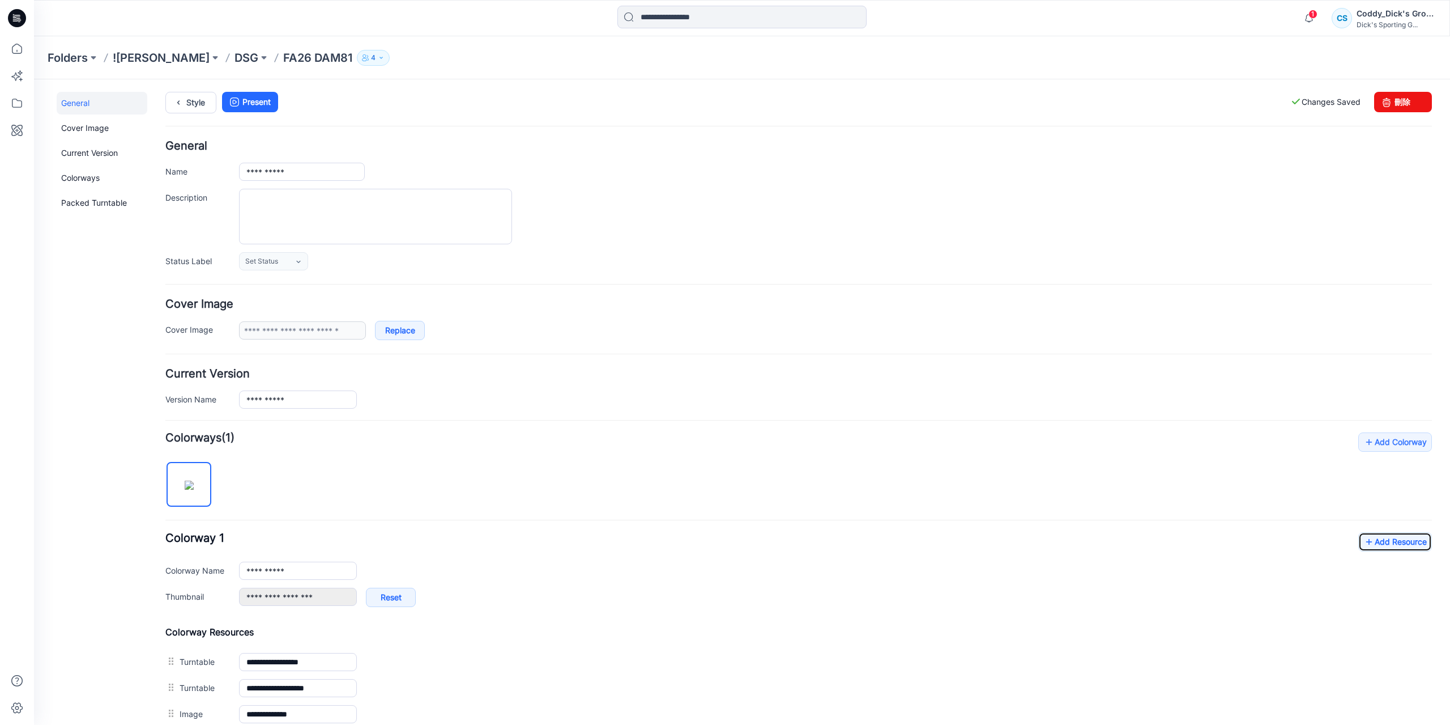
scroll to position [0, 0]
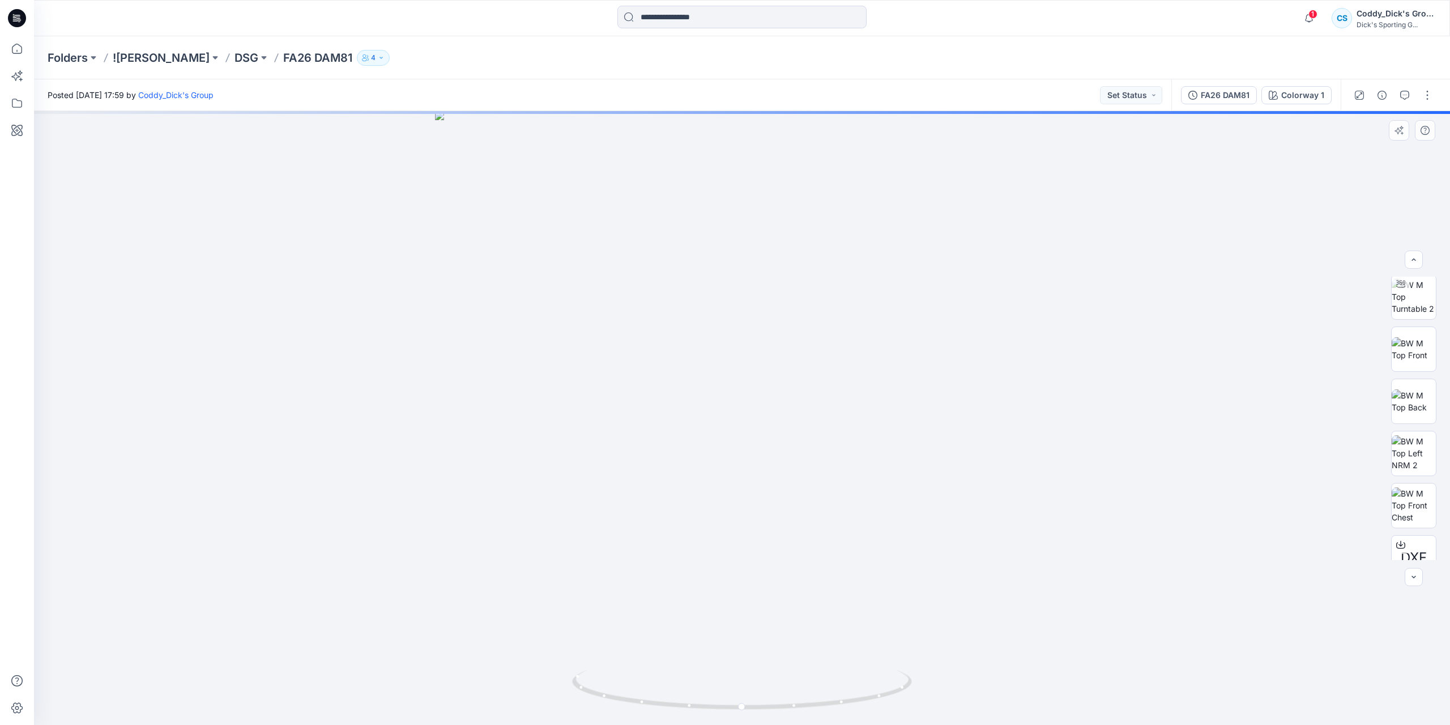
scroll to position [75, 0]
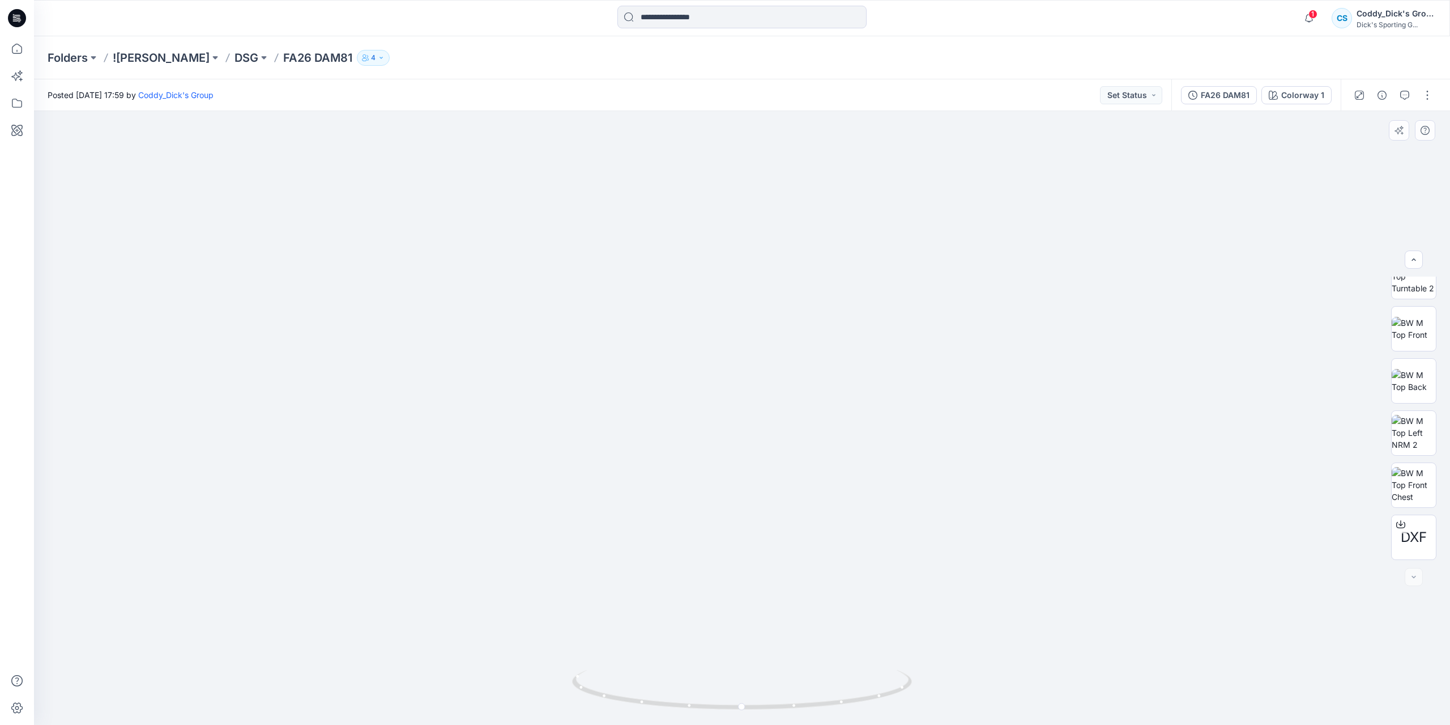
drag, startPoint x: 773, startPoint y: 201, endPoint x: 773, endPoint y: 373, distance: 172.8
click at [773, 373] on img at bounding box center [742, 403] width 1018 height 643
click at [998, 608] on div at bounding box center [742, 418] width 1416 height 614
drag, startPoint x: 797, startPoint y: 660, endPoint x: 1399, endPoint y: 389, distance: 660.3
click at [640, 637] on div at bounding box center [742, 418] width 1416 height 614
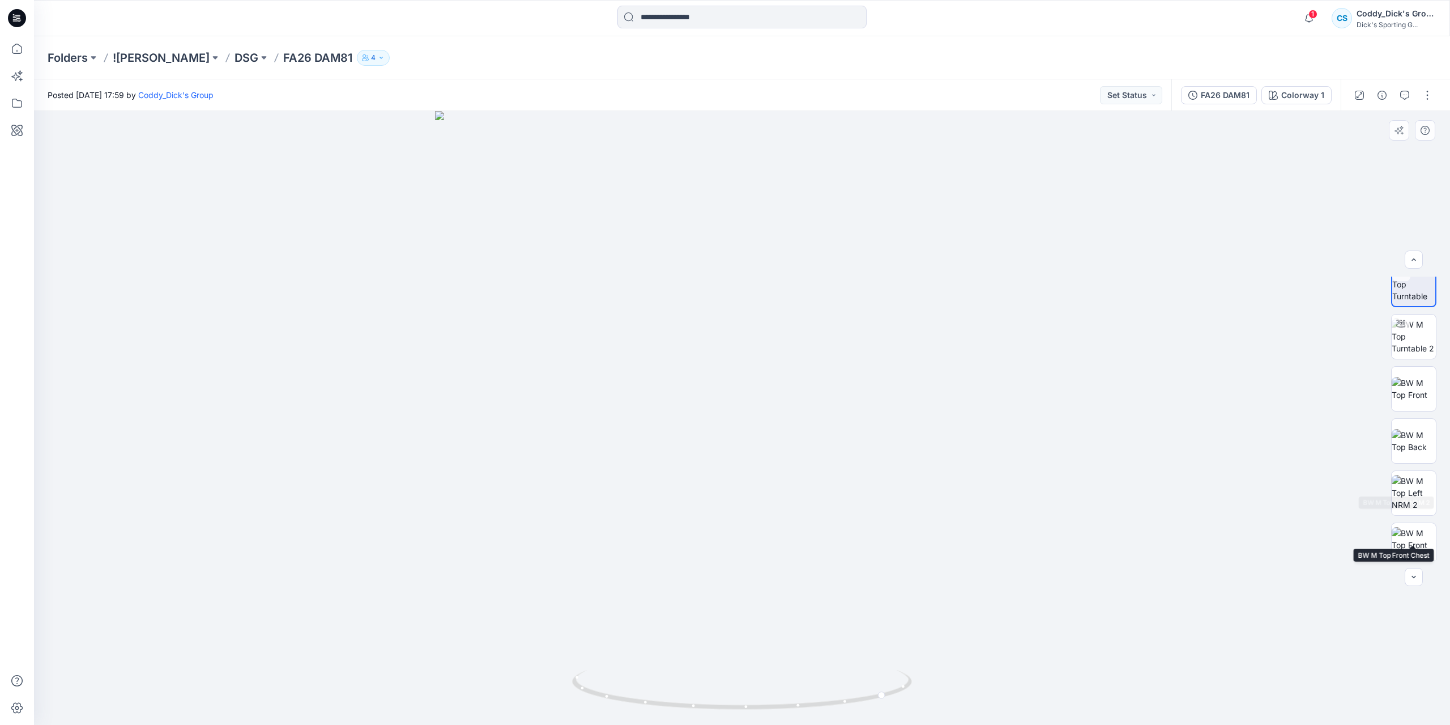
scroll to position [0, 0]
click at [1408, 359] on img at bounding box center [1414, 351] width 44 height 36
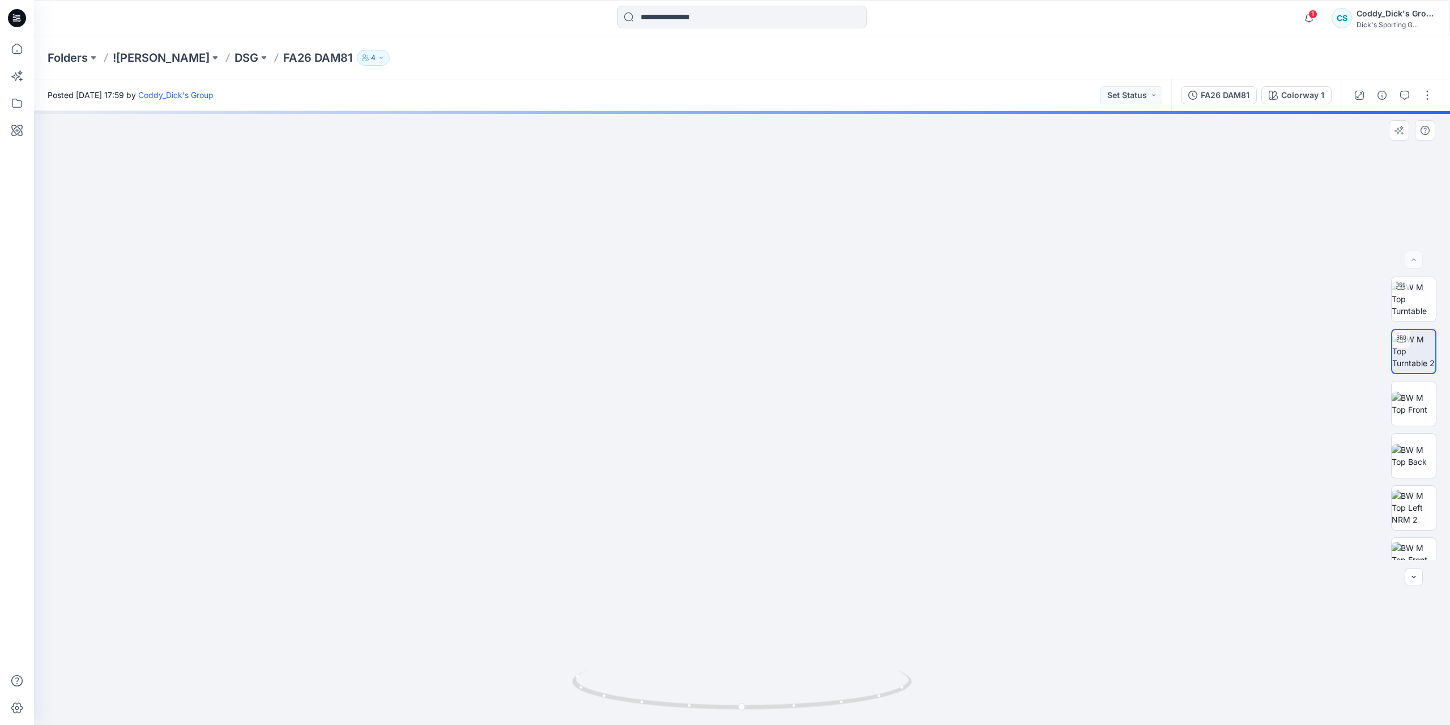
drag, startPoint x: 804, startPoint y: 359, endPoint x: 804, endPoint y: 397, distance: 38.5
click at [804, 401] on img at bounding box center [742, 376] width 1045 height 697
click at [1414, 294] on img at bounding box center [1414, 299] width 44 height 36
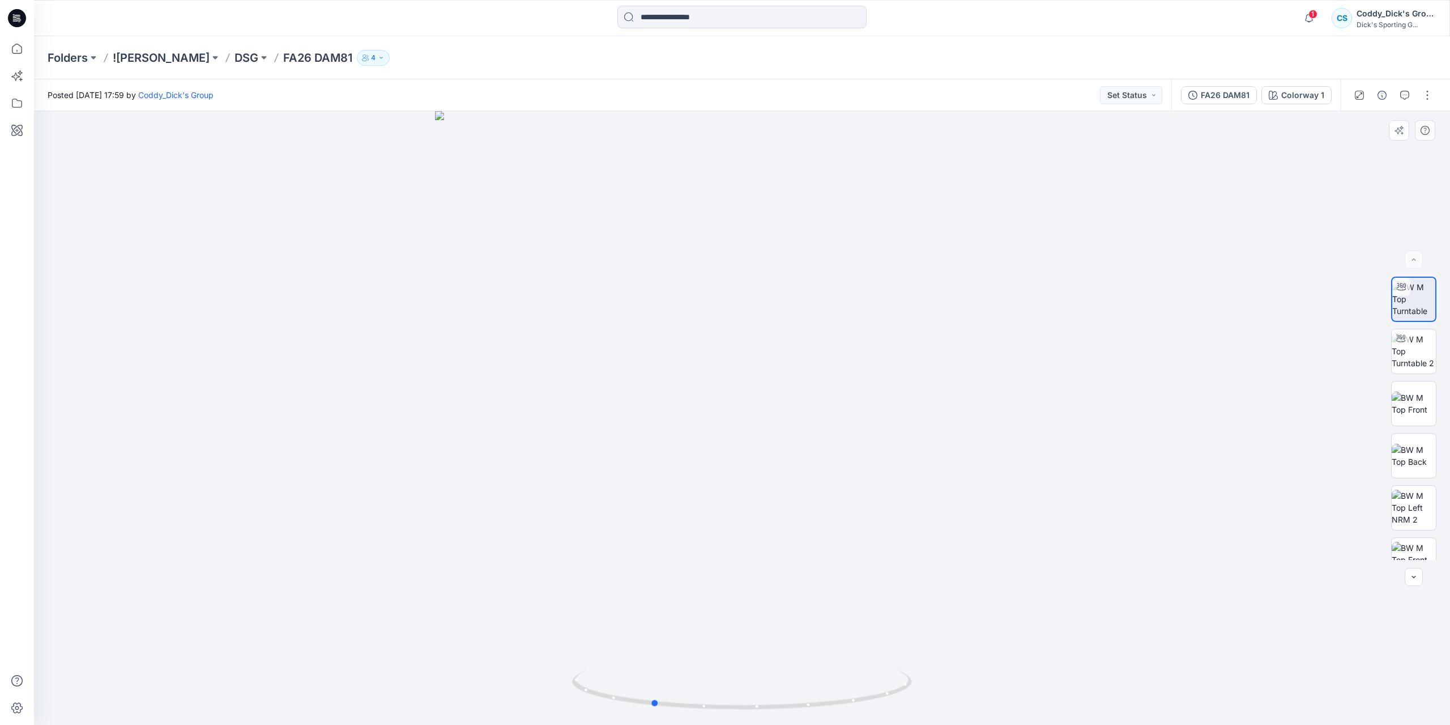
drag, startPoint x: 768, startPoint y: 391, endPoint x: 707, endPoint y: 403, distance: 61.8
click at [707, 403] on div at bounding box center [742, 418] width 1416 height 614
click at [1411, 398] on img at bounding box center [1414, 403] width 44 height 24
click at [1415, 459] on img at bounding box center [1414, 456] width 44 height 24
drag, startPoint x: 858, startPoint y: 533, endPoint x: 870, endPoint y: 426, distance: 107.8
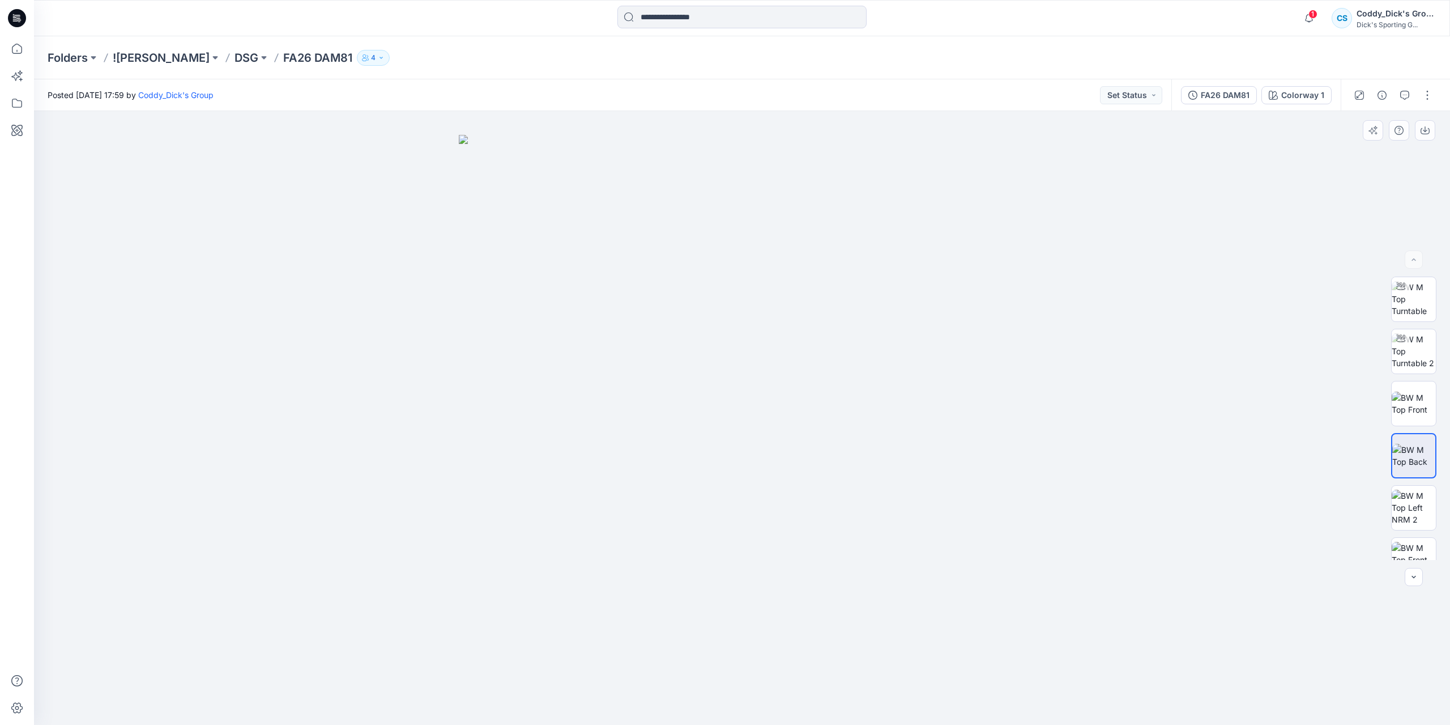
click at [870, 426] on img at bounding box center [742, 430] width 567 height 590
click at [1427, 509] on img at bounding box center [1414, 507] width 44 height 36
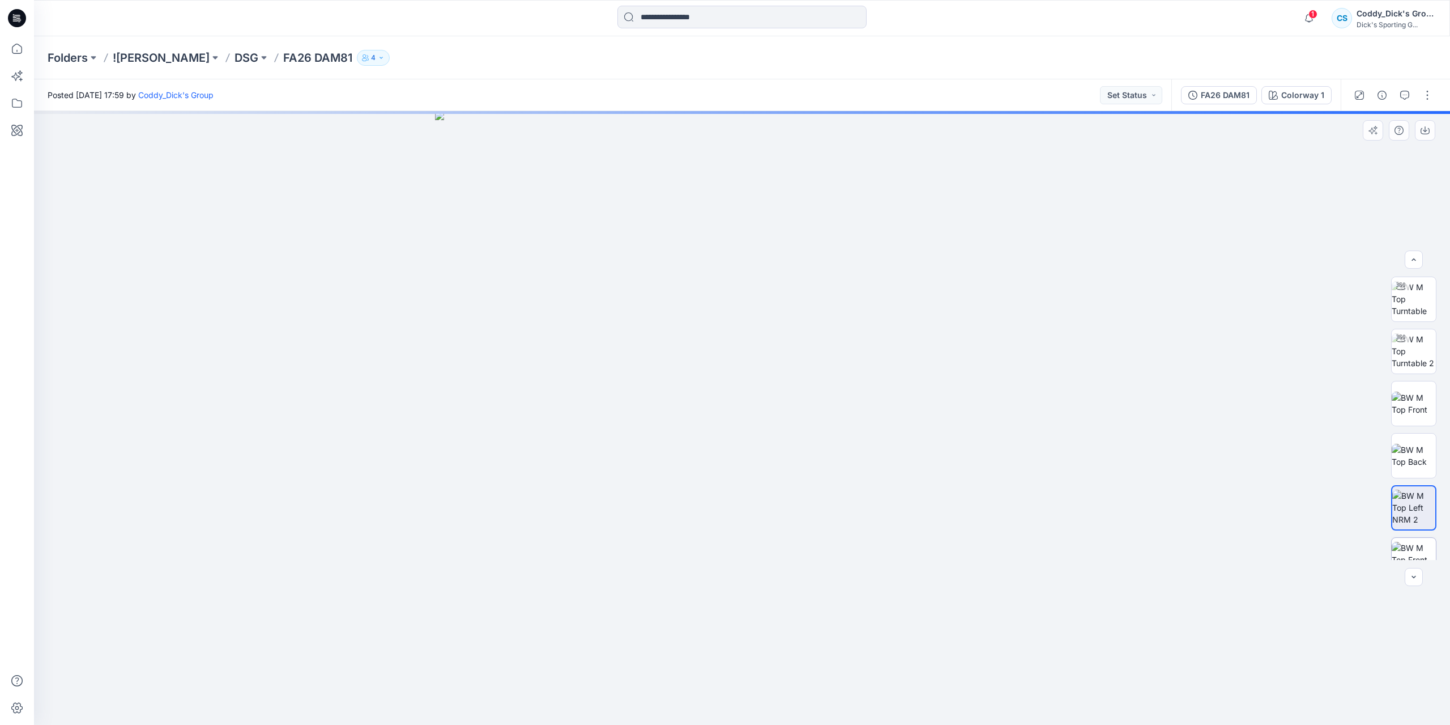
scroll to position [75, 0]
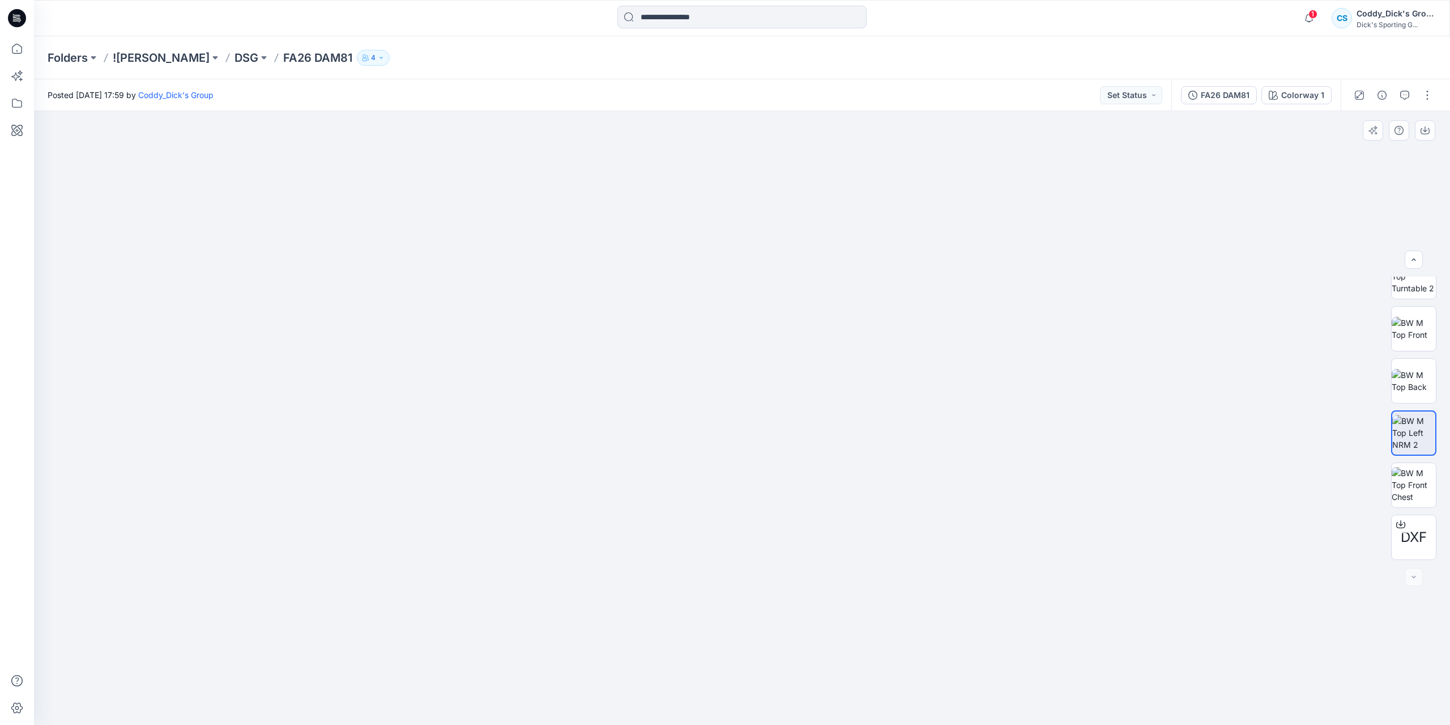
drag, startPoint x: 849, startPoint y: 577, endPoint x: 857, endPoint y: 491, distance: 86.5
click at [857, 491] on img at bounding box center [742, 378] width 694 height 694
drag, startPoint x: 827, startPoint y: 521, endPoint x: 853, endPoint y: 450, distance: 74.9
click at [853, 450] on img at bounding box center [742, 356] width 736 height 736
click at [1404, 490] on img at bounding box center [1414, 485] width 44 height 36
